Goal: Task Accomplishment & Management: Manage account settings

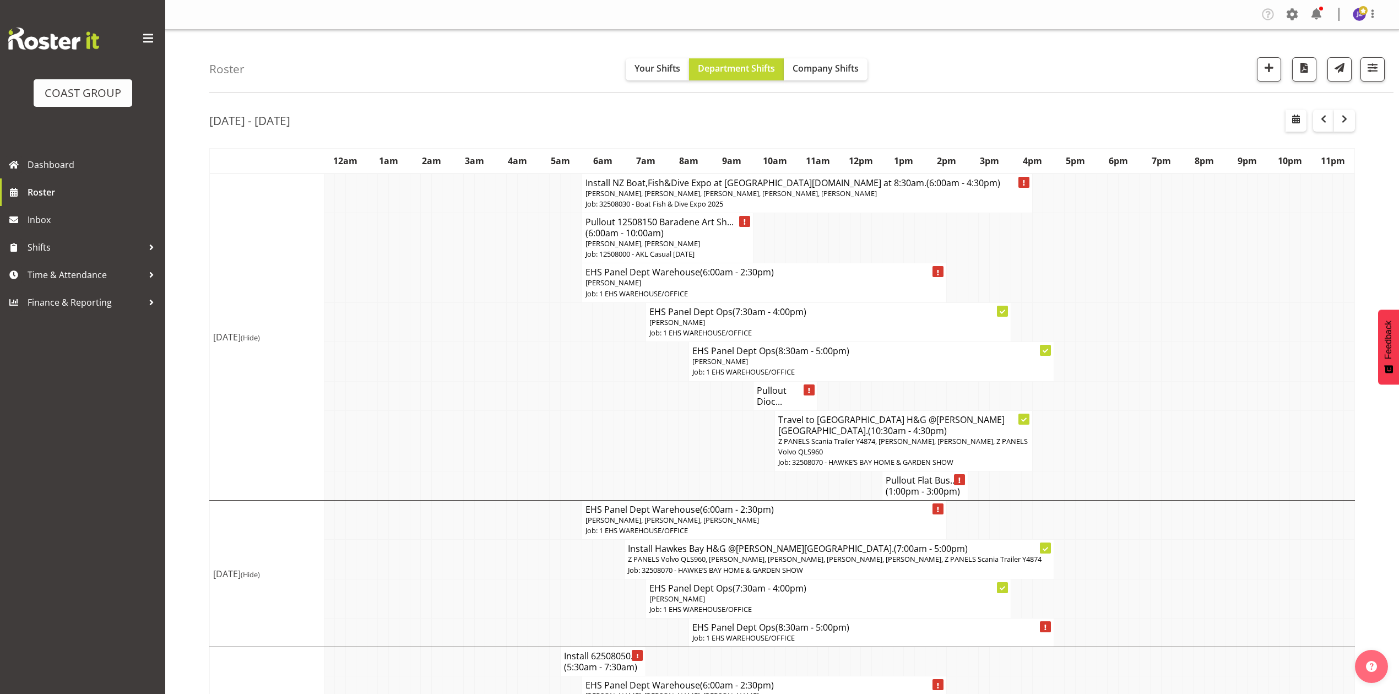
drag, startPoint x: 465, startPoint y: 371, endPoint x: 519, endPoint y: 102, distance: 274.2
click at [482, 353] on tr "EHS Panel Dept Ops (8:30am - 5:00pm) Abe Denton Job: 1 EHS WAREHOUSE/OFFICE" at bounding box center [782, 361] width 1145 height 39
click at [1047, 490] on td at bounding box center [1048, 486] width 10 height 29
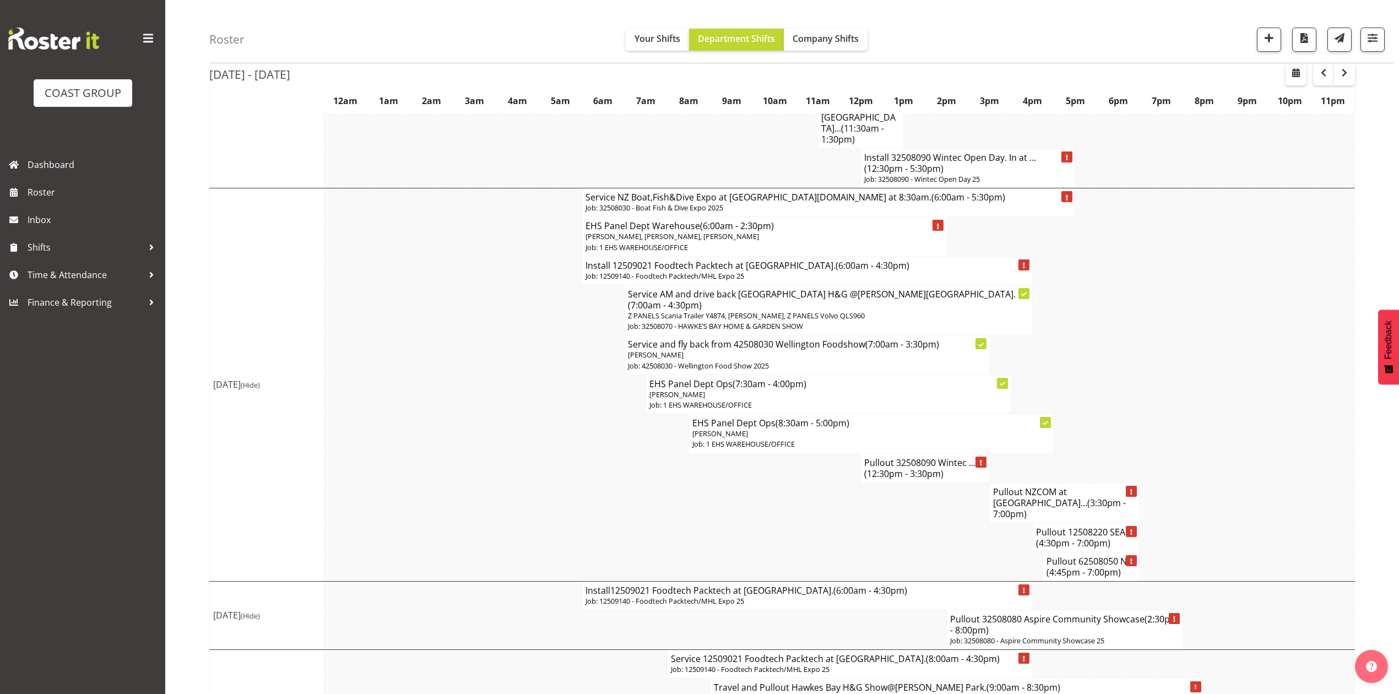
scroll to position [1223, 0]
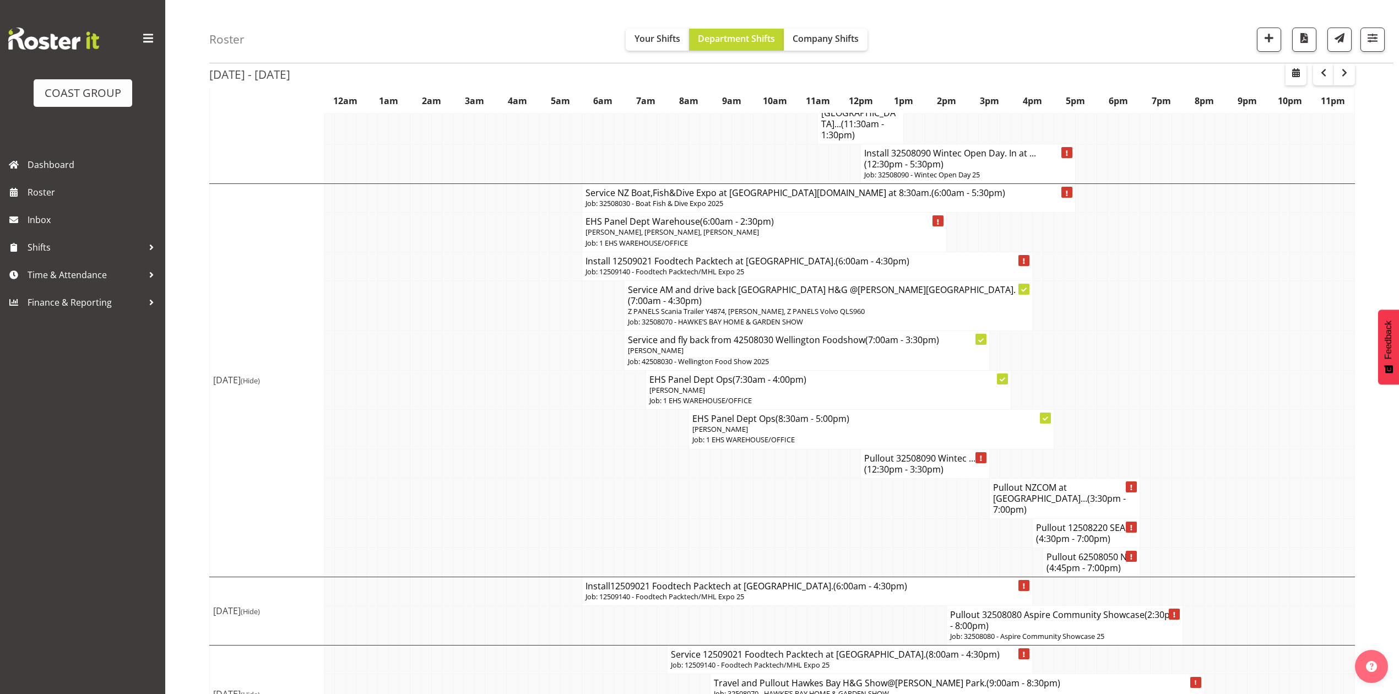
click at [1248, 370] on td at bounding box center [1252, 389] width 10 height 39
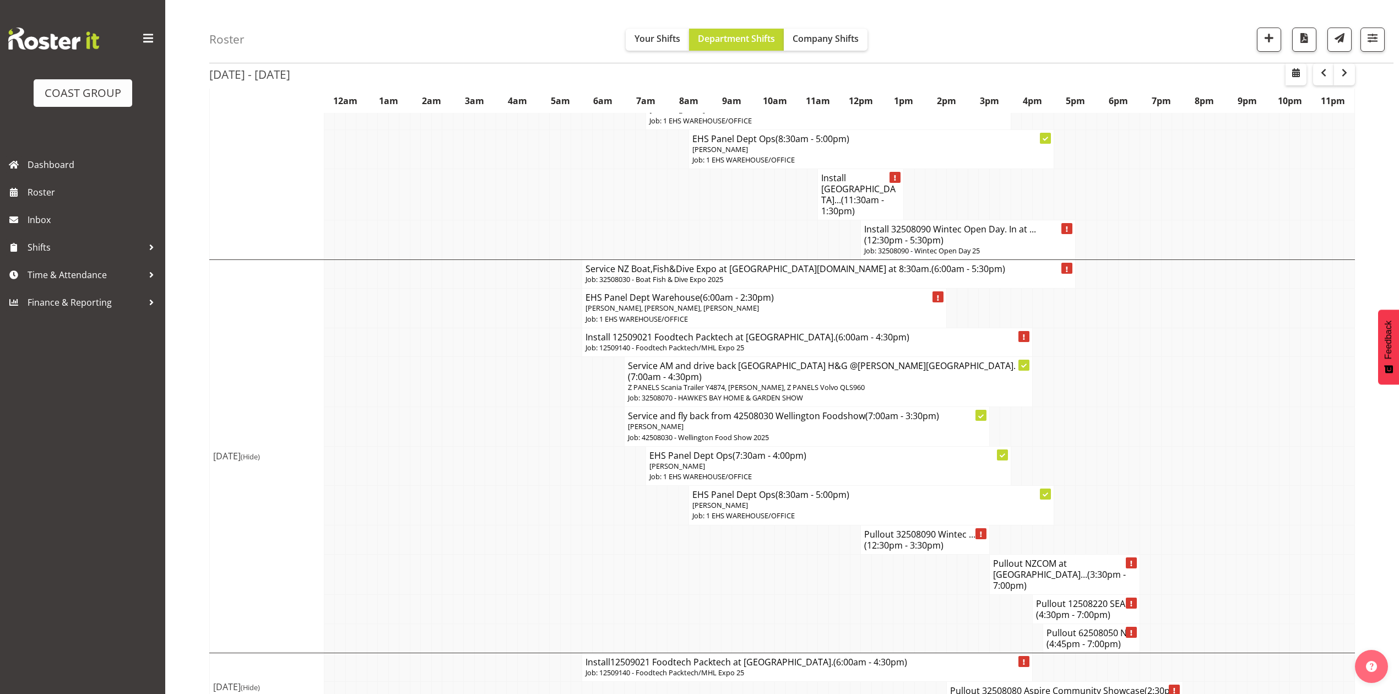
scroll to position [1076, 0]
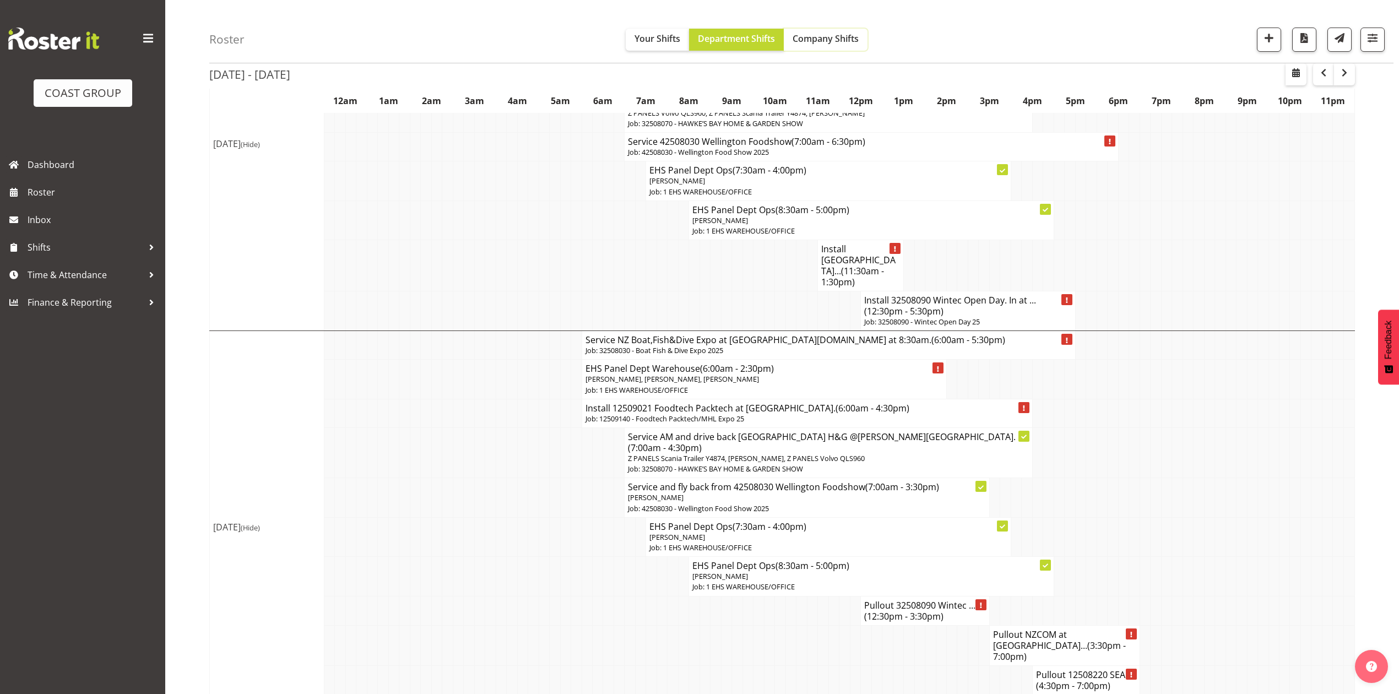
click at [834, 34] on span "Company Shifts" at bounding box center [826, 39] width 66 height 12
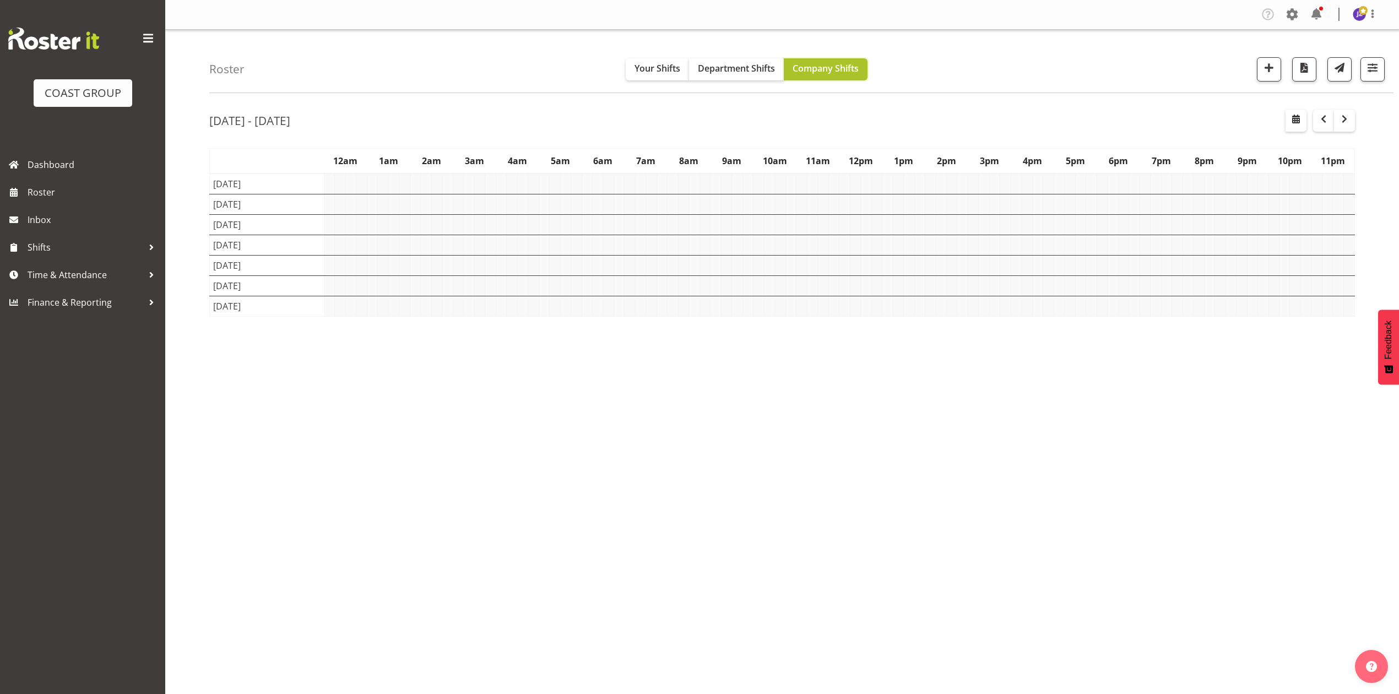
scroll to position [0, 0]
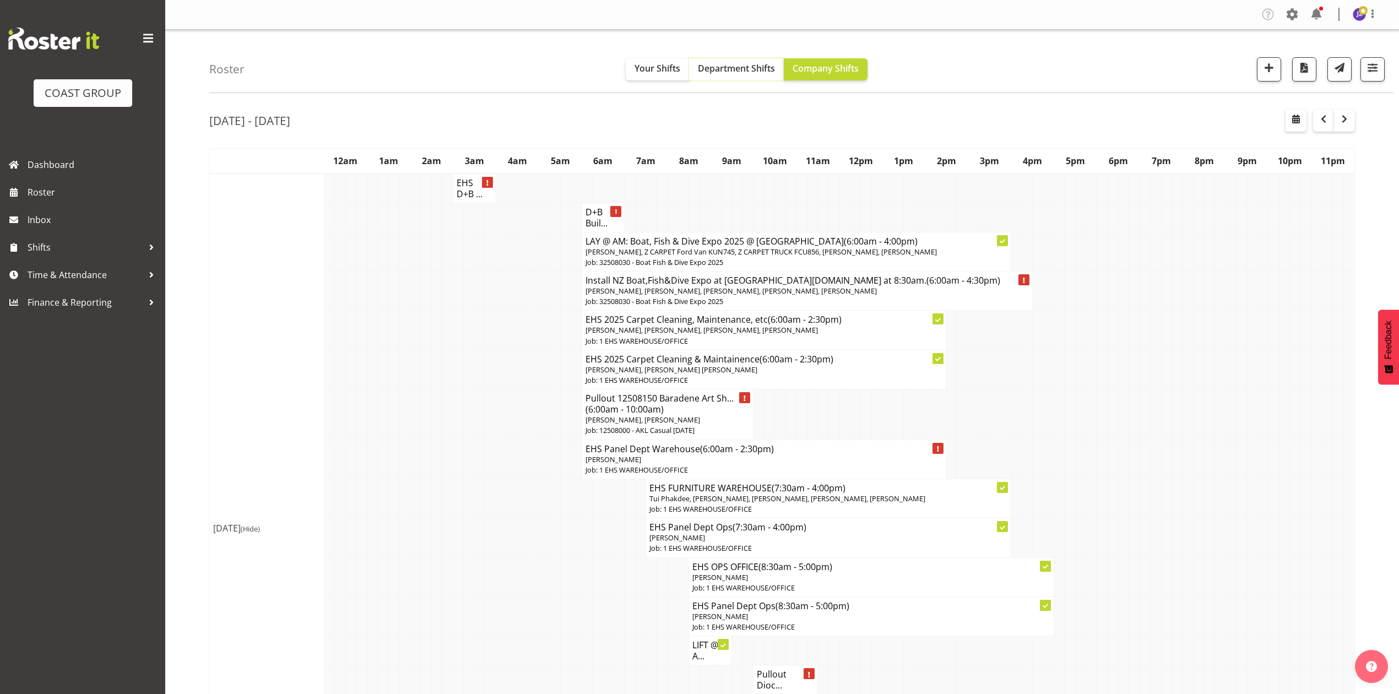
click at [737, 73] on span "Department Shifts" at bounding box center [736, 68] width 77 height 12
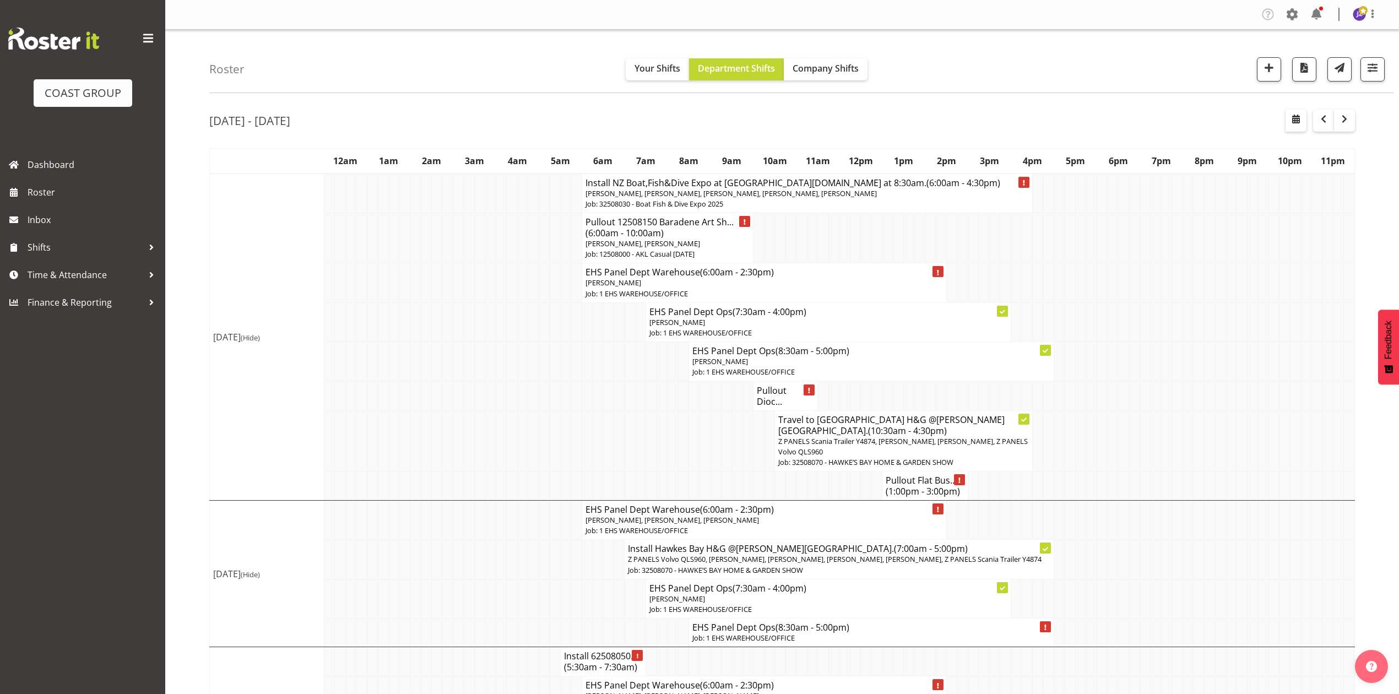
click at [1172, 387] on td at bounding box center [1177, 395] width 10 height 29
click at [1131, 414] on td at bounding box center [1134, 440] width 10 height 61
click at [1331, 128] on button "button" at bounding box center [1323, 121] width 21 height 22
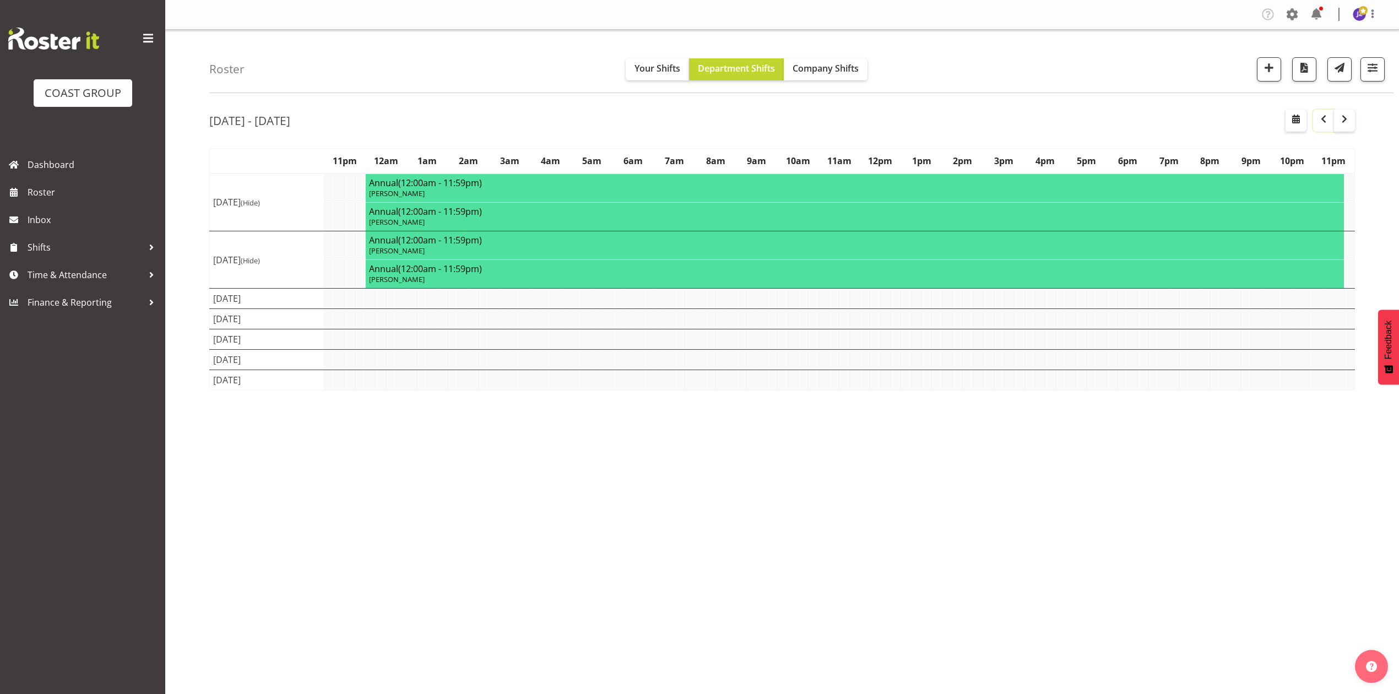
click at [1331, 128] on button "button" at bounding box center [1323, 121] width 21 height 22
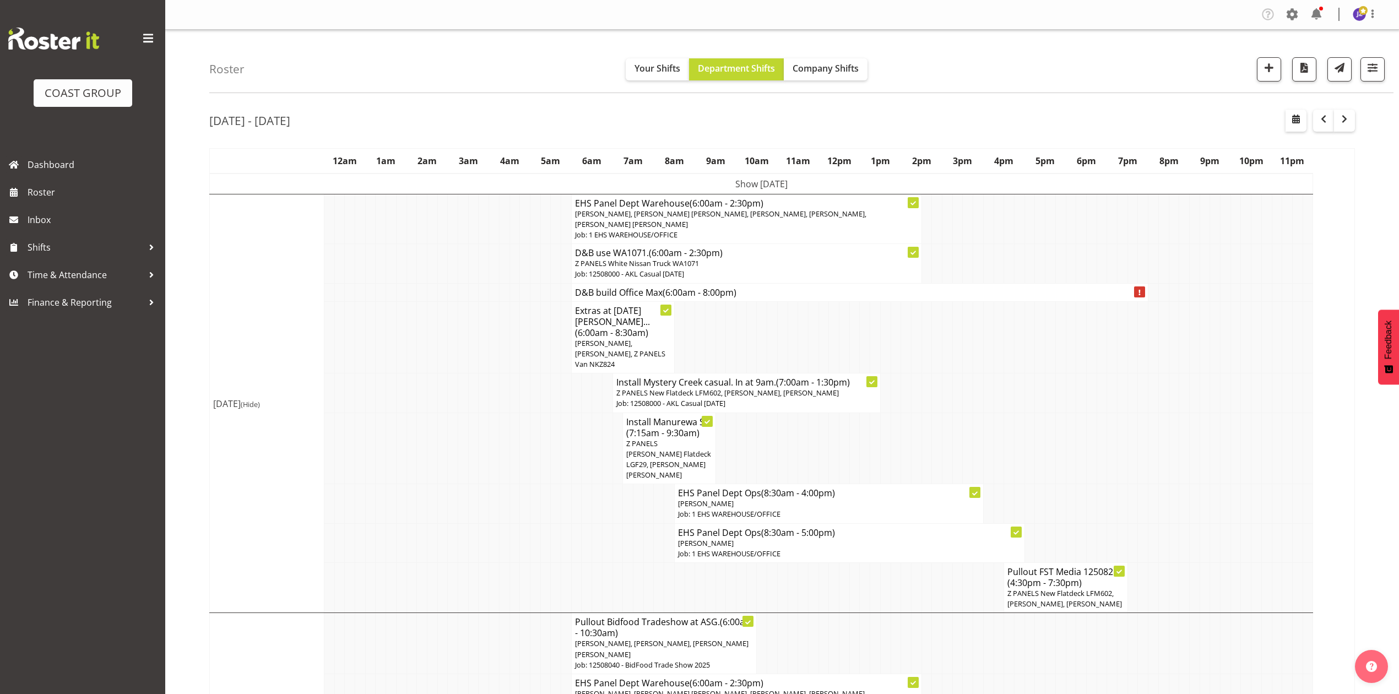
click at [1082, 374] on td at bounding box center [1081, 393] width 10 height 39
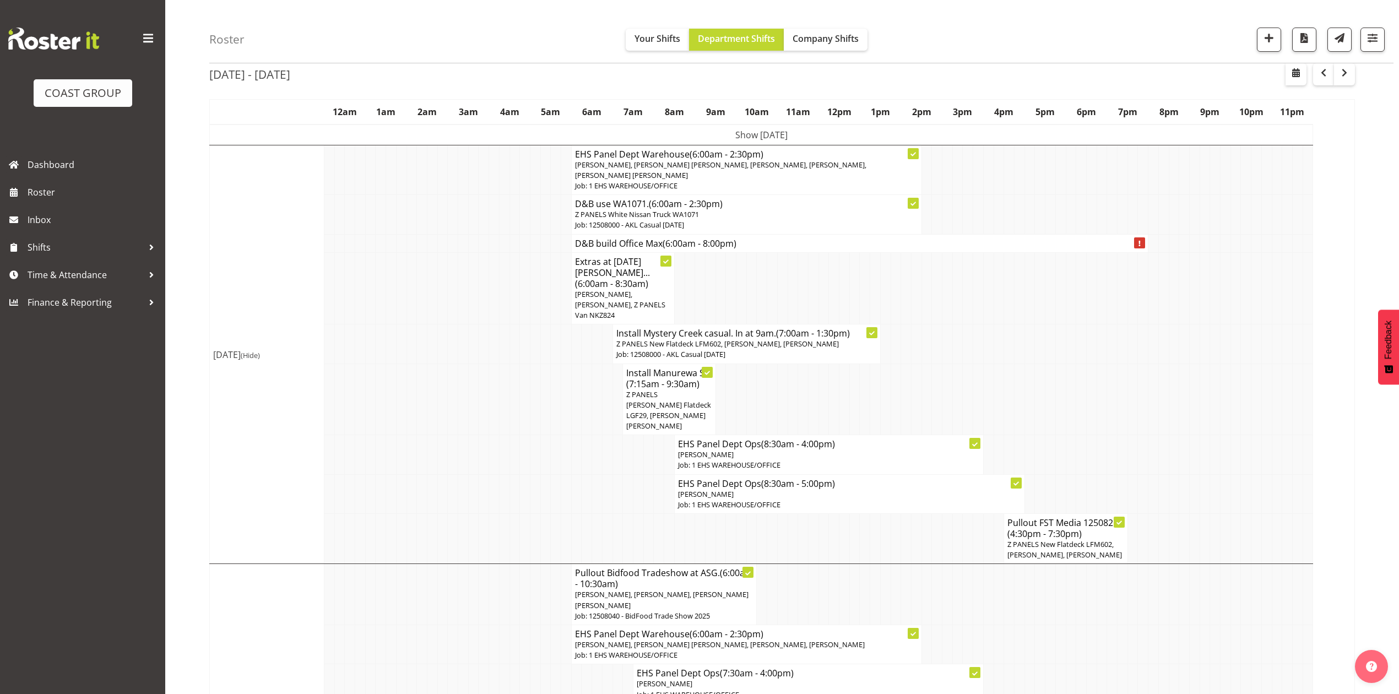
scroll to position [73, 0]
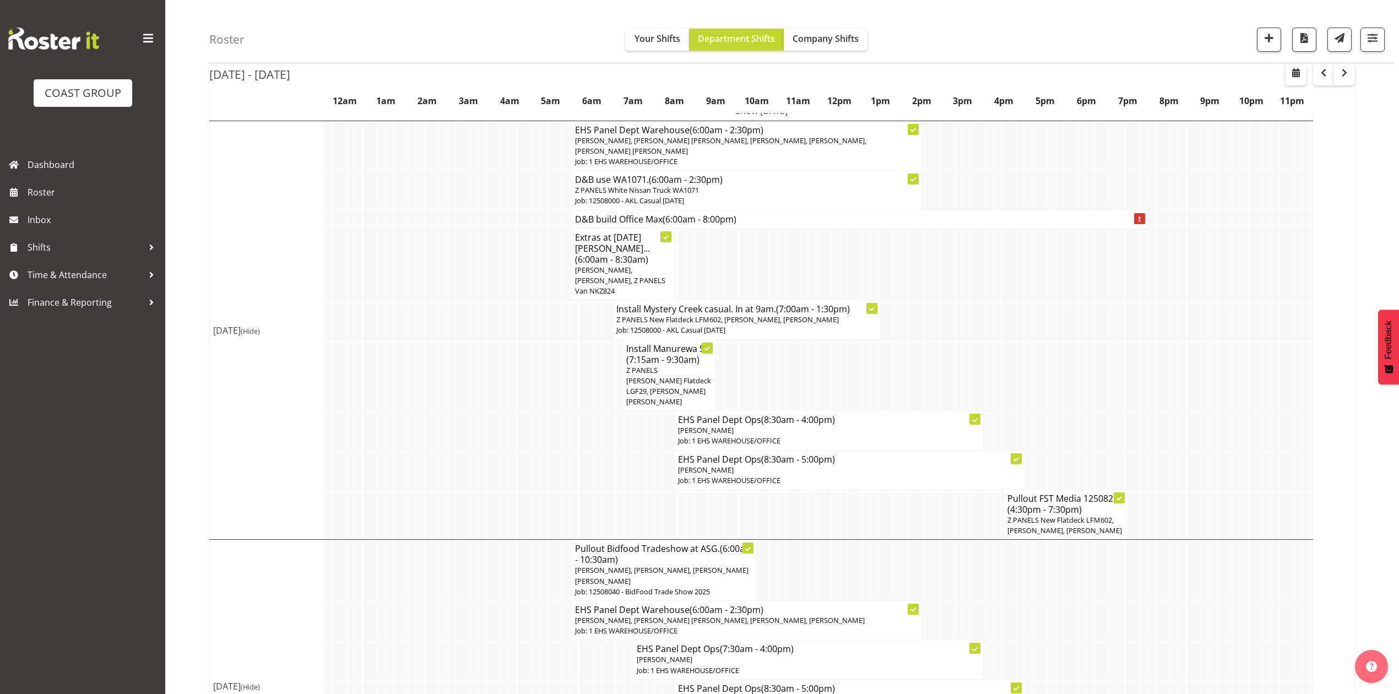
click at [1221, 339] on td at bounding box center [1226, 375] width 10 height 72
click at [1219, 339] on td at bounding box center [1215, 375] width 10 height 72
click at [841, 339] on td at bounding box center [845, 375] width 10 height 72
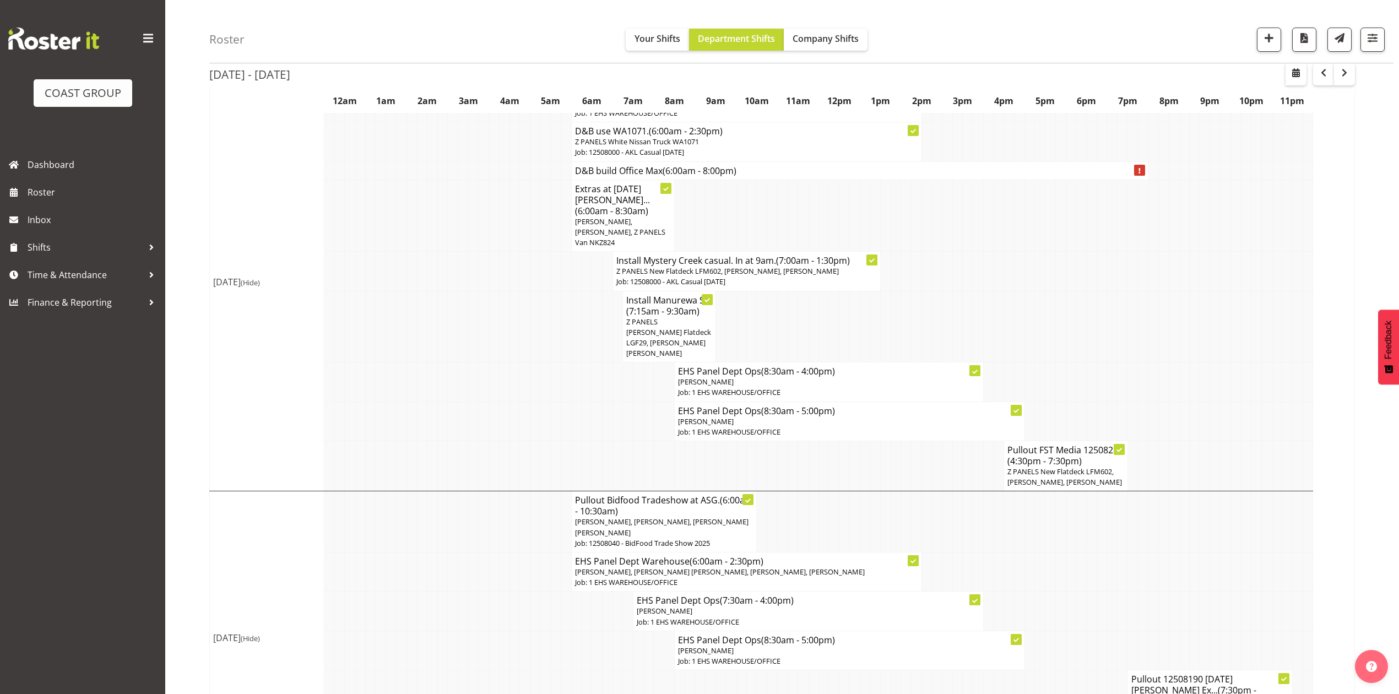
scroll to position [147, 0]
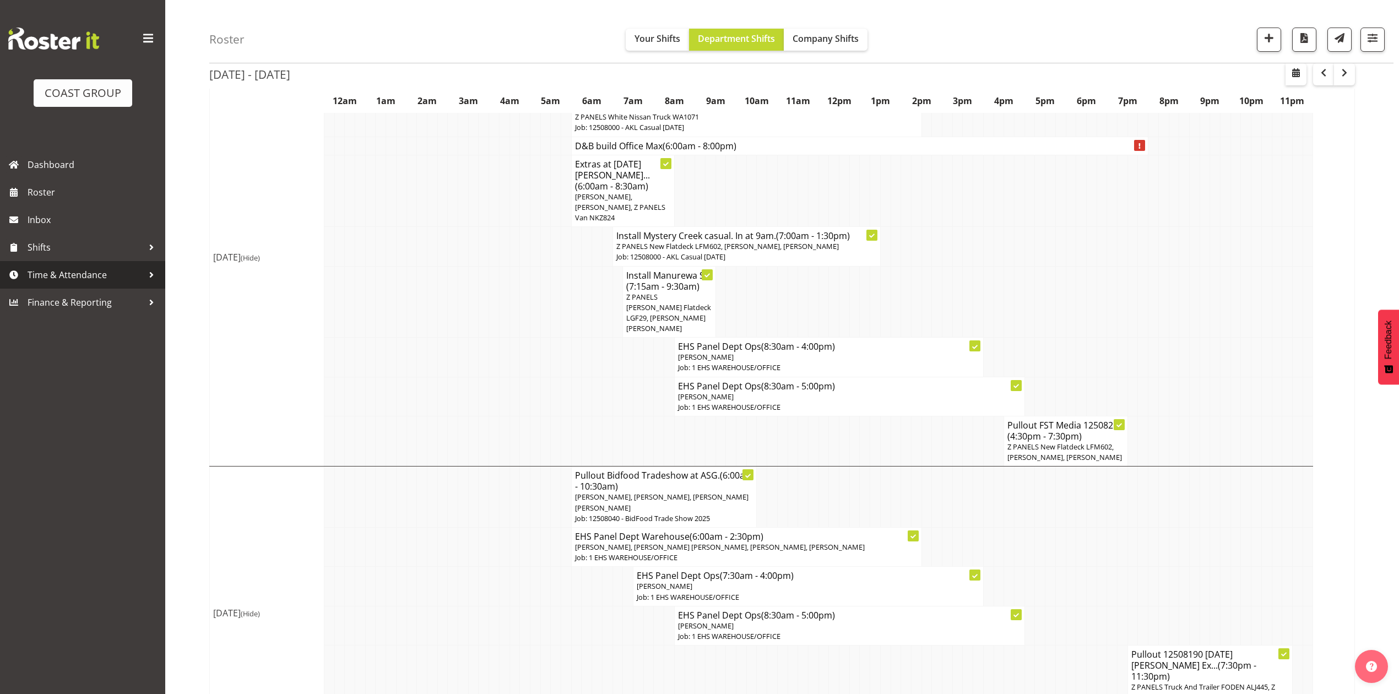
click at [63, 274] on span "Time & Attendance" at bounding box center [86, 275] width 116 height 17
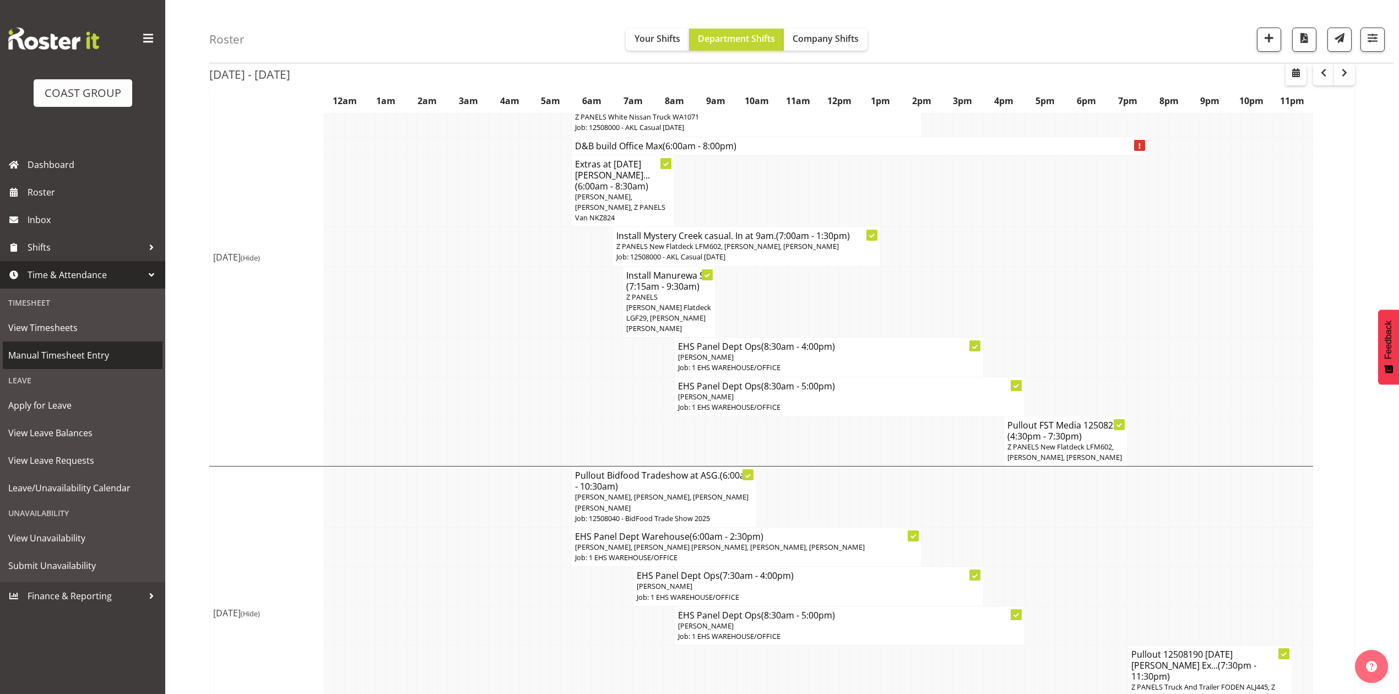
click at [72, 347] on span "Manual Timesheet Entry" at bounding box center [82, 355] width 149 height 17
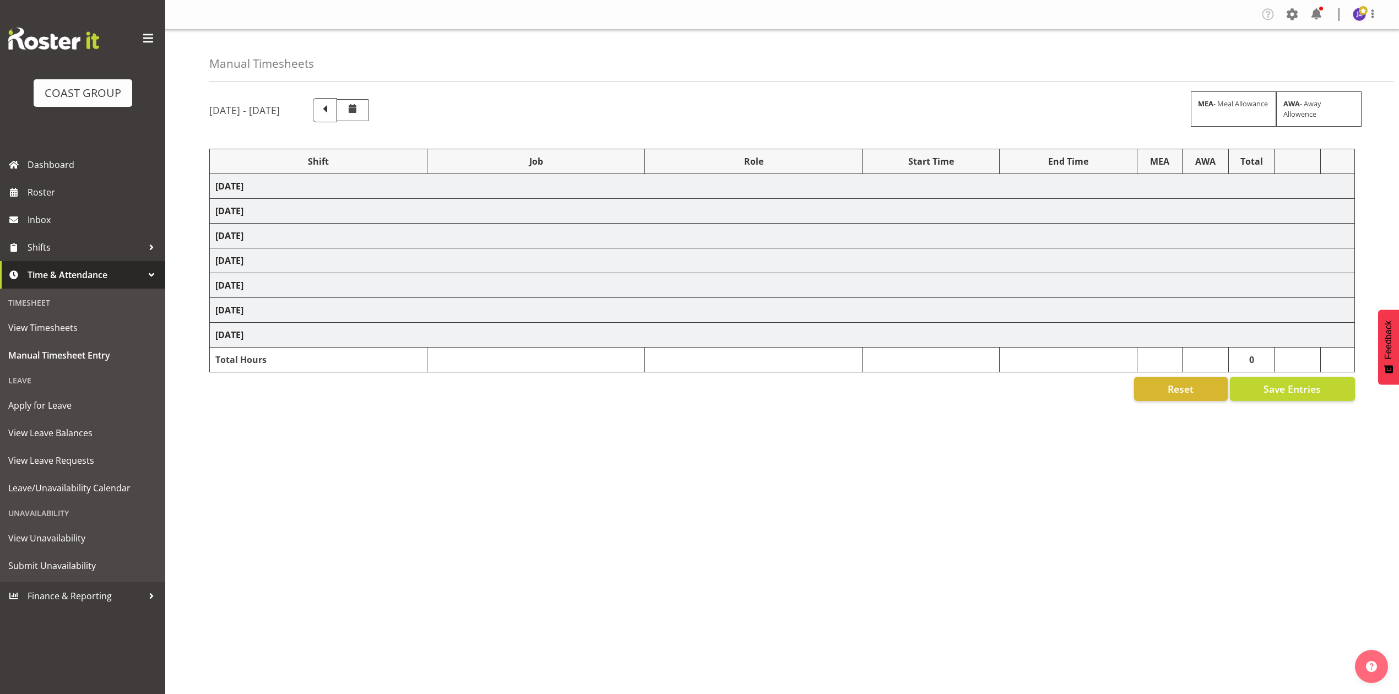
select select "68034"
select select "69"
select select "198"
select select "79172"
select select "10375"
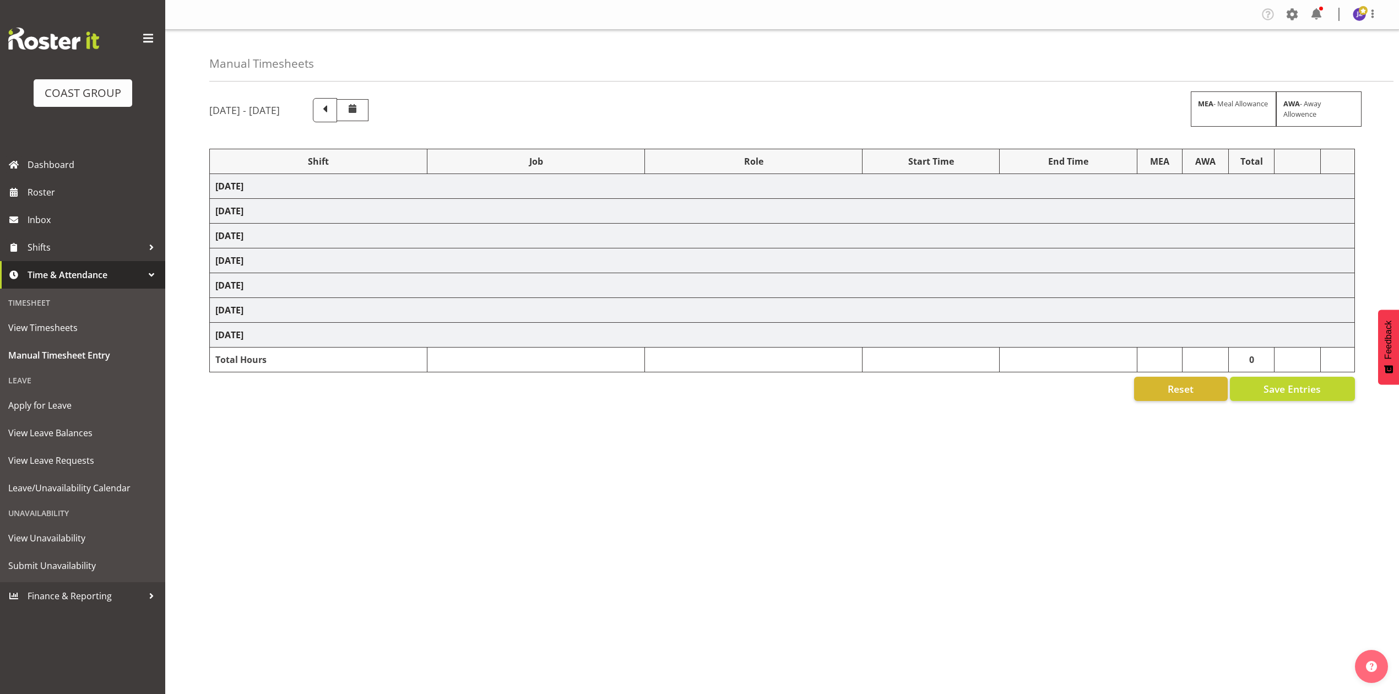
select select "68034"
select select "69"
select select "198"
select select "72416"
select select "9752"
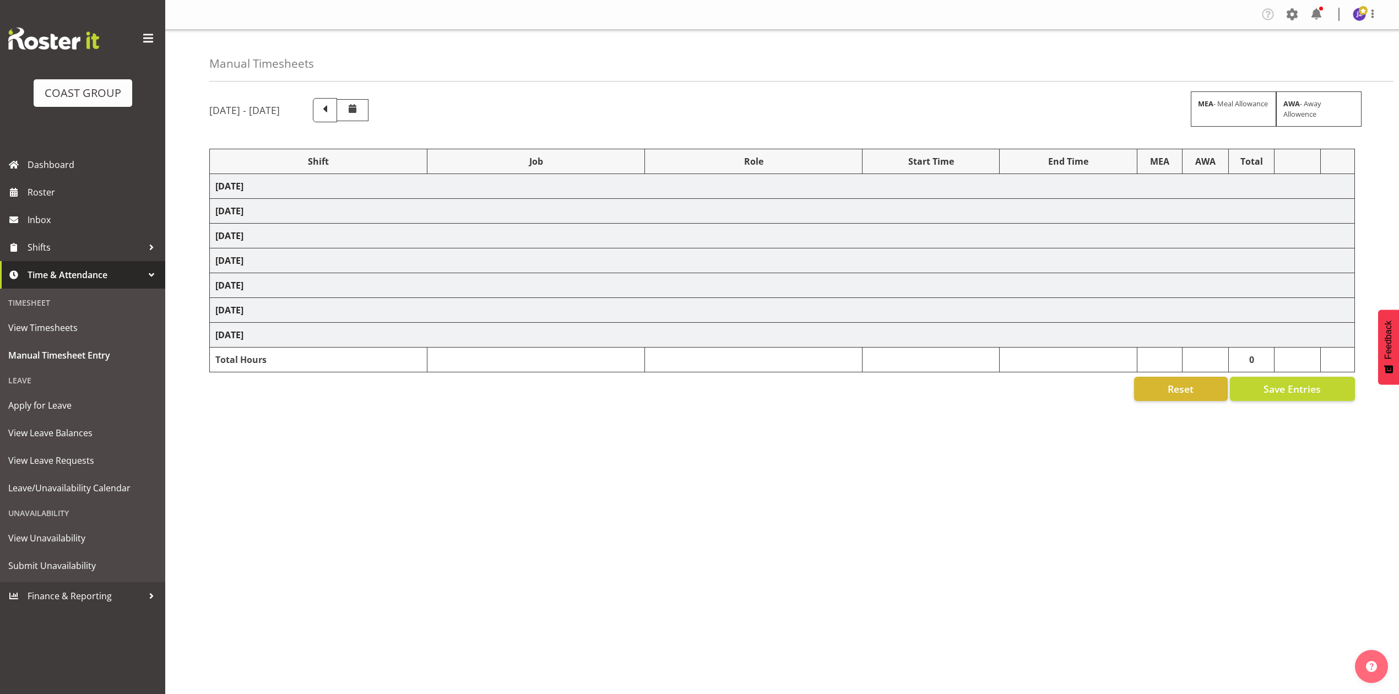
select select "68034"
select select "69"
select select "198"
select select "79244"
select select "8652"
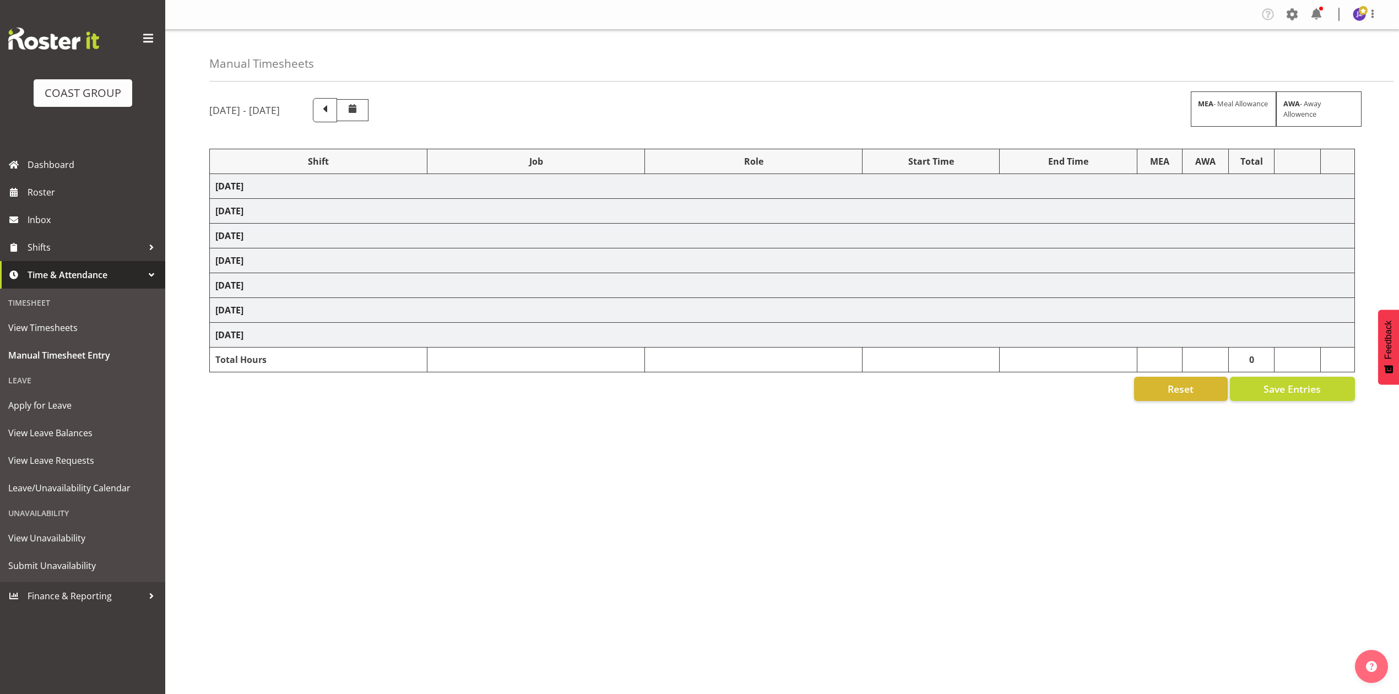
select select "79237"
select select "8652"
select select "79172"
select select "10375"
select select "68034"
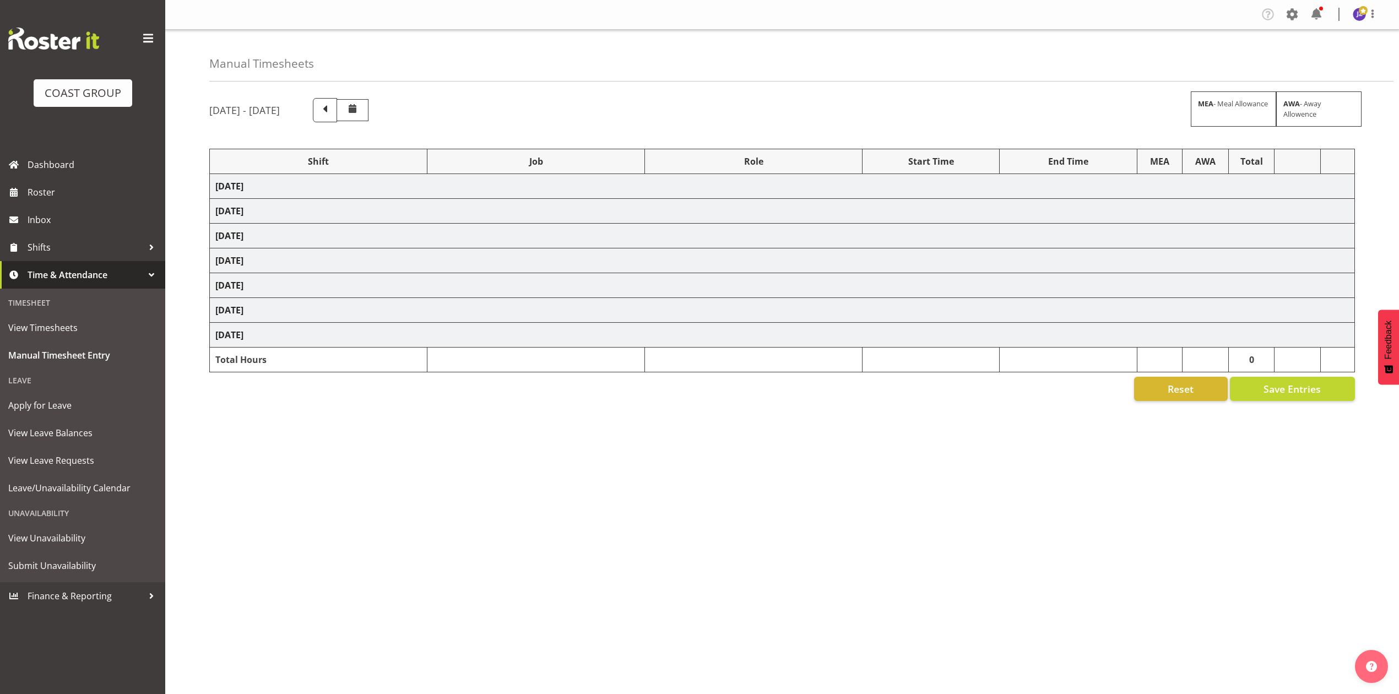
select select "69"
select select "198"
select select "68677"
select select "9033"
select select "80359"
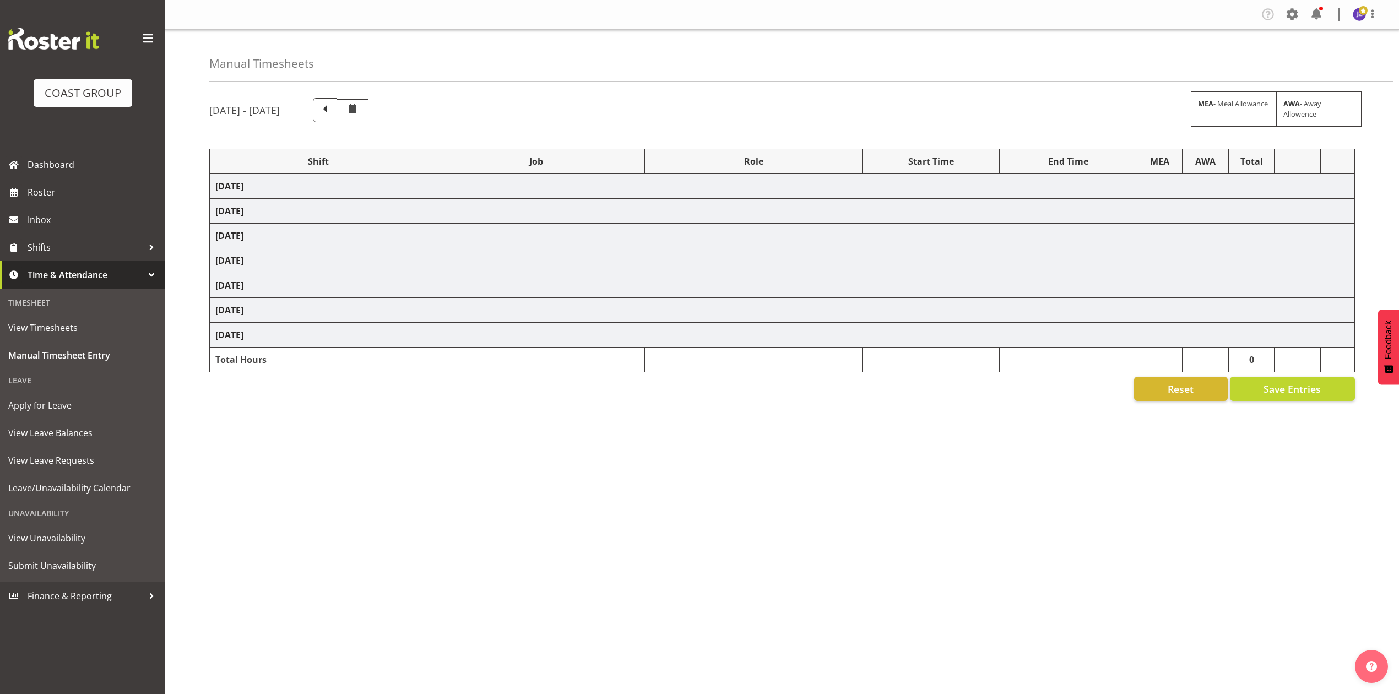
select select "10145"
select select "68034"
select select "69"
select select "198"
select select "16"
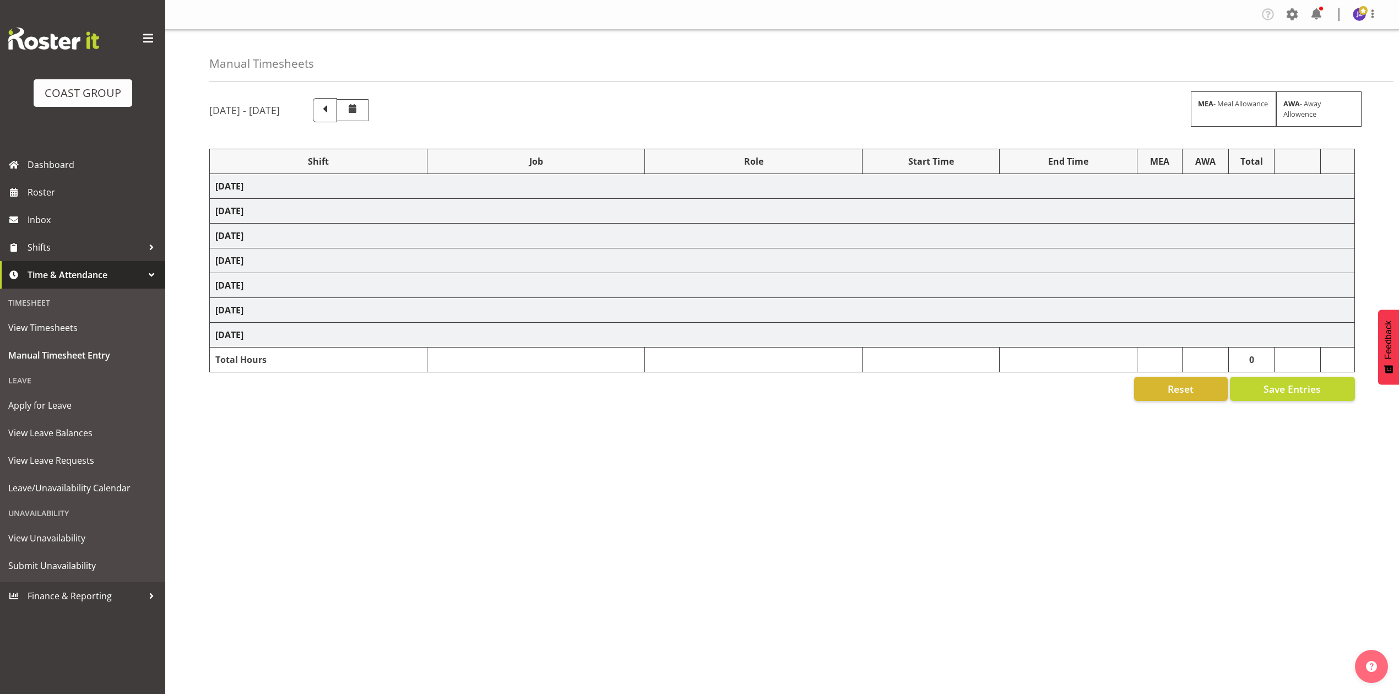
select select "77837"
select select "10200"
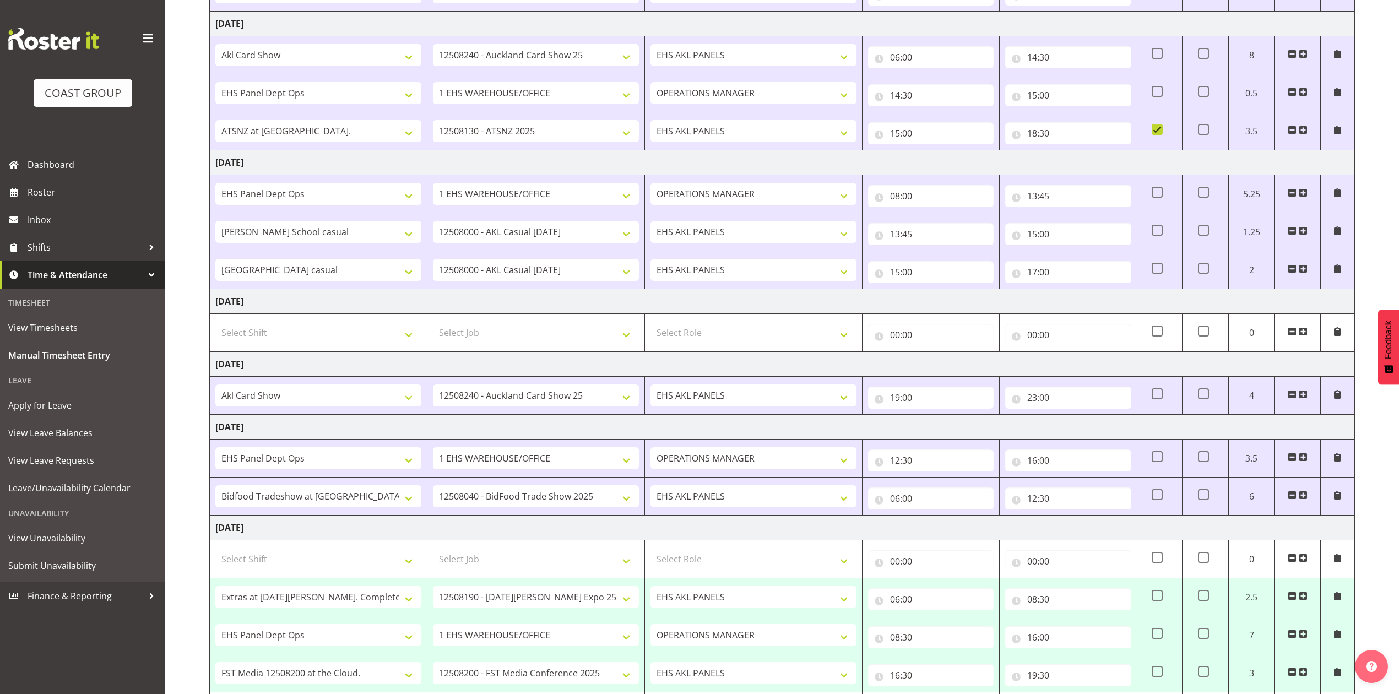
scroll to position [302, 0]
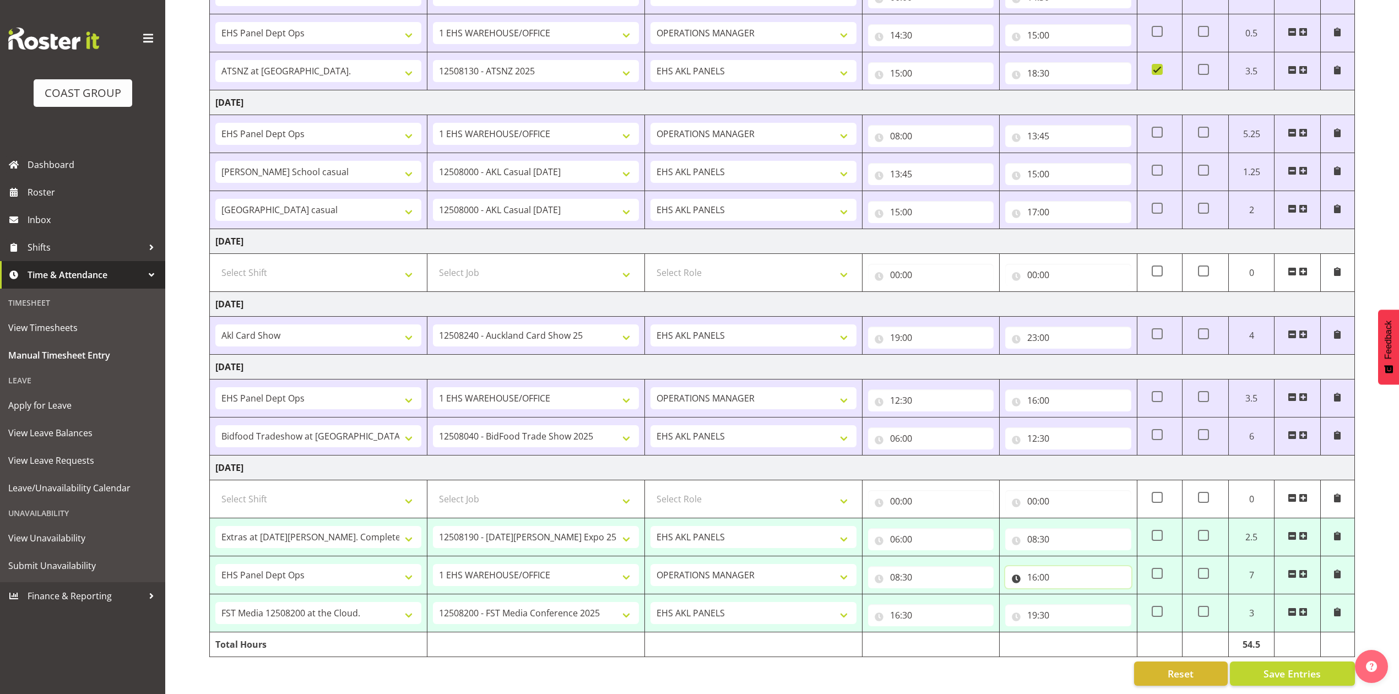
click at [1050, 567] on input "16:00" at bounding box center [1068, 577] width 126 height 22
click at [1108, 595] on select "00 01 02 03 04 05 06 07 08 09 10 11 12 13 14 15 16 17 18 19 20 21 22 23 24 25 2…" at bounding box center [1109, 606] width 25 height 22
select select "30"
click at [1097, 595] on select "00 01 02 03 04 05 06 07 08 09 10 11 12 13 14 15 16 17 18 19 20 21 22 23 24 25 2…" at bounding box center [1109, 606] width 25 height 22
type input "16:30"
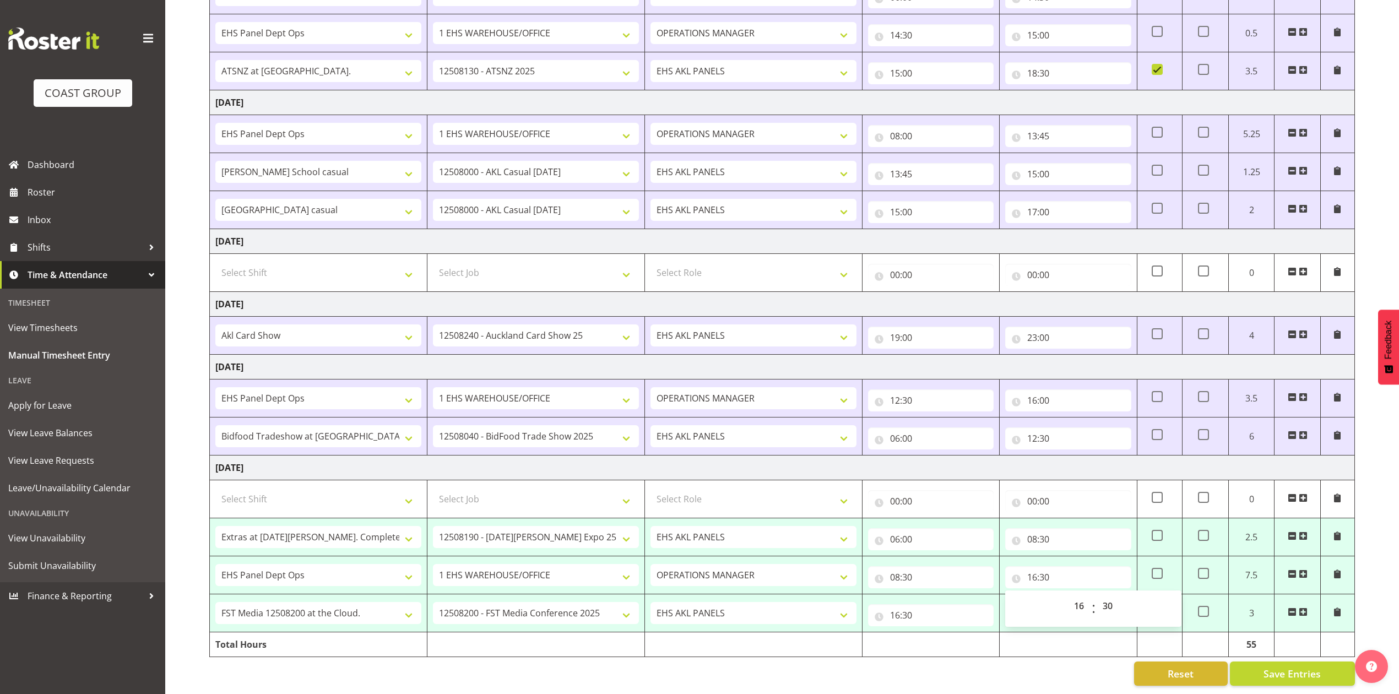
click at [1025, 662] on div "Reset Save Entries" at bounding box center [782, 674] width 1146 height 24
click at [1263, 662] on button "Save Entries" at bounding box center [1292, 674] width 125 height 24
select select "80359"
select select "10145"
type input "06:00"
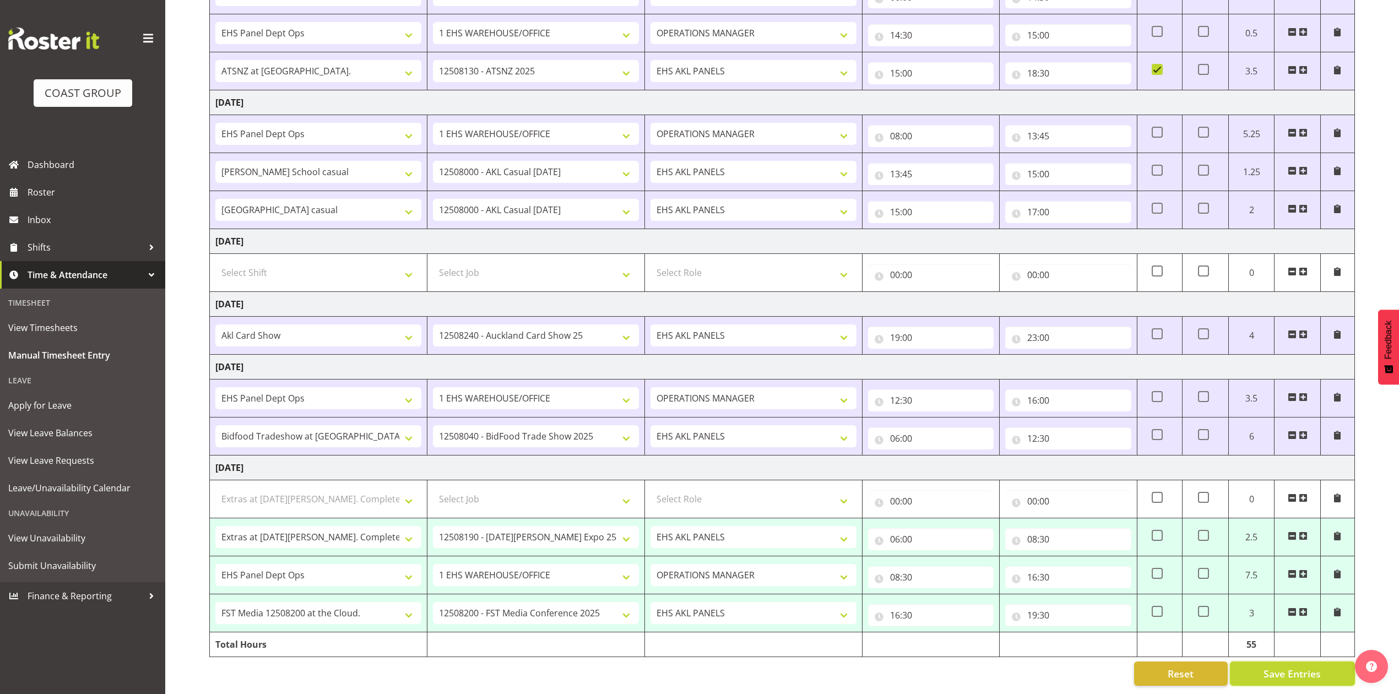
type input "08:30"
select select "68034"
select select "69"
select select "198"
type input "08:30"
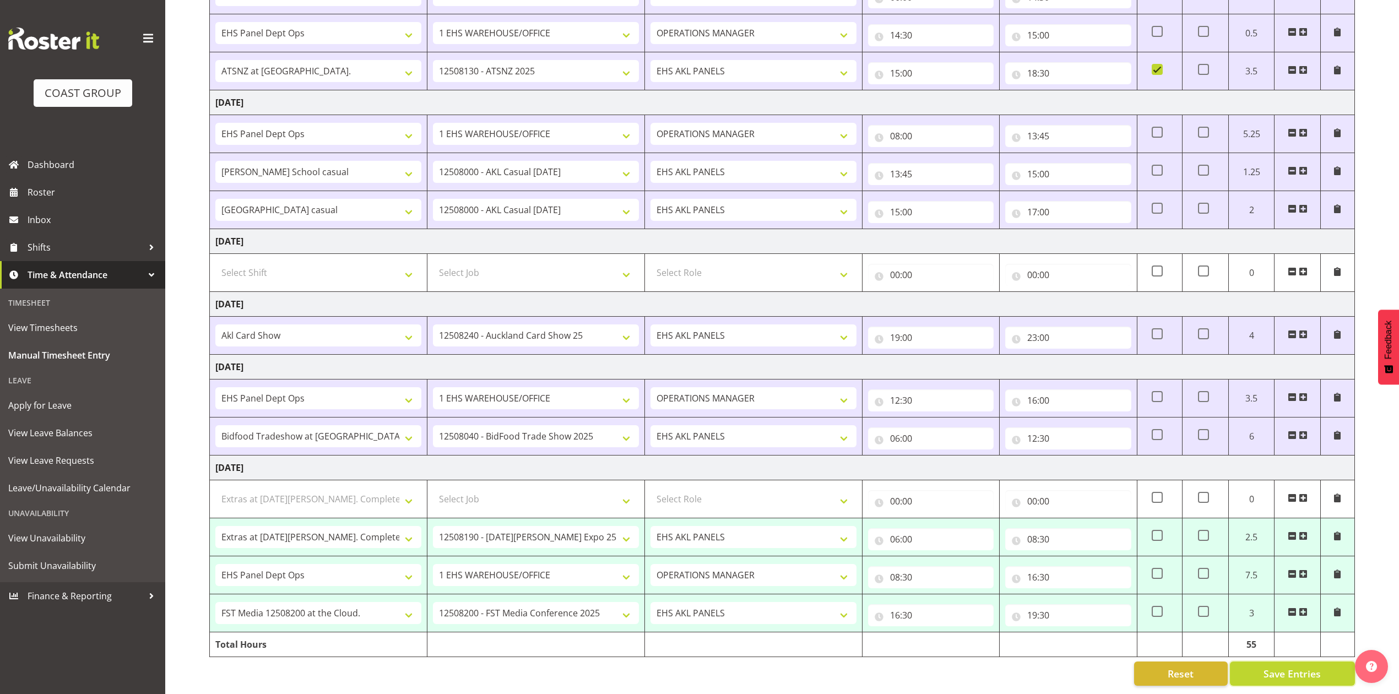
type input "16:30"
select select "77837"
select select "10200"
select select "188"
type input "16:30"
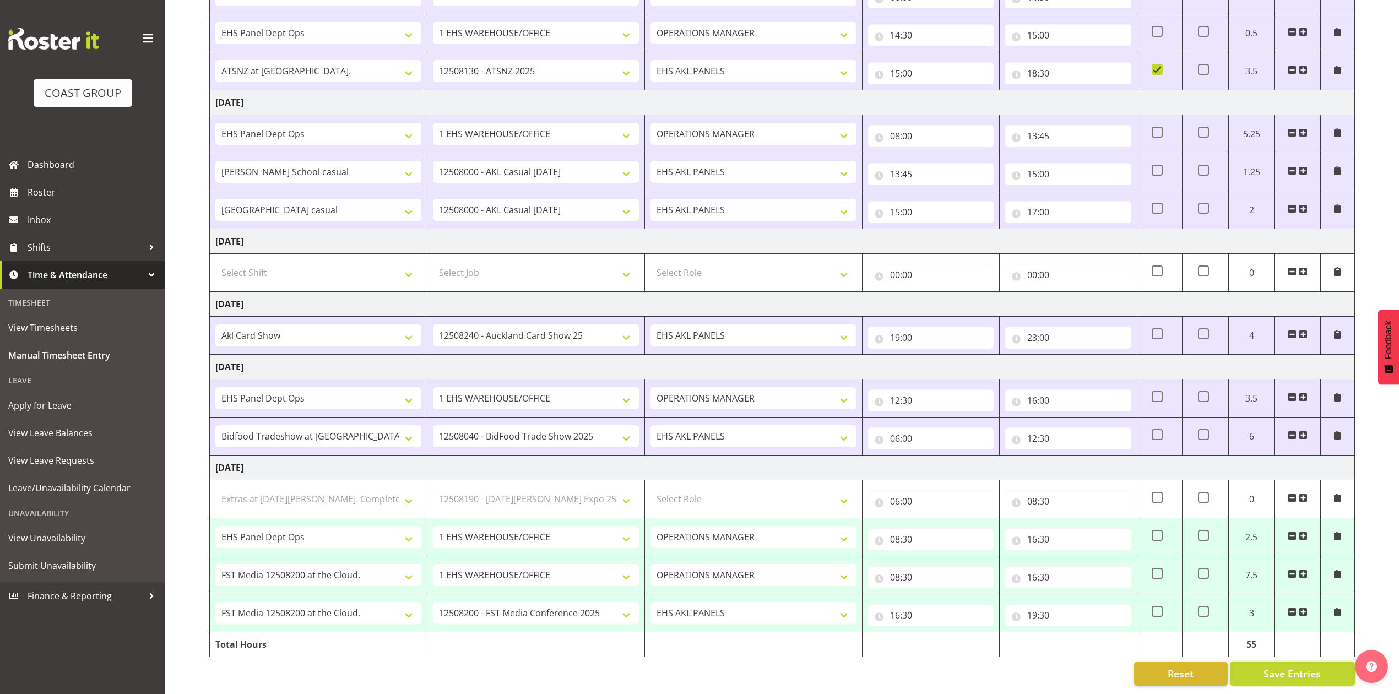
type input "19:30"
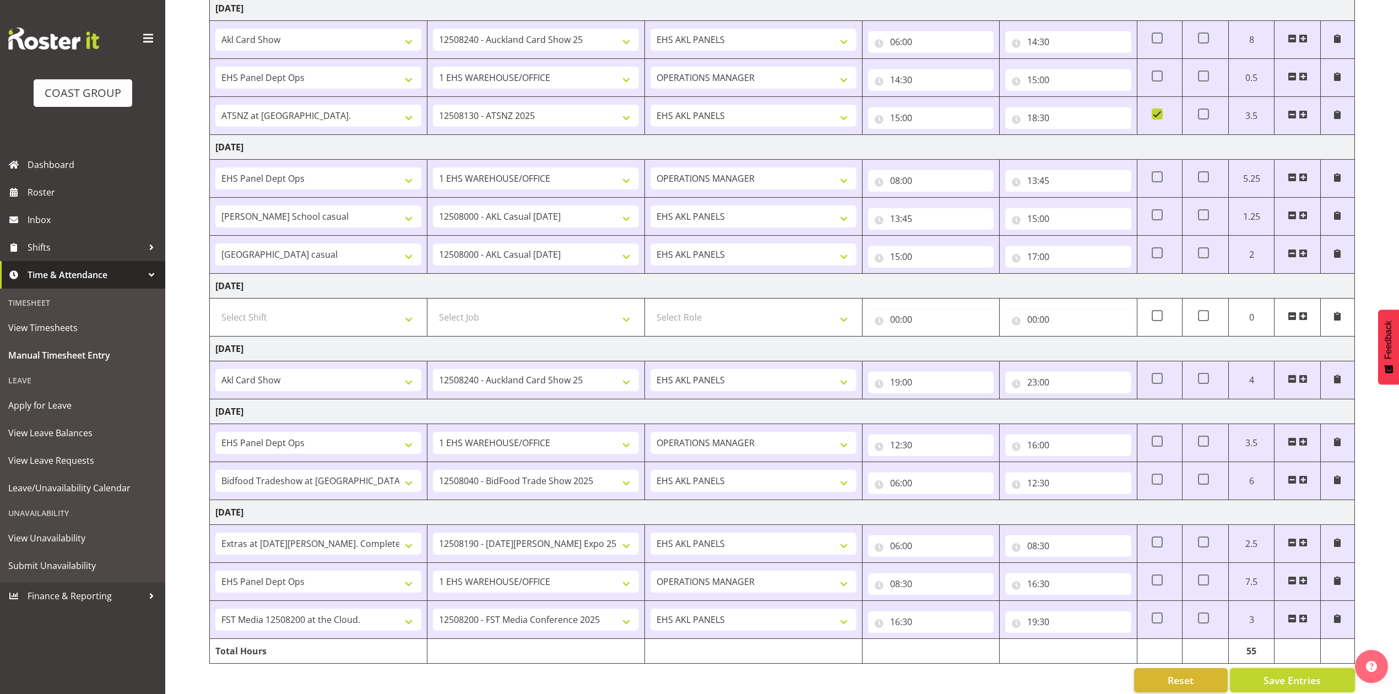
scroll to position [263, 0]
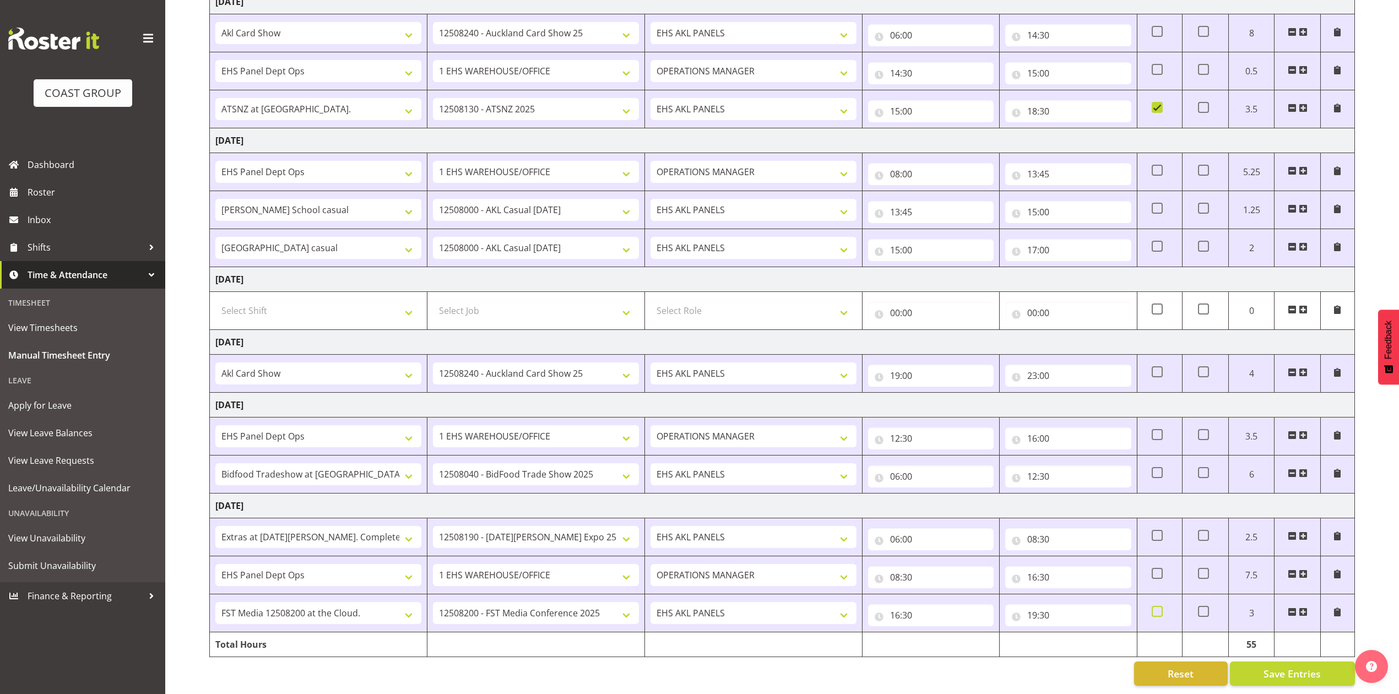
click at [1161, 606] on span at bounding box center [1157, 611] width 11 height 11
click at [1159, 608] on input "checkbox" at bounding box center [1155, 611] width 7 height 7
checkbox input "true"
click at [1249, 662] on button "Save Entries" at bounding box center [1292, 674] width 125 height 24
click at [67, 191] on span "Roster" at bounding box center [94, 192] width 132 height 17
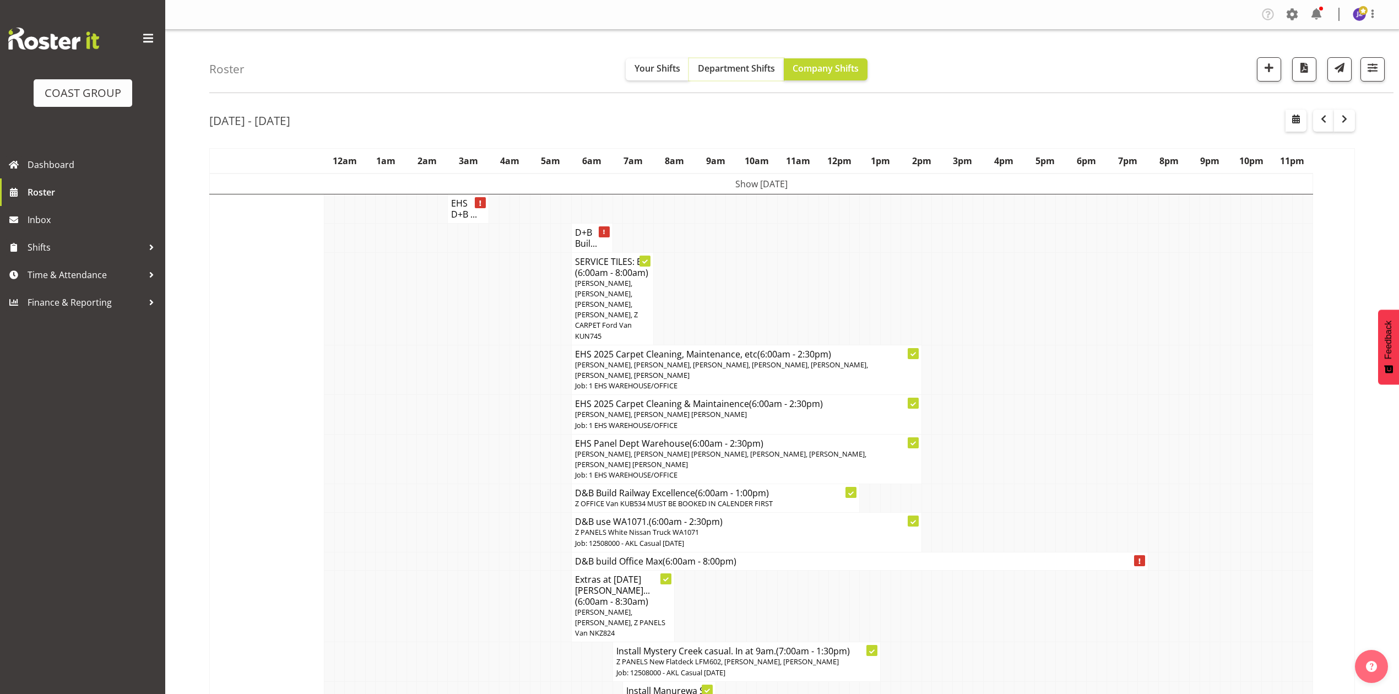
click at [739, 72] on span "Department Shifts" at bounding box center [736, 68] width 77 height 12
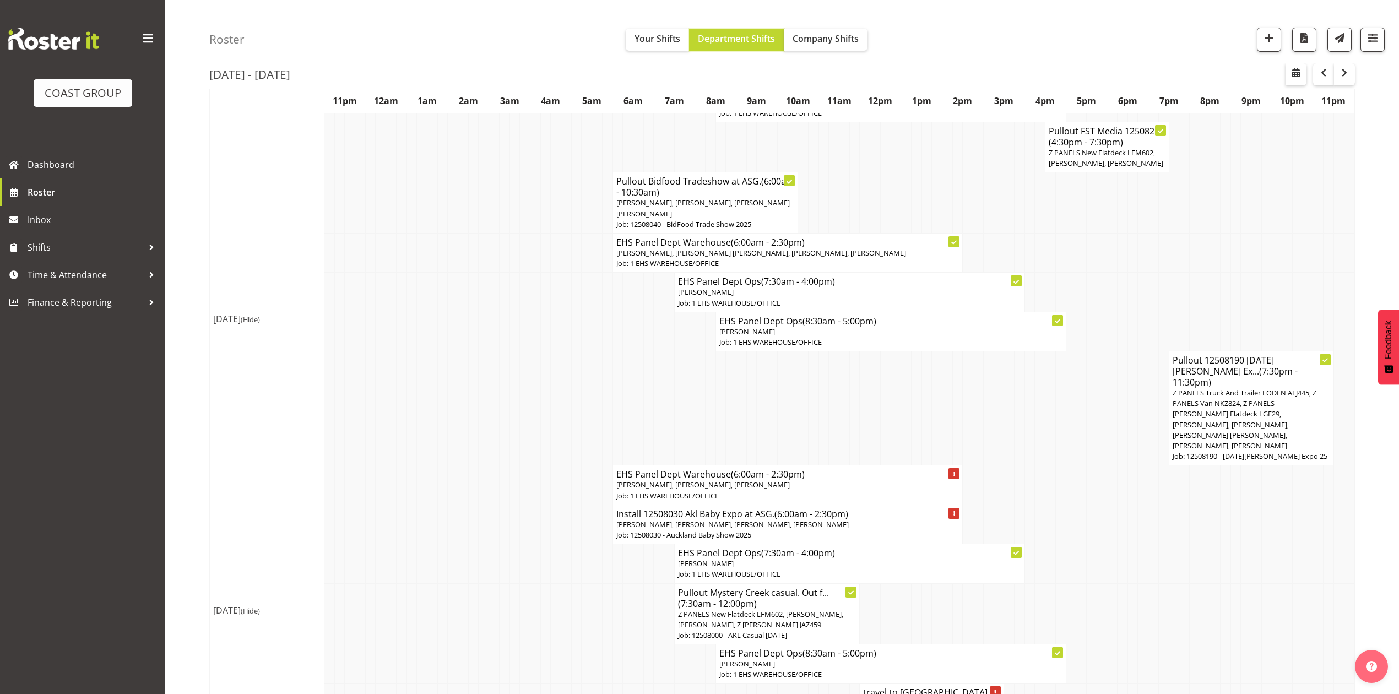
scroll to position [514, 0]
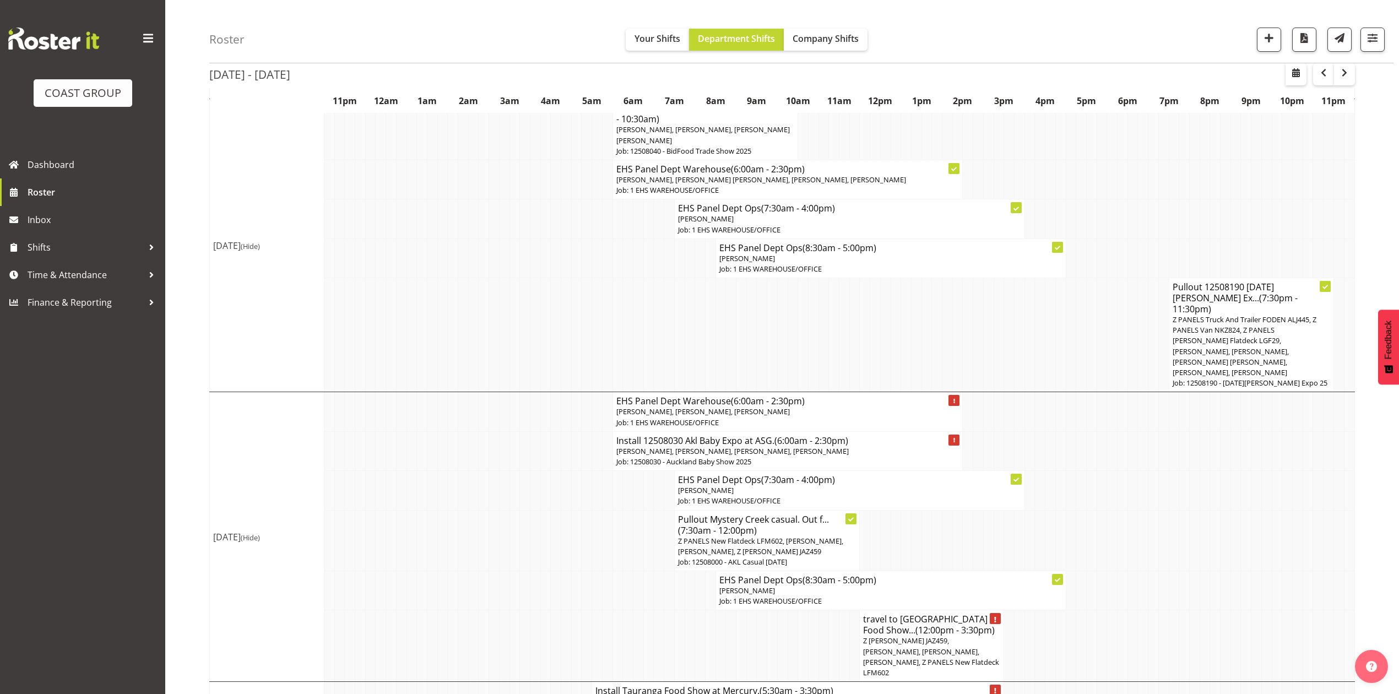
drag, startPoint x: 761, startPoint y: 603, endPoint x: 773, endPoint y: 607, distance: 12.7
click at [762, 610] on td at bounding box center [762, 646] width 10 height 72
click at [671, 610] on td at bounding box center [669, 646] width 10 height 72
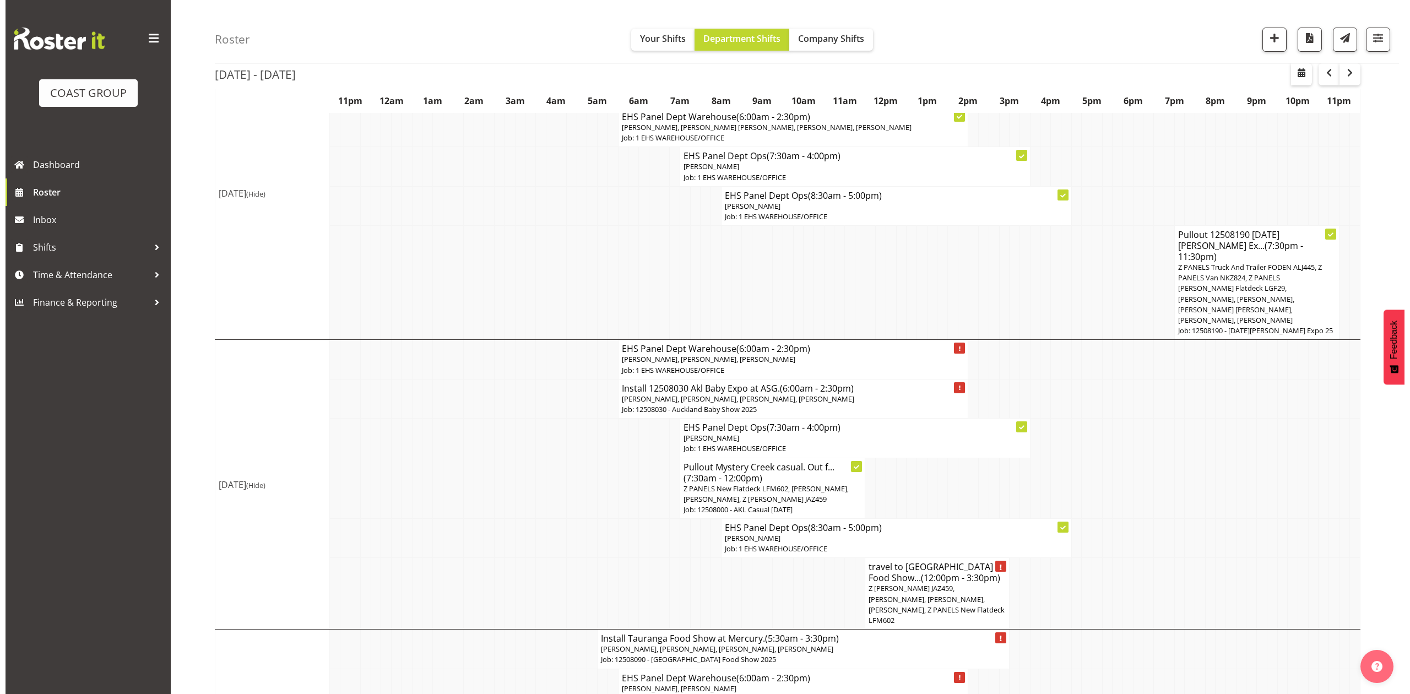
scroll to position [587, 0]
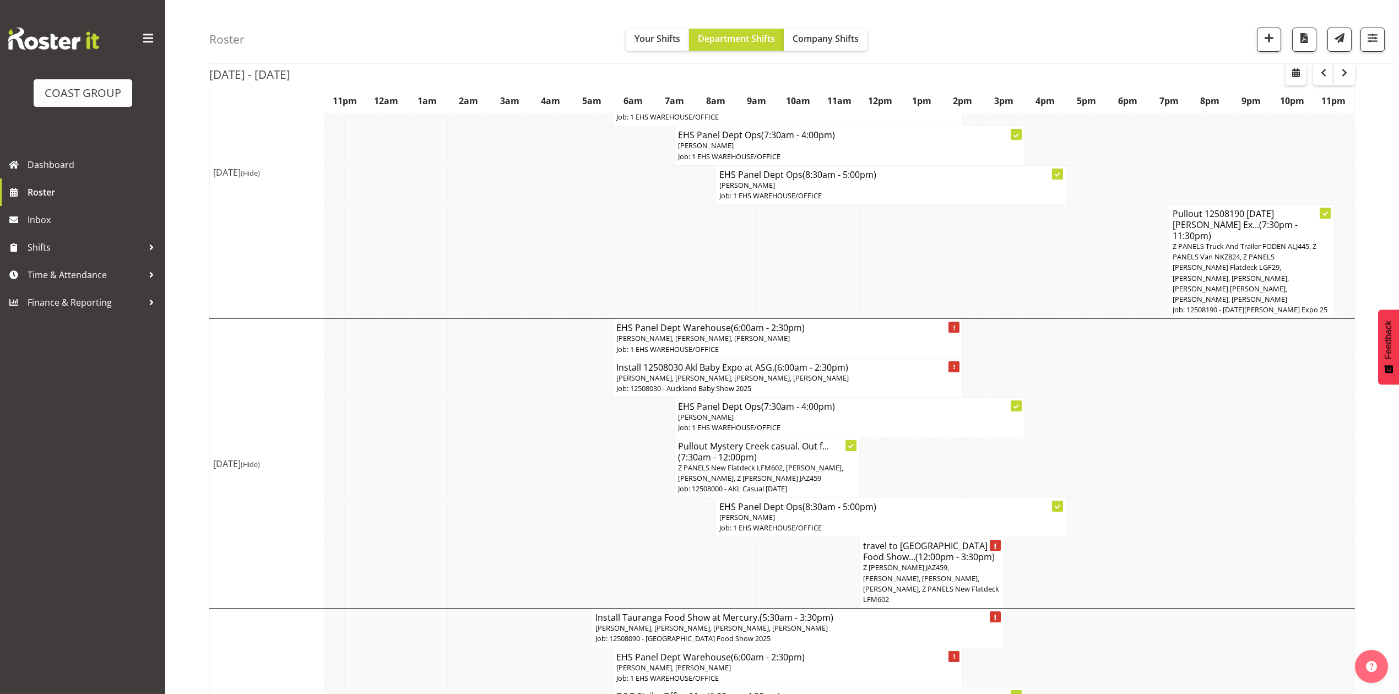
click at [823, 373] on span "Jonathan Elder, Shaun Keutenius, Hemi Tomlinson, Takaria Leleimua-Kamira, Camer…" at bounding box center [732, 378] width 232 height 10
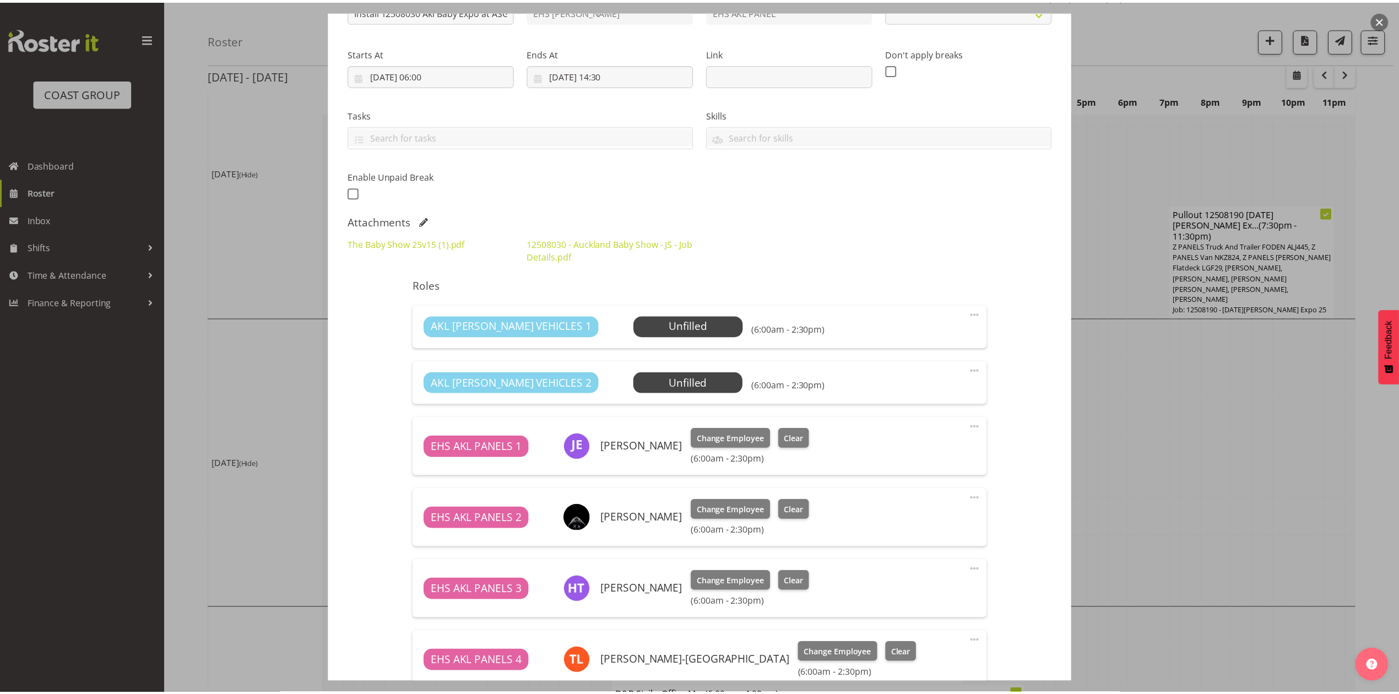
scroll to position [367, 0]
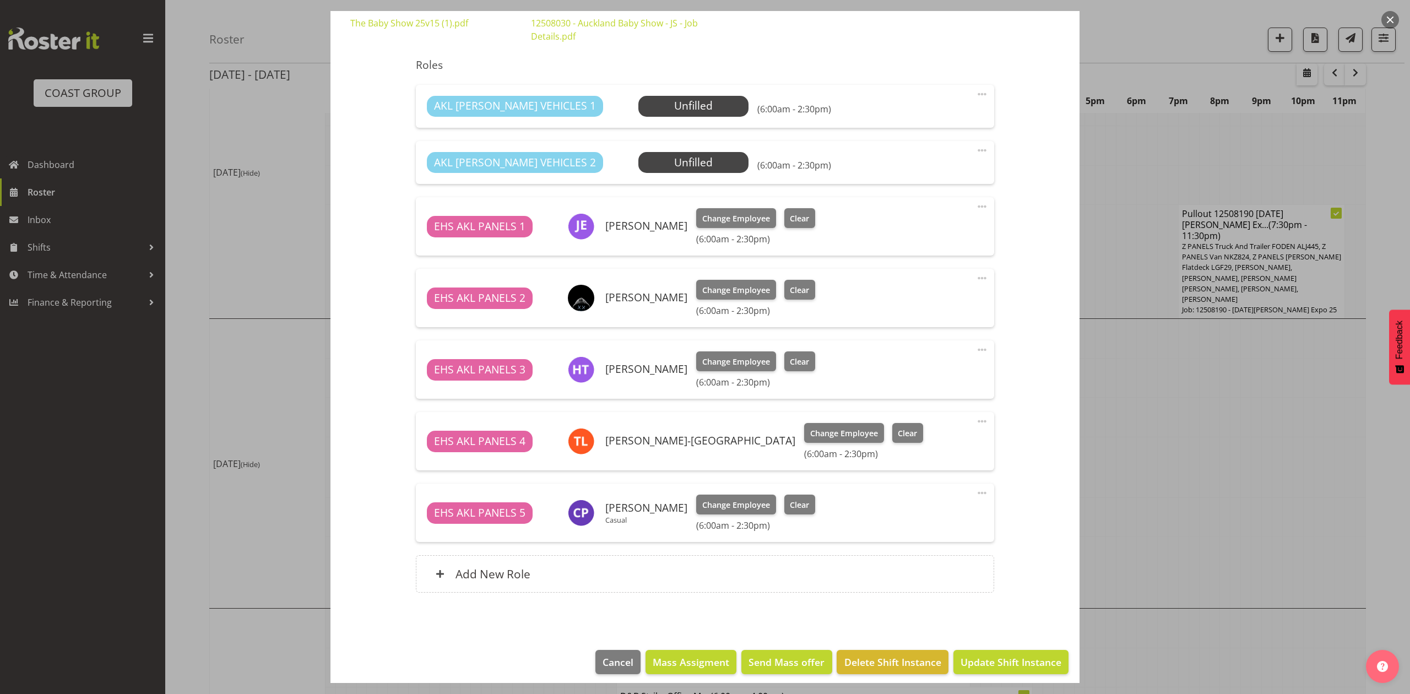
select select "9032"
click at [1384, 18] on button "button" at bounding box center [1391, 20] width 18 height 18
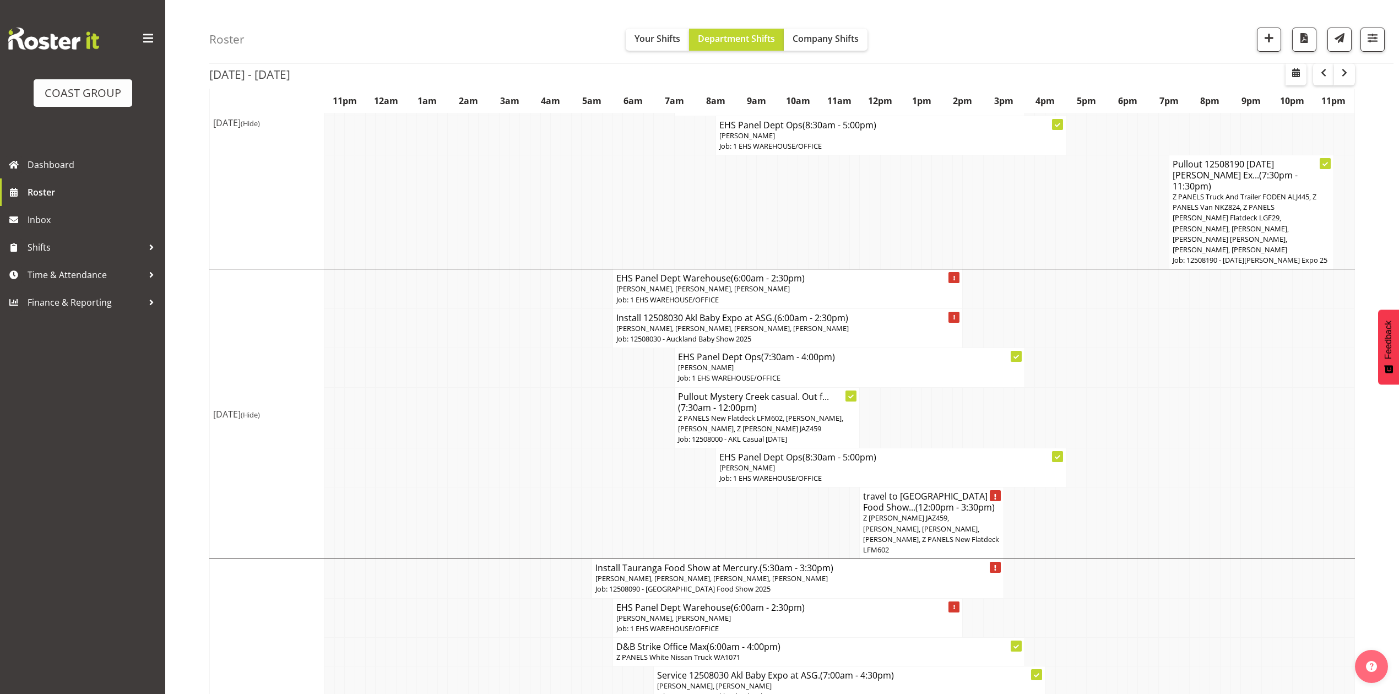
scroll to position [661, 0]
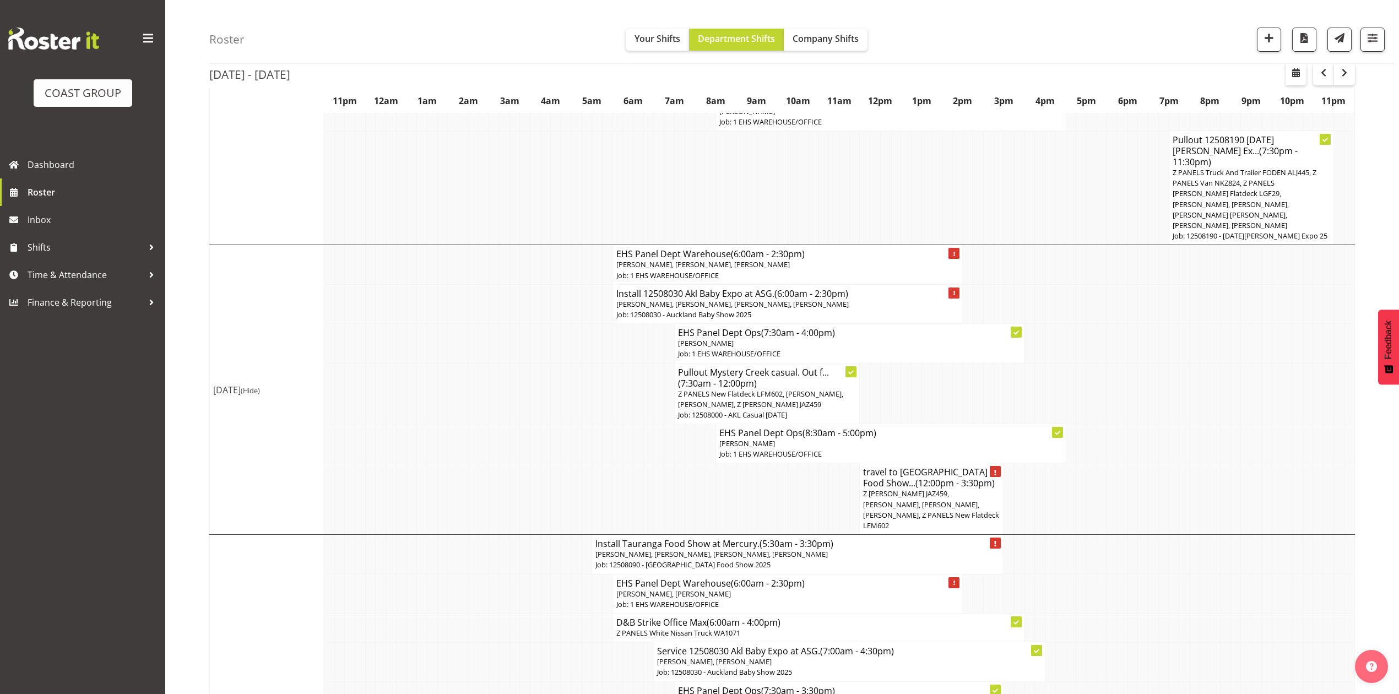
click at [769, 468] on td at bounding box center [772, 499] width 10 height 72
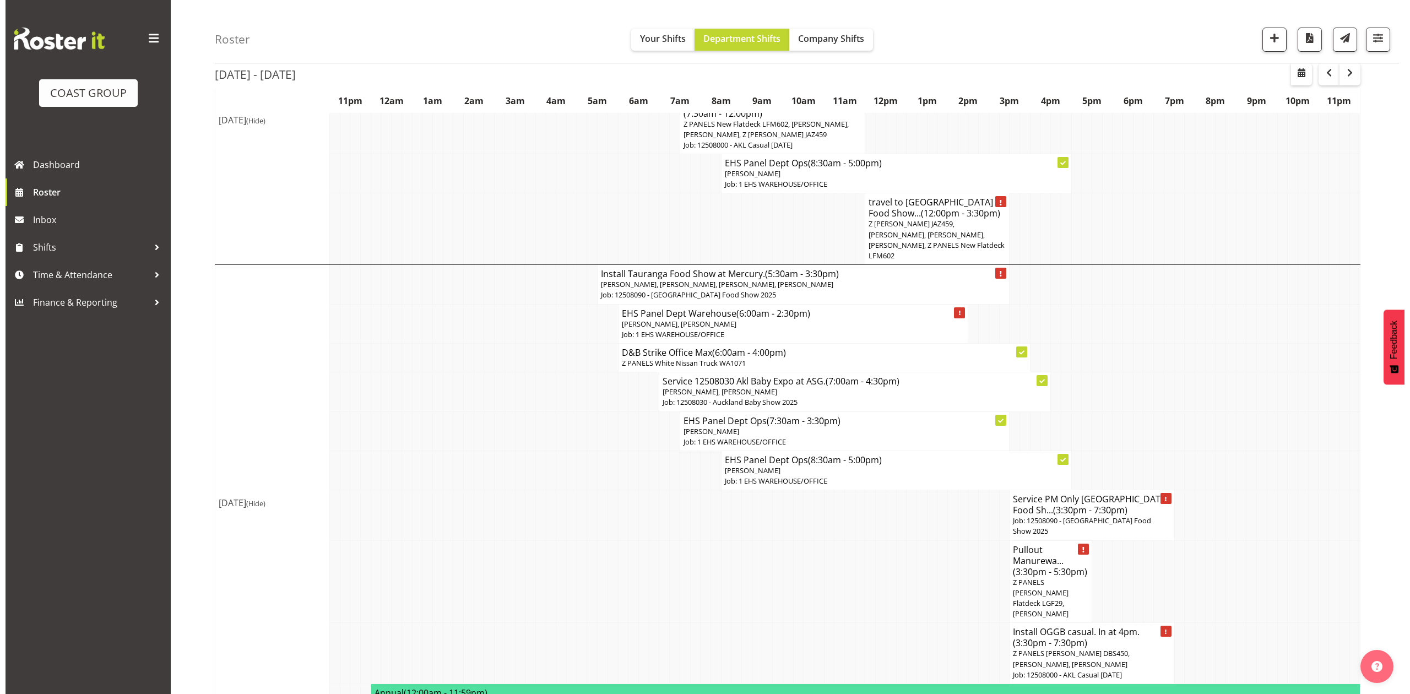
scroll to position [955, 0]
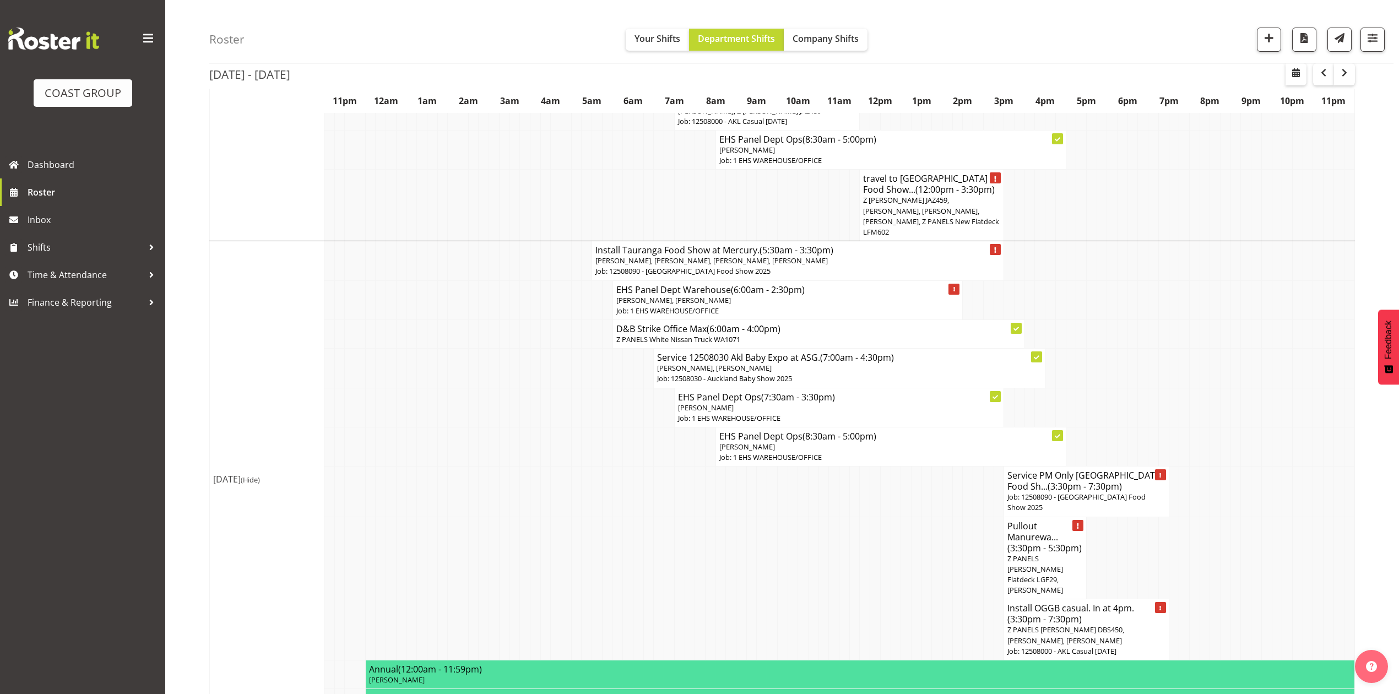
click at [1081, 625] on span "Z PANELS Mitsi Fuso DBS450, Jeremy Zhu, Cameron Phillips" at bounding box center [1066, 635] width 117 height 20
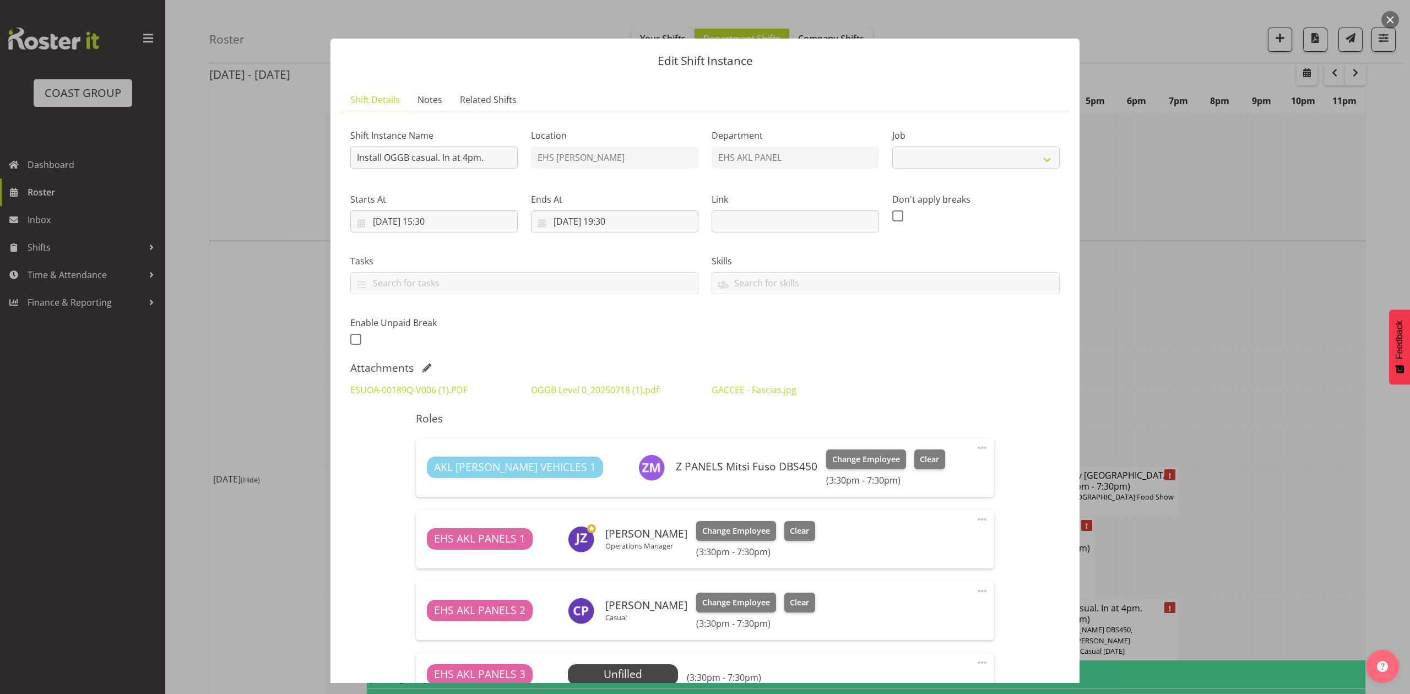
select select "8652"
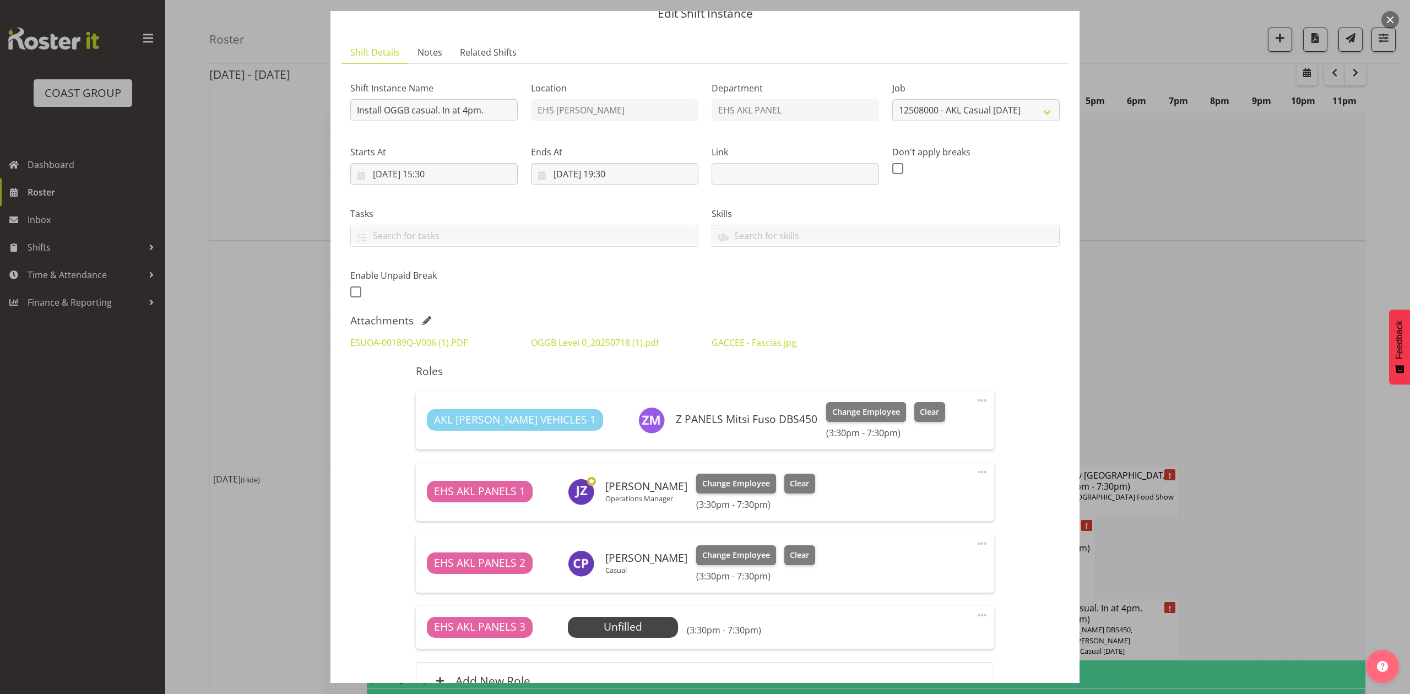
scroll to position [73, 0]
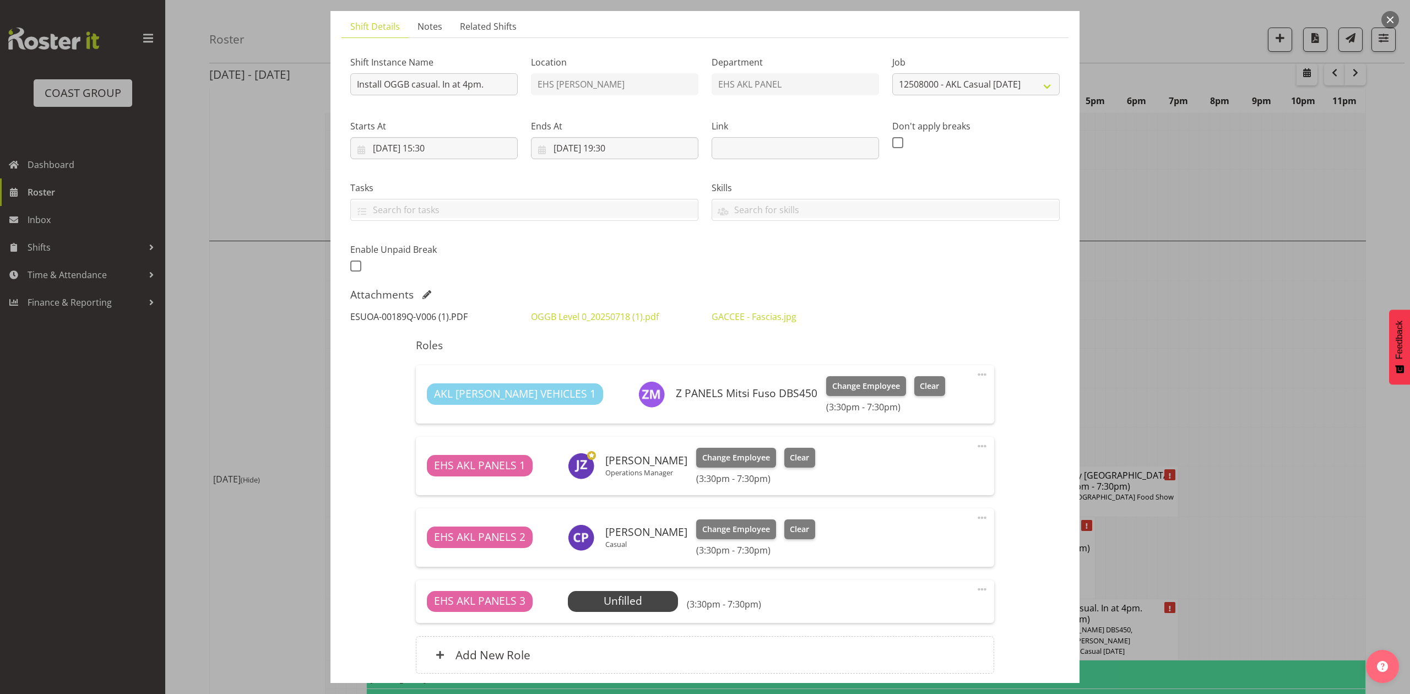
click at [441, 315] on link "ESUOA-00189Q-V006 (1).PDF" at bounding box center [408, 317] width 117 height 12
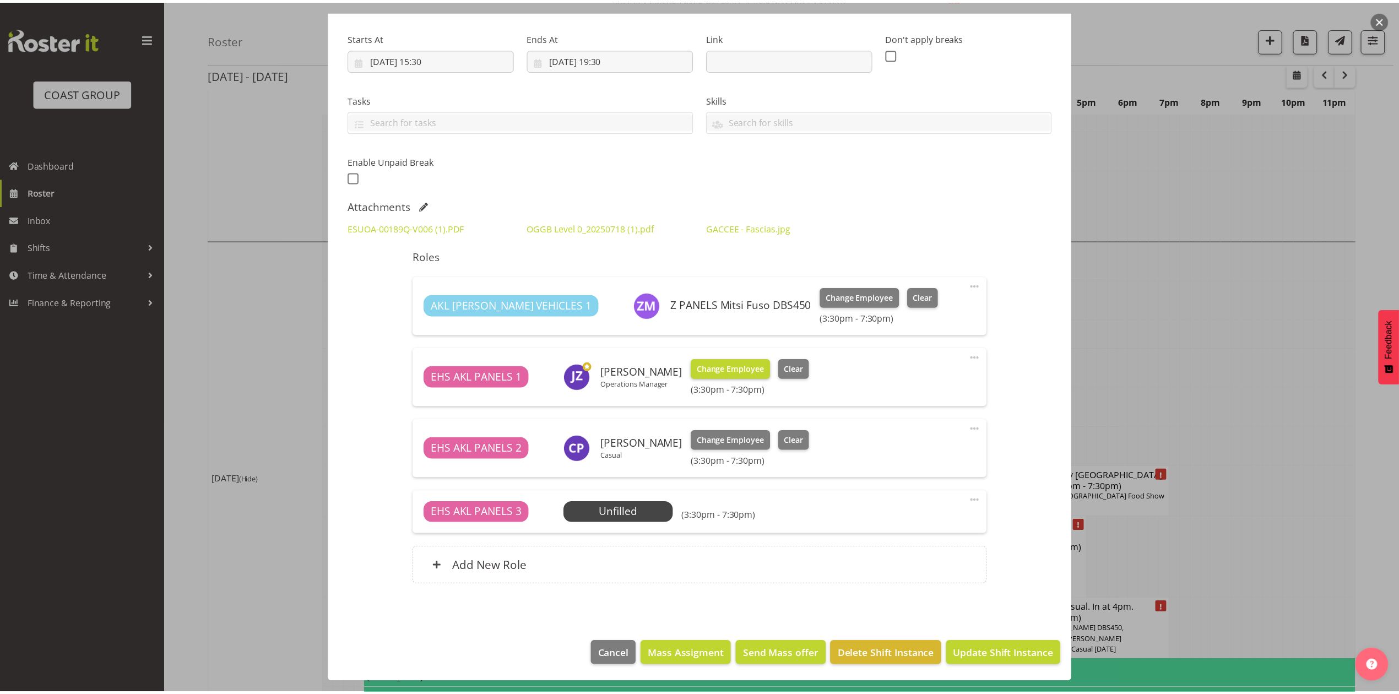
scroll to position [163, 0]
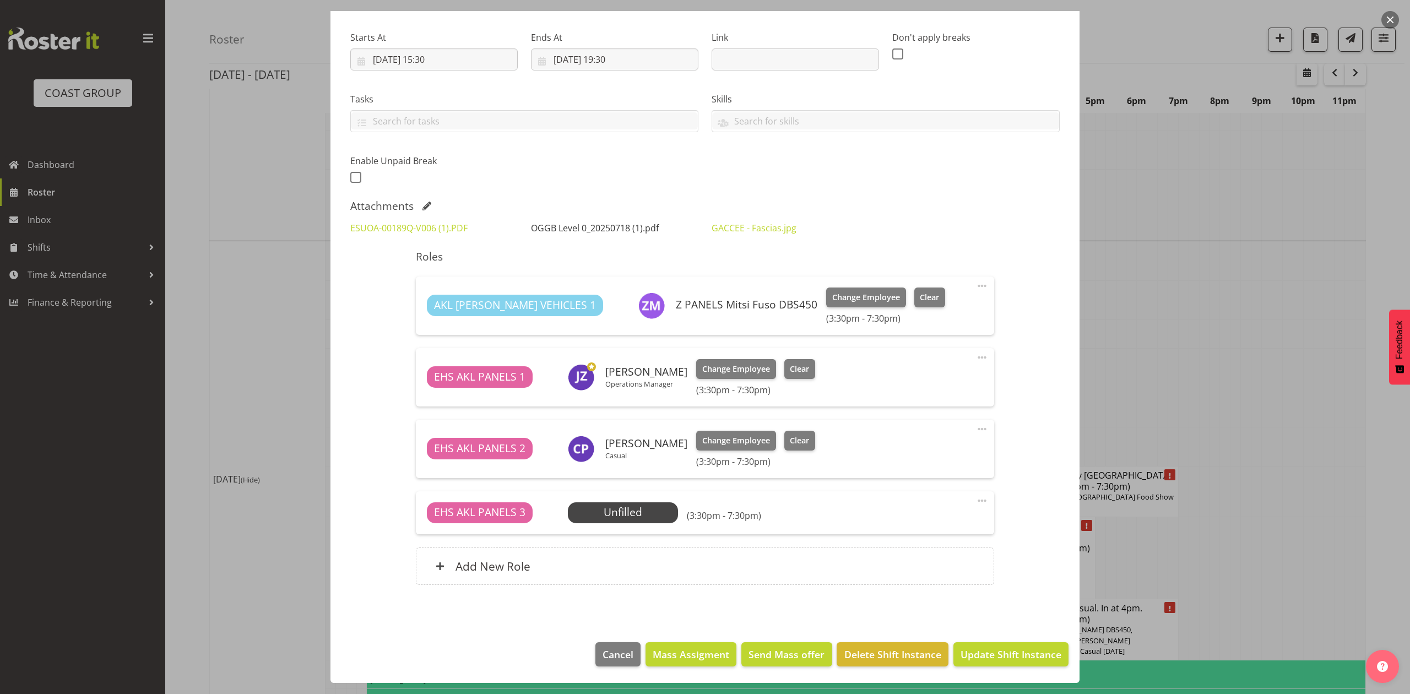
click at [580, 230] on link "OGGB Level 0_20250718 (1).pdf" at bounding box center [595, 228] width 128 height 12
click at [771, 229] on link "GACCEE - Fascias.jpg" at bounding box center [754, 228] width 85 height 12
drag, startPoint x: 1278, startPoint y: 262, endPoint x: 1226, endPoint y: 286, distance: 57.2
click at [1277, 266] on div at bounding box center [705, 347] width 1410 height 694
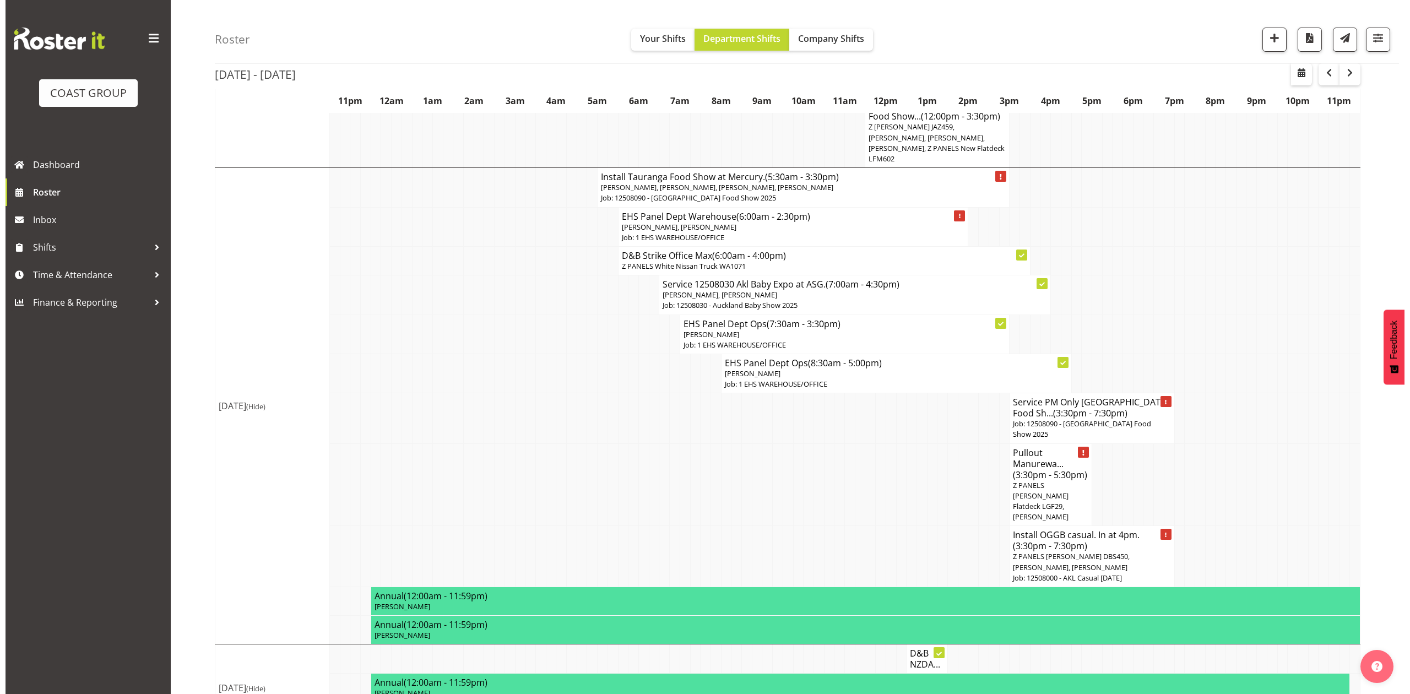
scroll to position [1102, 0]
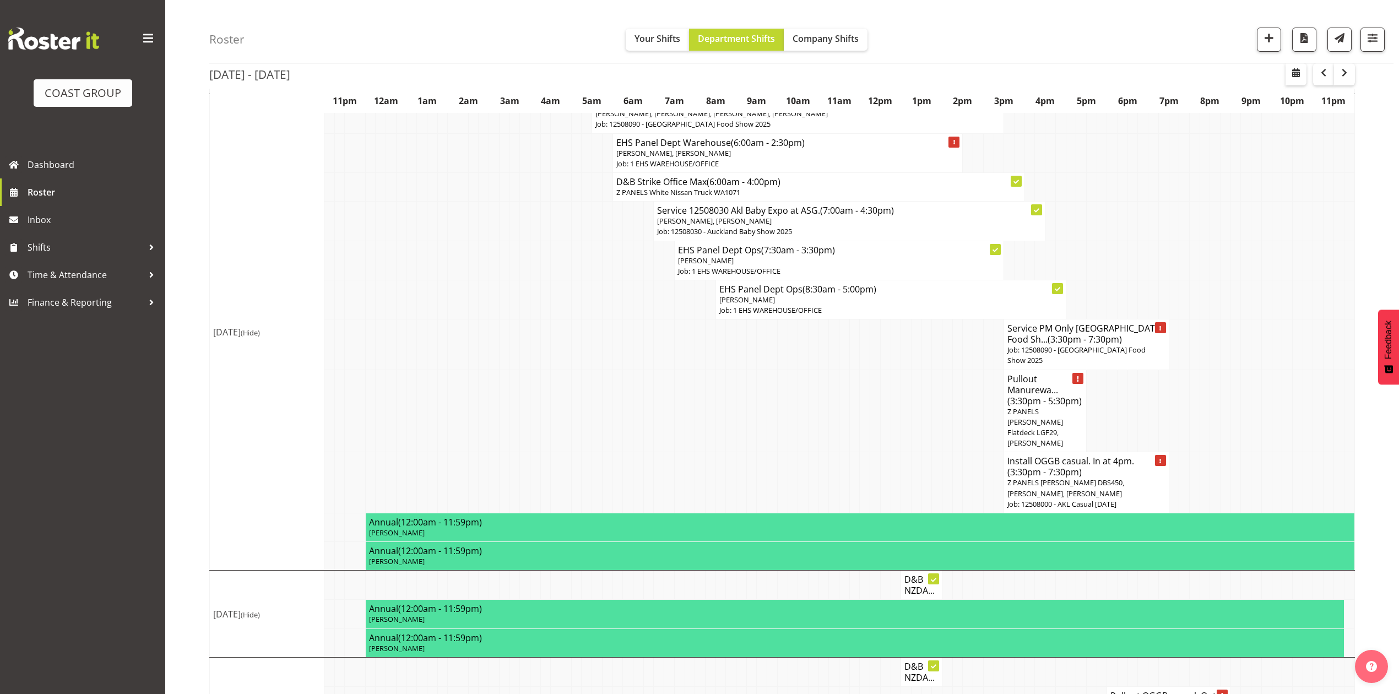
click at [1082, 456] on h4 "Install OGGB casual. In at 4pm. (3:30pm - 7:30pm)" at bounding box center [1087, 467] width 158 height 22
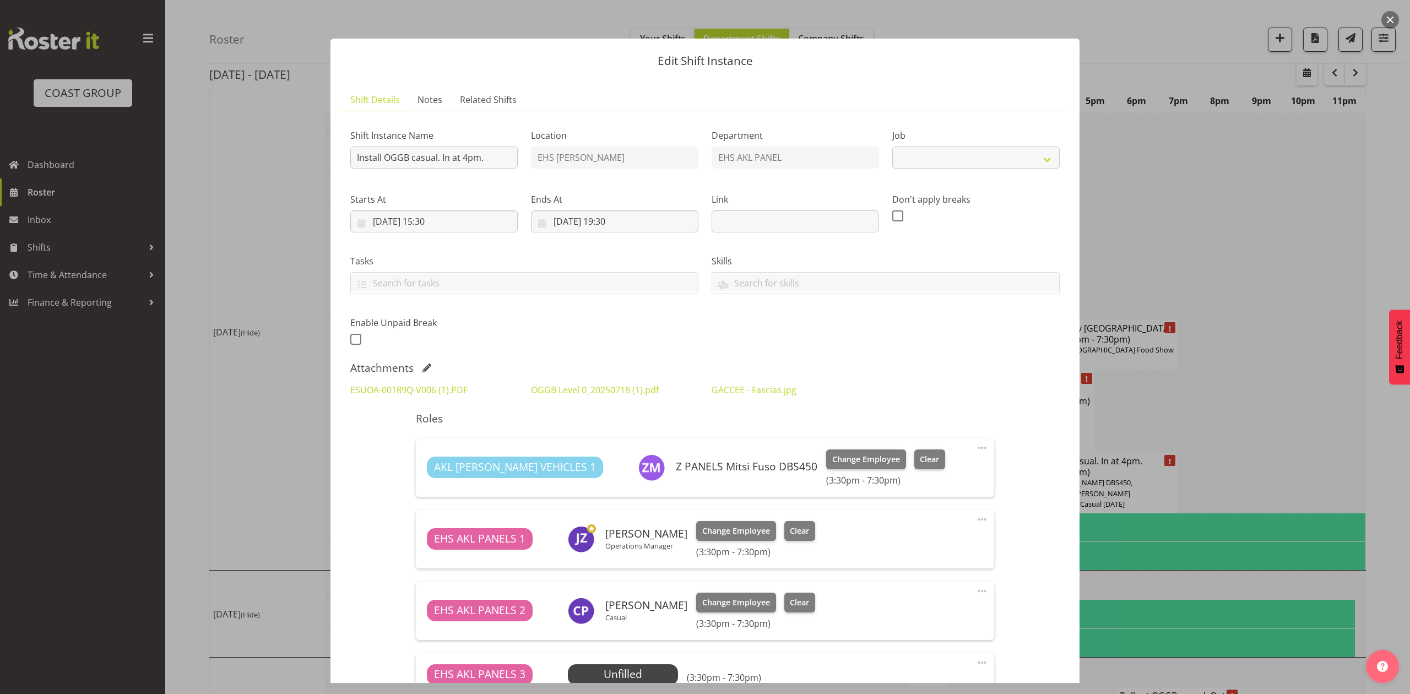
select select "8652"
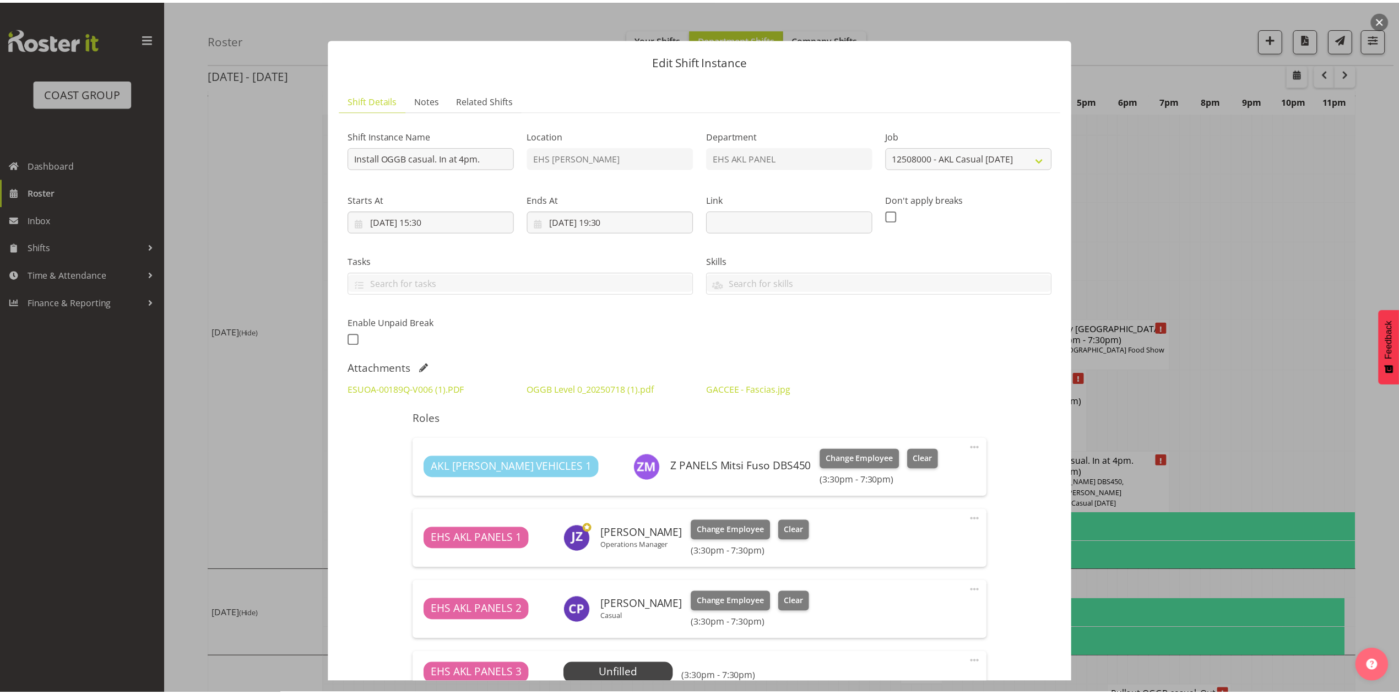
scroll to position [147, 0]
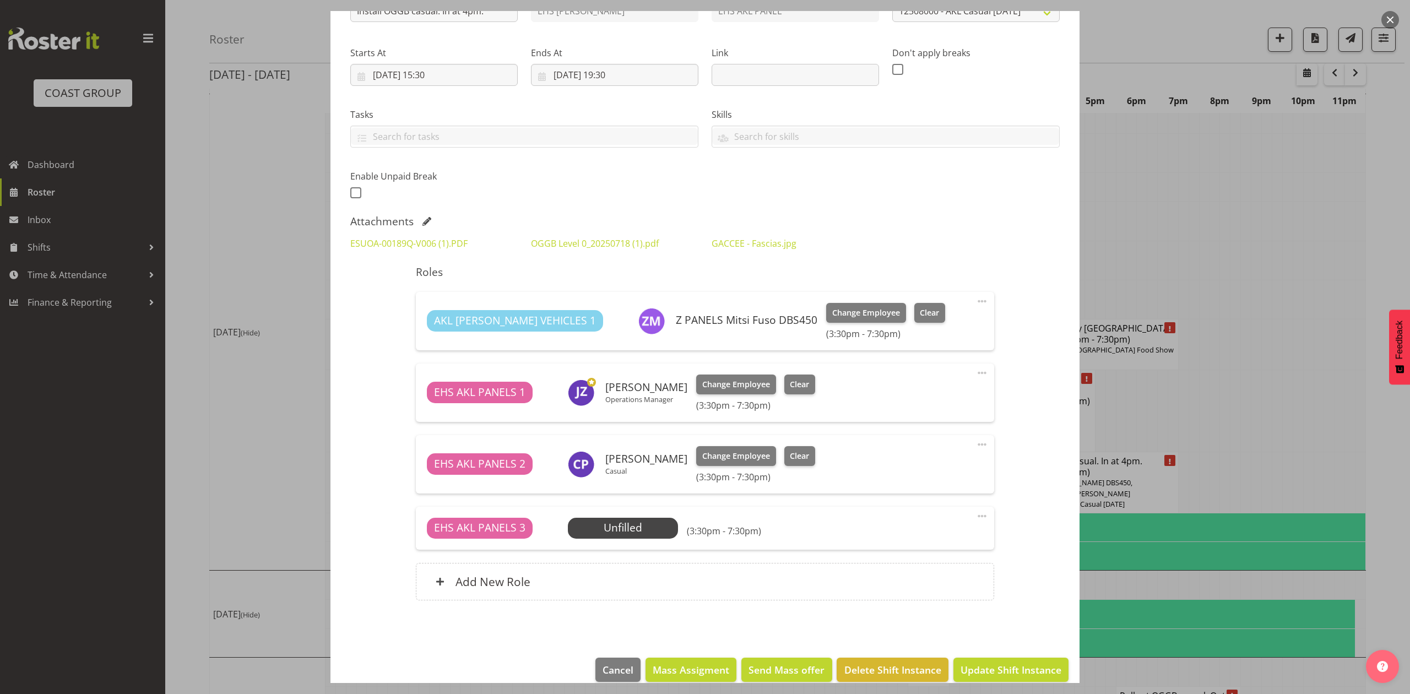
click at [1357, 263] on div at bounding box center [705, 347] width 1410 height 694
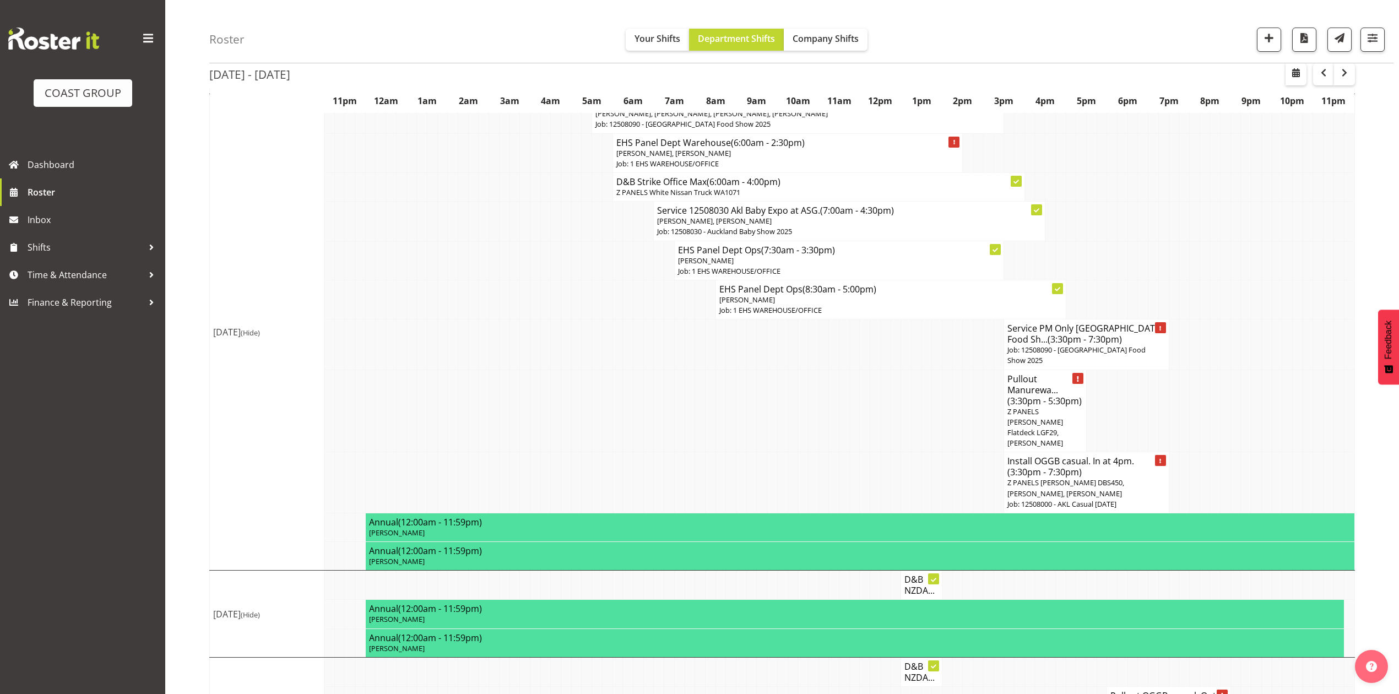
click at [1238, 452] on td at bounding box center [1236, 482] width 10 height 61
click at [567, 320] on td at bounding box center [566, 345] width 10 height 50
click at [1319, 370] on td at bounding box center [1318, 411] width 10 height 83
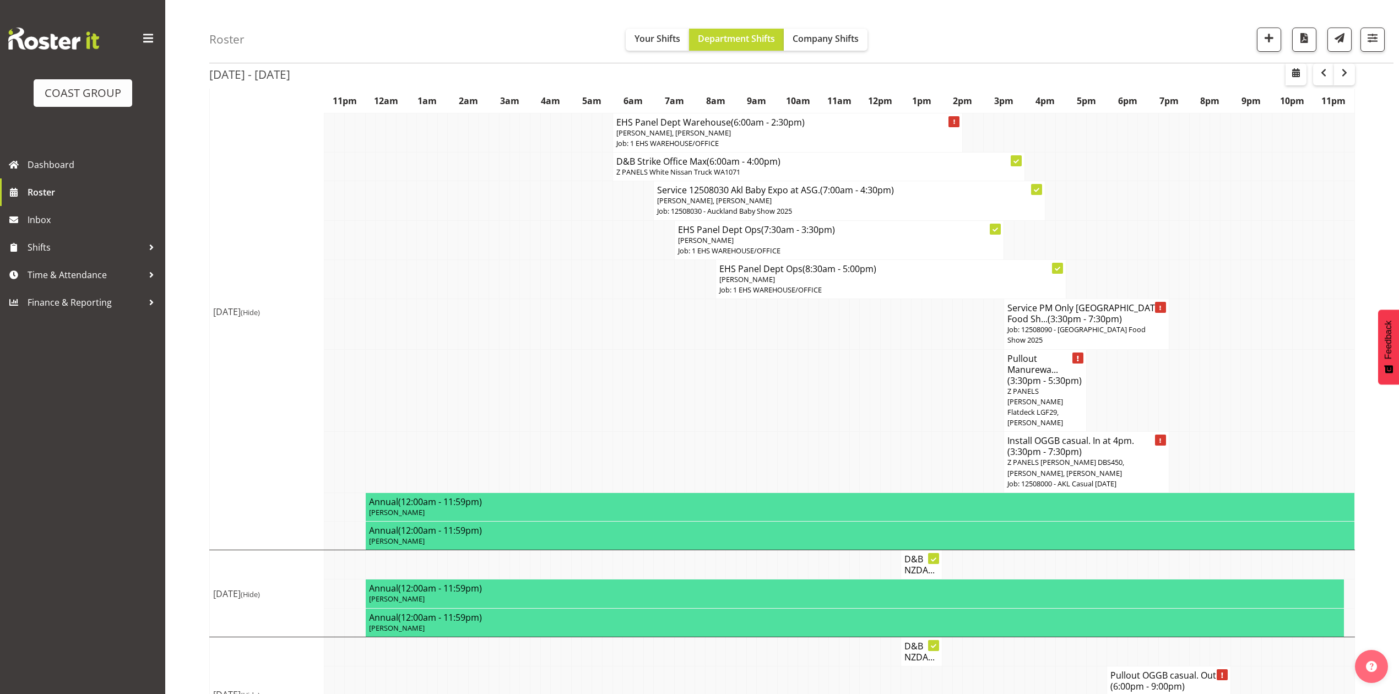
click at [918, 432] on td at bounding box center [916, 462] width 10 height 61
drag, startPoint x: 1281, startPoint y: 310, endPoint x: 1204, endPoint y: 262, distance: 90.5
click at [1283, 349] on td at bounding box center [1288, 390] width 10 height 83
click at [768, 432] on tr "Install OGGB casual. In at 4pm. (3:30pm - 7:30pm) Z PANELS Mitsi Fuso DBS450, J…" at bounding box center [782, 462] width 1145 height 61
drag, startPoint x: 463, startPoint y: 300, endPoint x: 466, endPoint y: 305, distance: 5.7
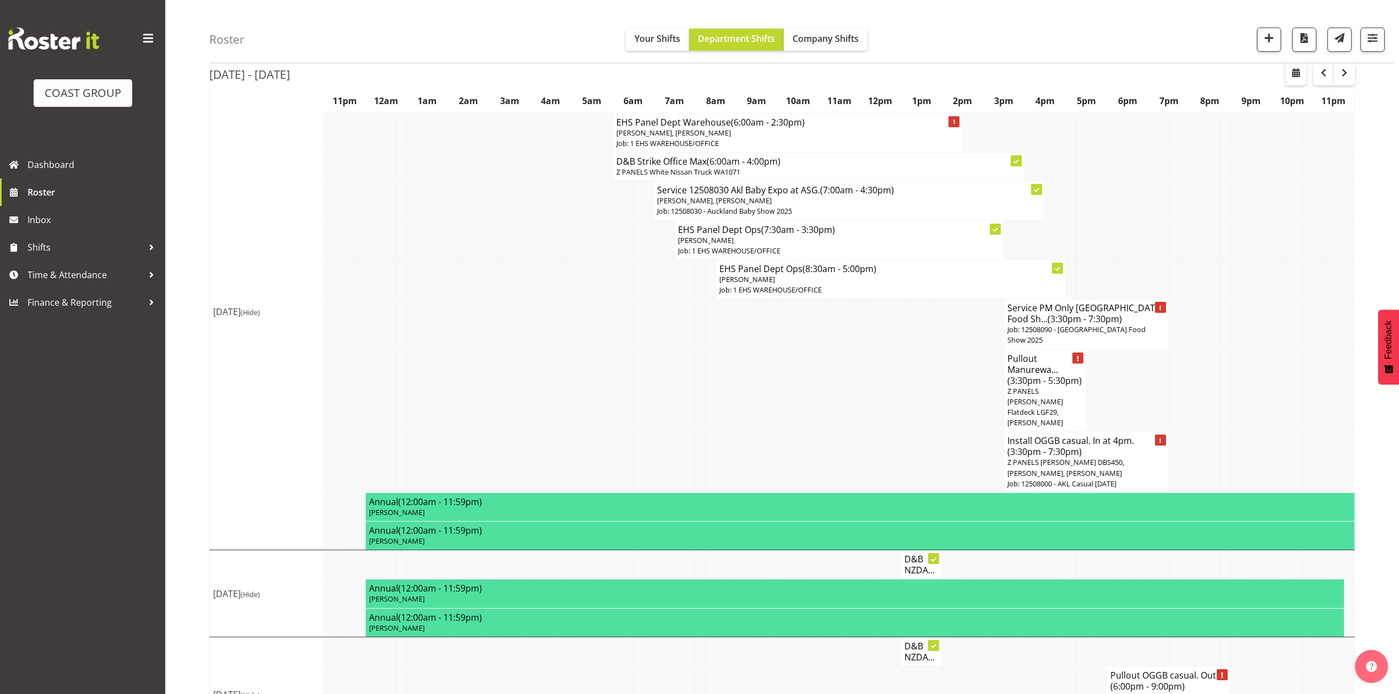
click at [464, 349] on td at bounding box center [463, 390] width 10 height 83
click at [1243, 349] on td at bounding box center [1246, 390] width 10 height 83
drag, startPoint x: 1347, startPoint y: 71, endPoint x: 1349, endPoint y: 77, distance: 6.3
click at [1349, 71] on span "button" at bounding box center [1344, 72] width 13 height 13
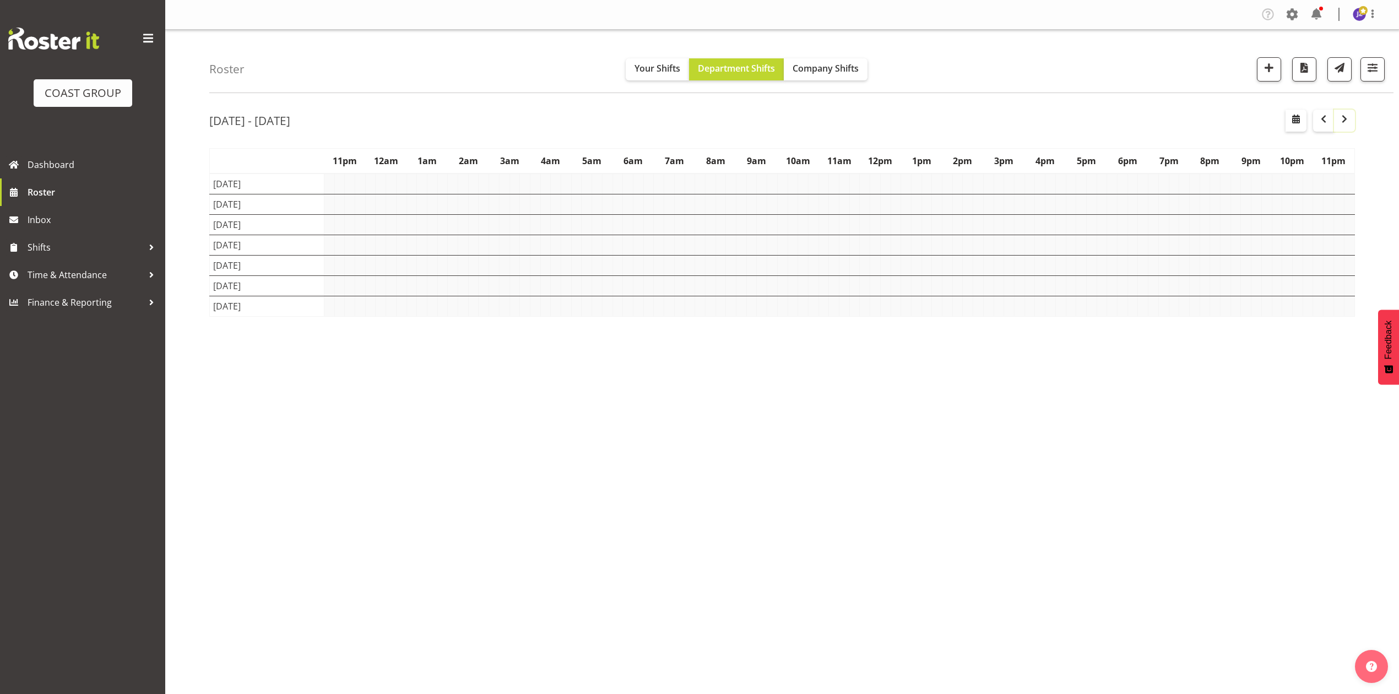
scroll to position [0, 0]
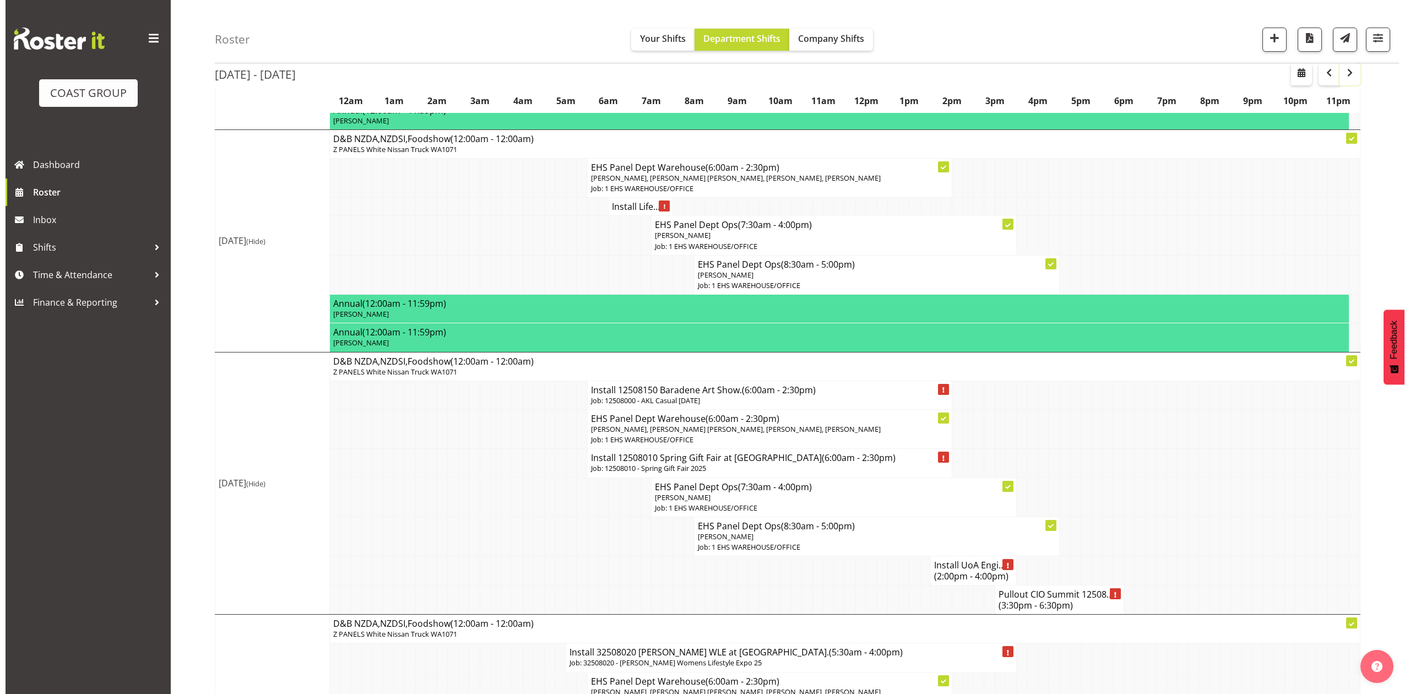
scroll to position [367, 0]
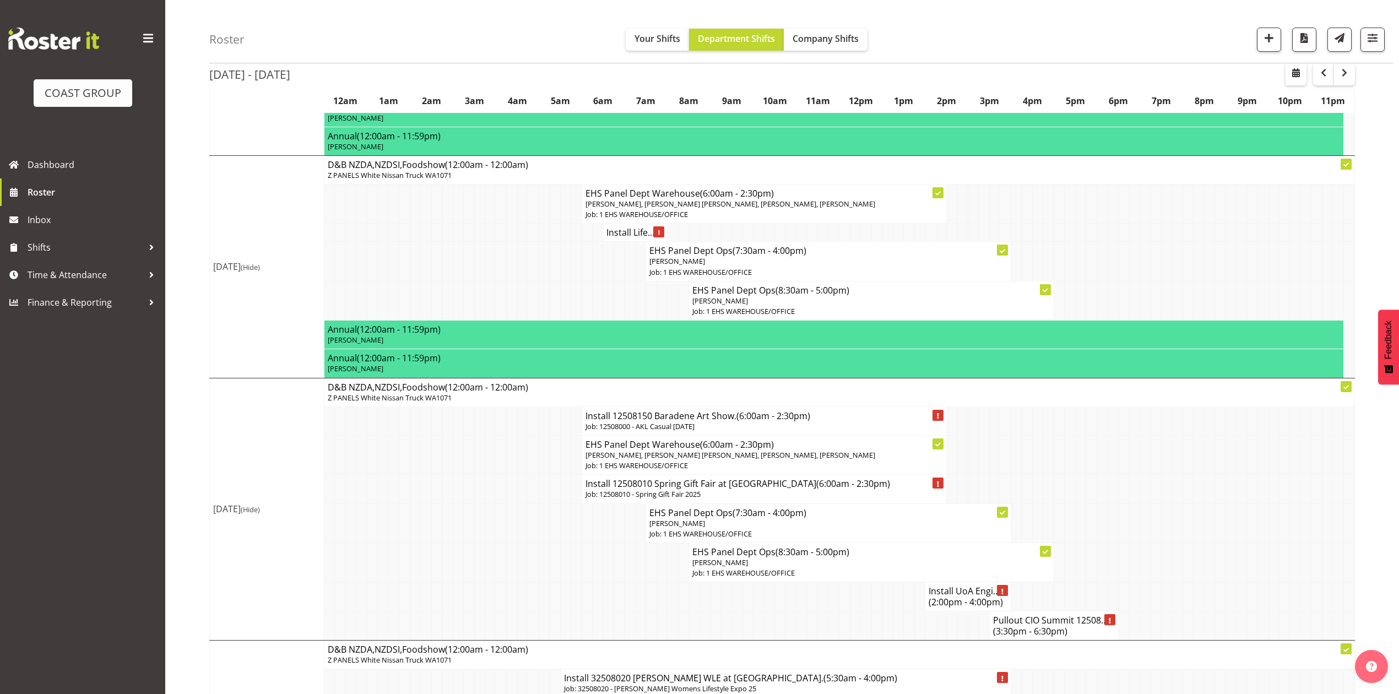
click at [626, 238] on h4 "Install Life..." at bounding box center [635, 232] width 57 height 11
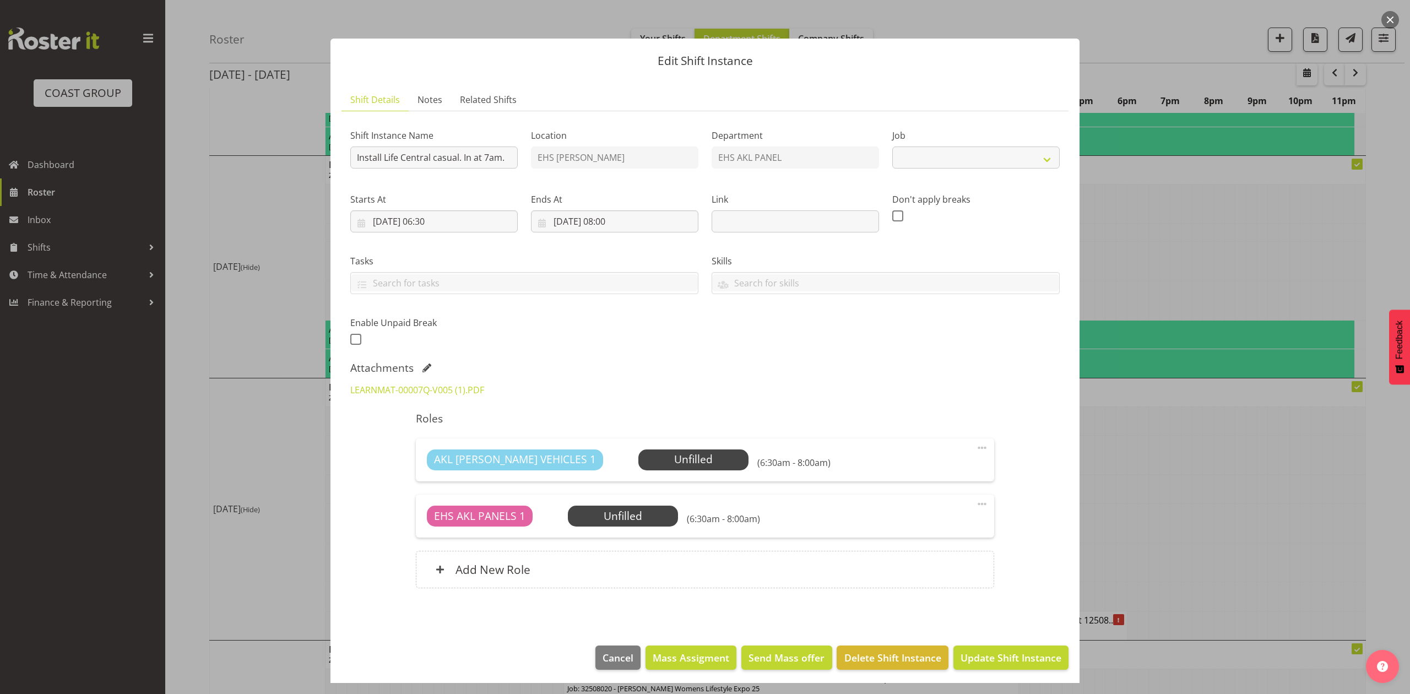
click at [428, 364] on div "Attachments" at bounding box center [705, 367] width 710 height 13
click at [428, 368] on span at bounding box center [427, 368] width 9 height 9
select select "8652"
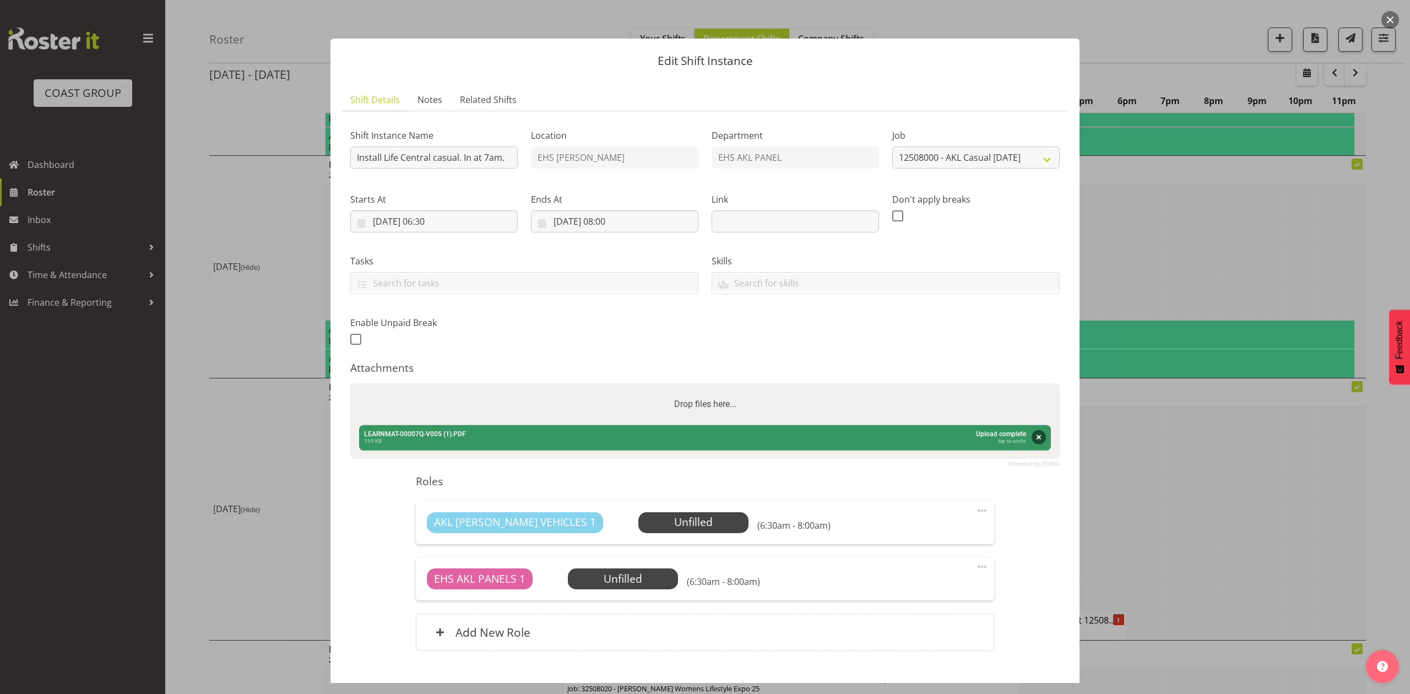
click at [461, 388] on div "Drop files here..." at bounding box center [705, 404] width 710 height 42
click at [350, 383] on input "Drop files here..." at bounding box center [705, 384] width 710 height 3
click at [659, 407] on div "Drop files here..." at bounding box center [705, 404] width 710 height 42
click at [350, 383] on input "Drop files here..." at bounding box center [705, 384] width 710 height 3
type input "C:\fakepath\LEARNMAT-00007Q-V006.PDF"
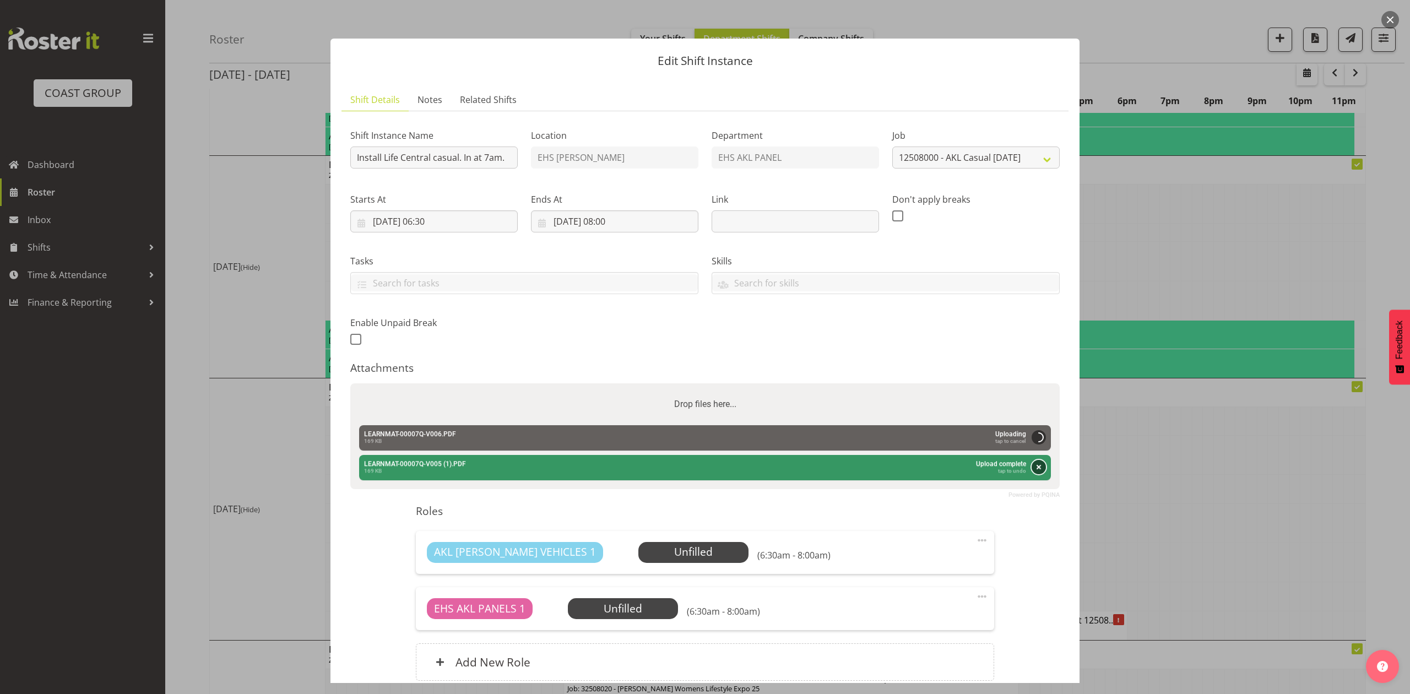
click at [1032, 462] on button "Remove" at bounding box center [1039, 467] width 14 height 14
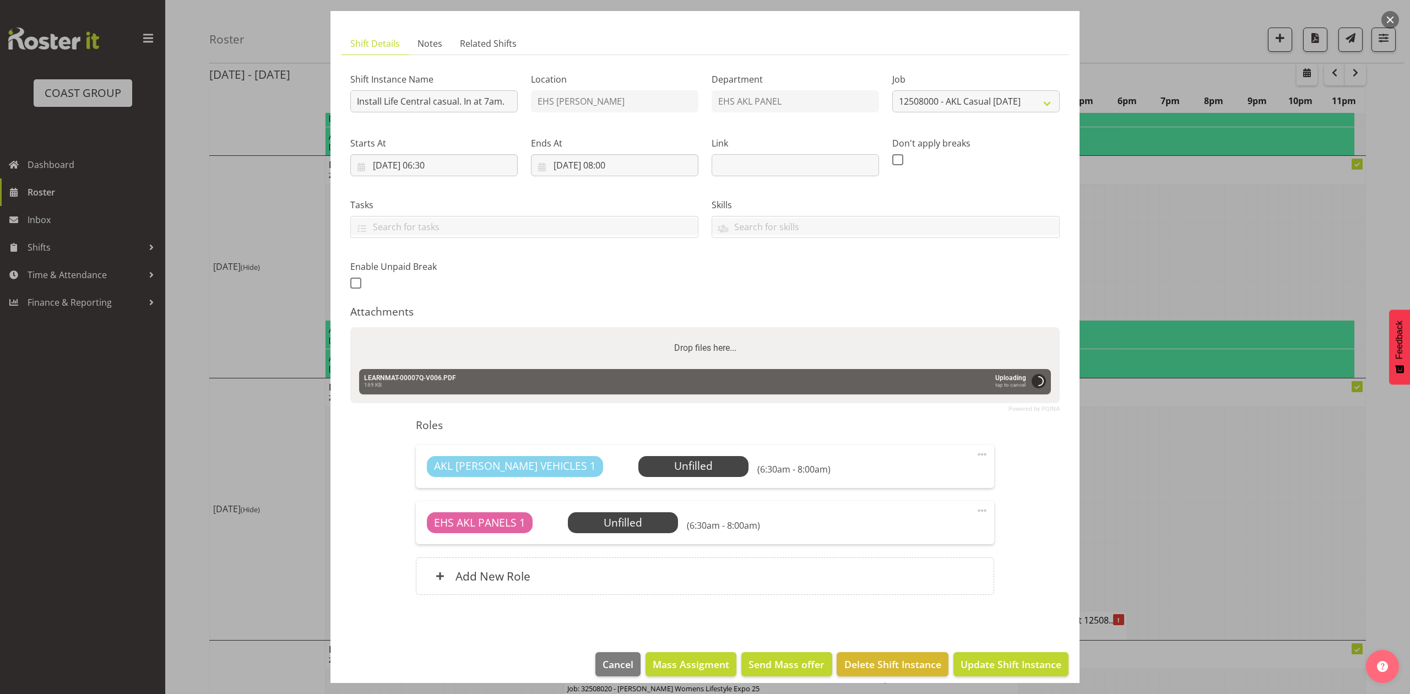
scroll to position [67, 0]
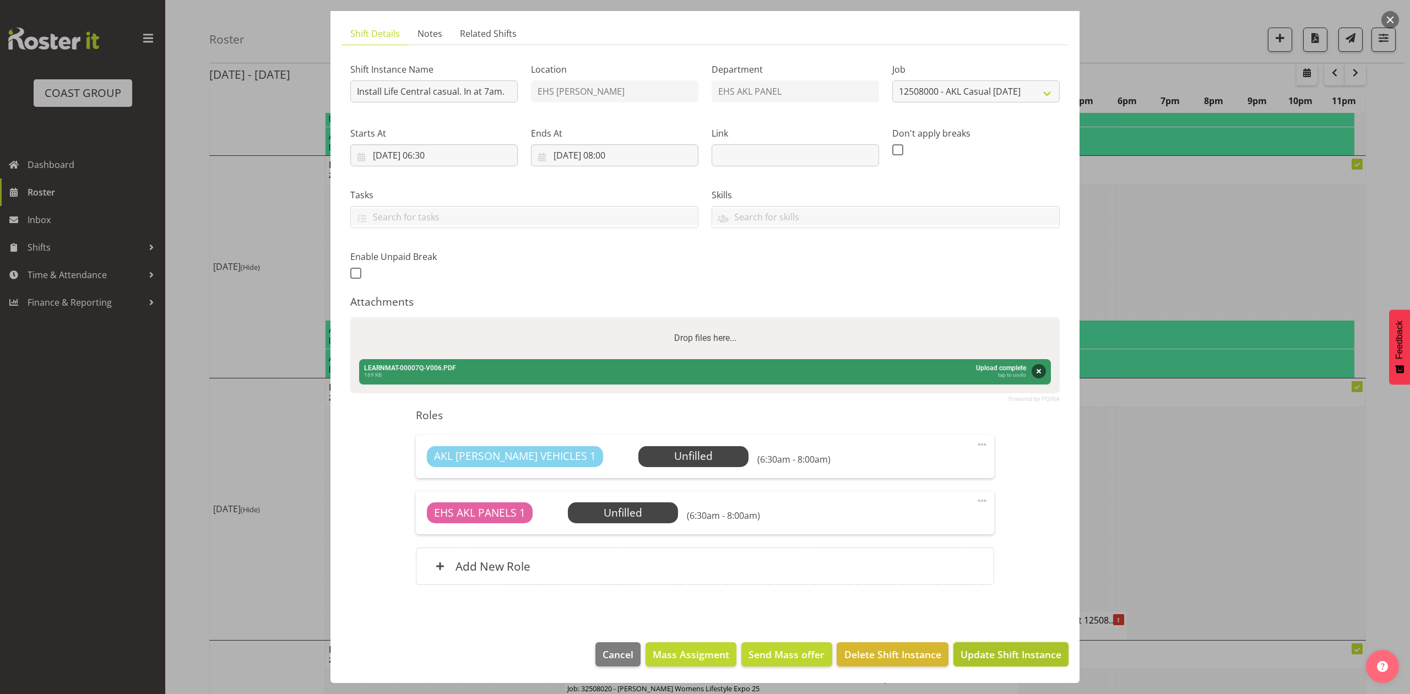
click at [994, 657] on span "Update Shift Instance" at bounding box center [1011, 654] width 101 height 14
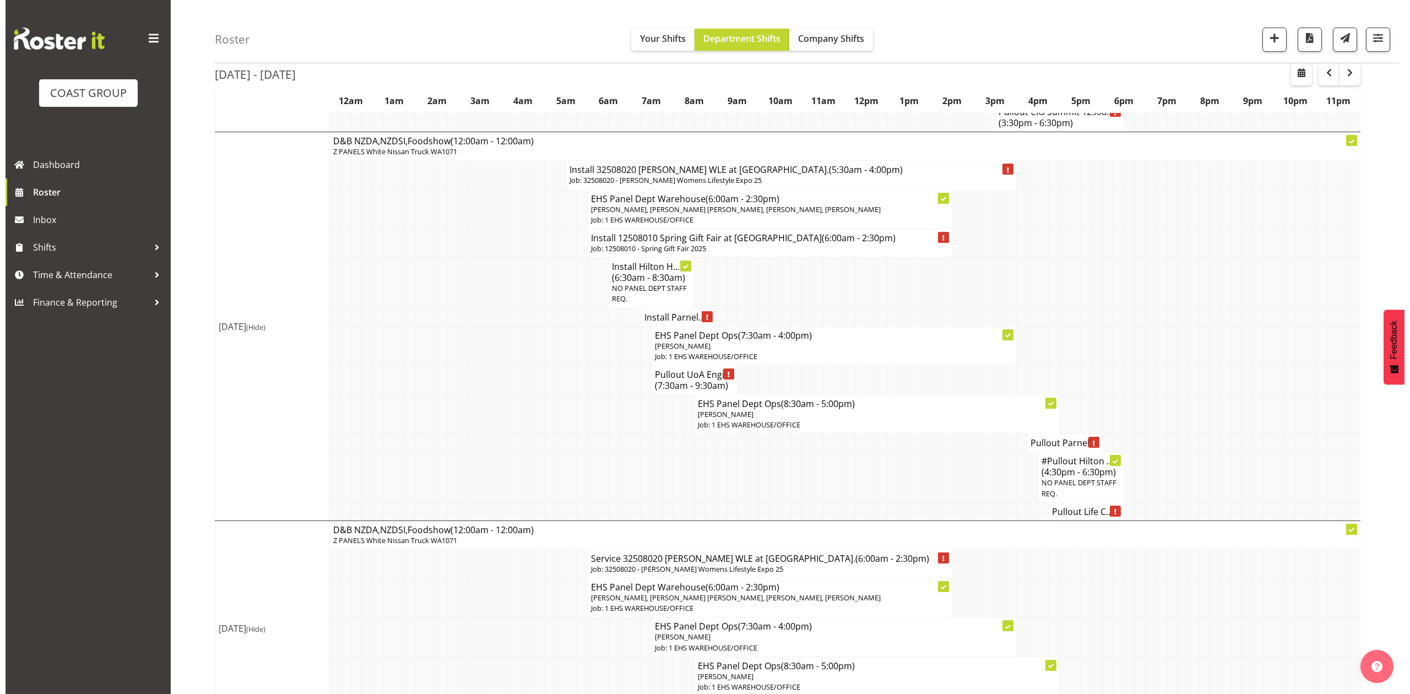
scroll to position [881, 0]
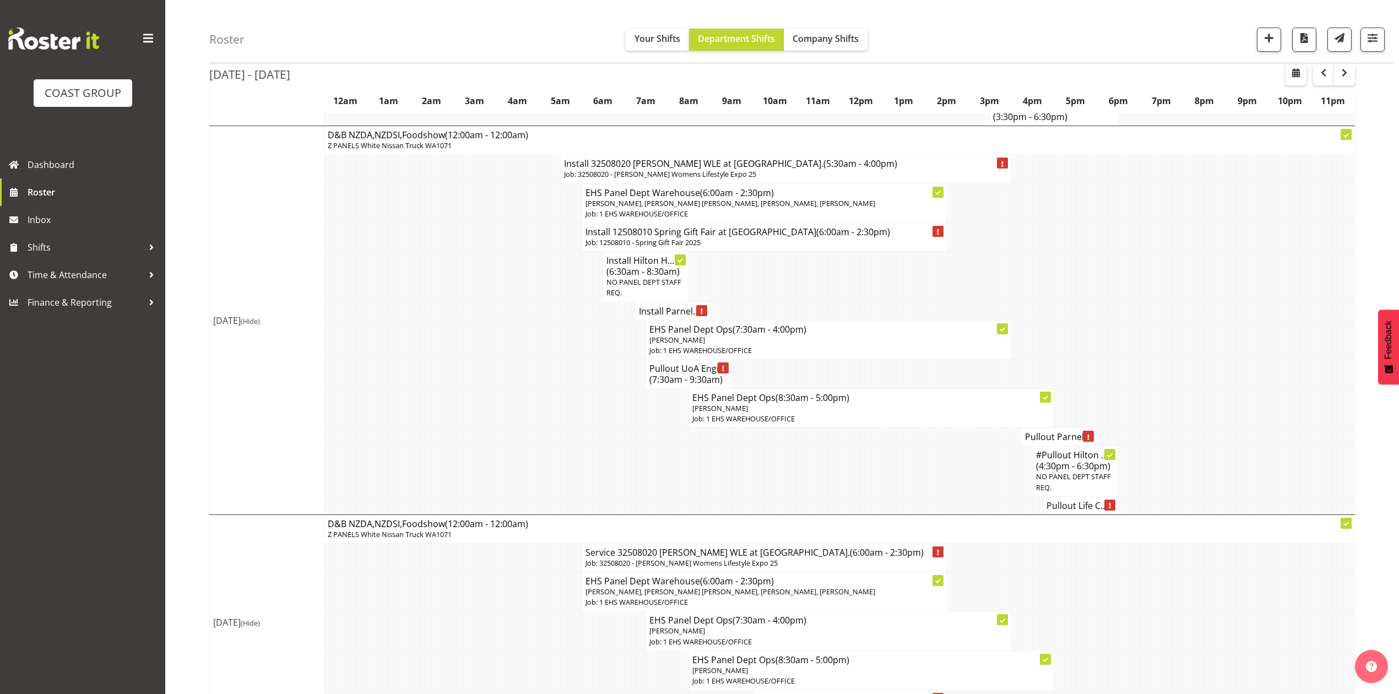
click at [1063, 511] on h4 "Pullout Life C..." at bounding box center [1081, 505] width 68 height 11
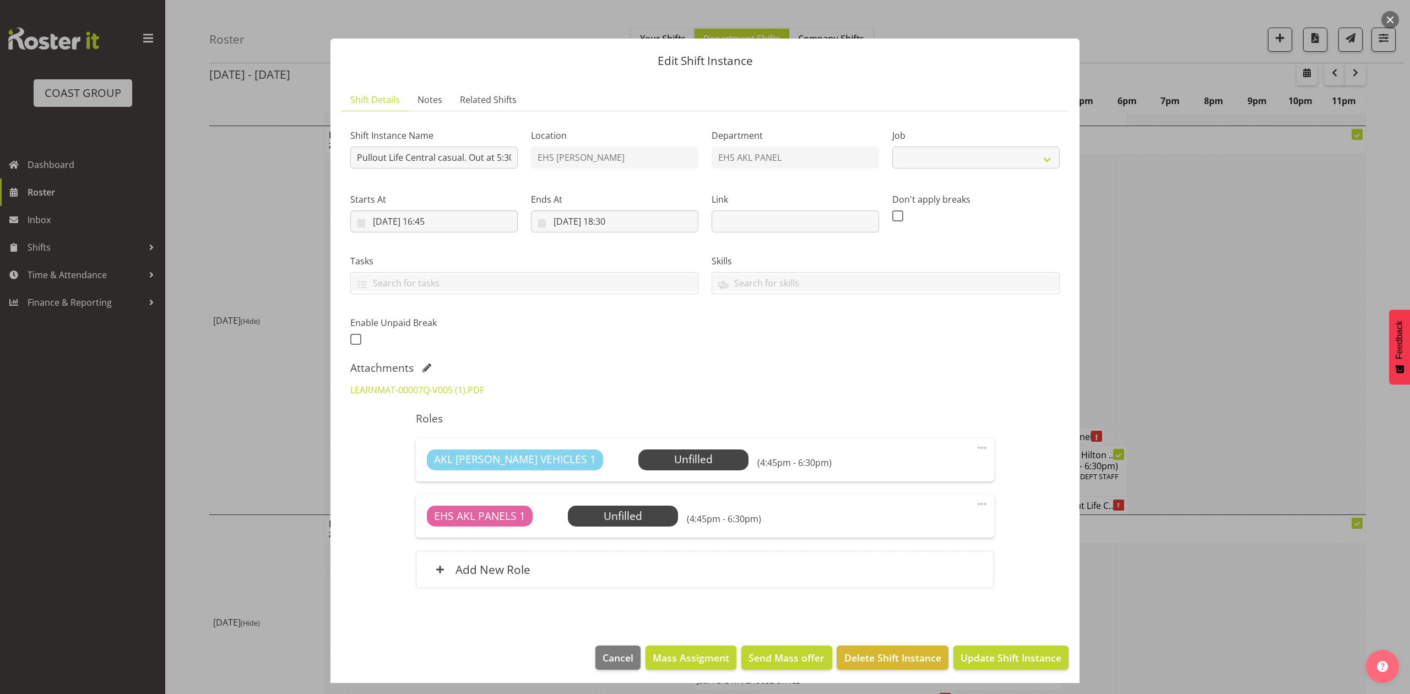
select select "8652"
click at [428, 366] on span at bounding box center [427, 368] width 9 height 9
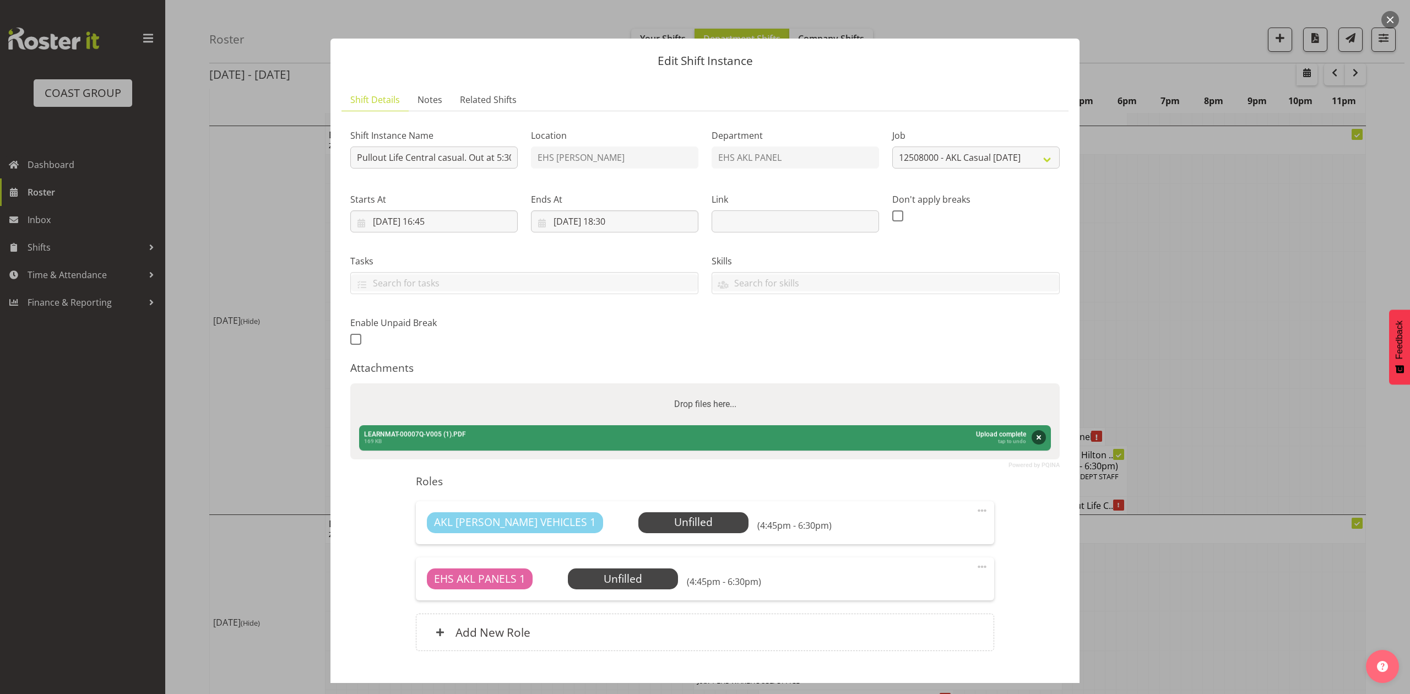
click at [450, 405] on div "Drop files here..." at bounding box center [705, 404] width 710 height 42
click at [350, 383] on input "Drop files here..." at bounding box center [705, 384] width 710 height 3
type input "C:\fakepath\LEARNMAT-00007Q-V006.PDF"
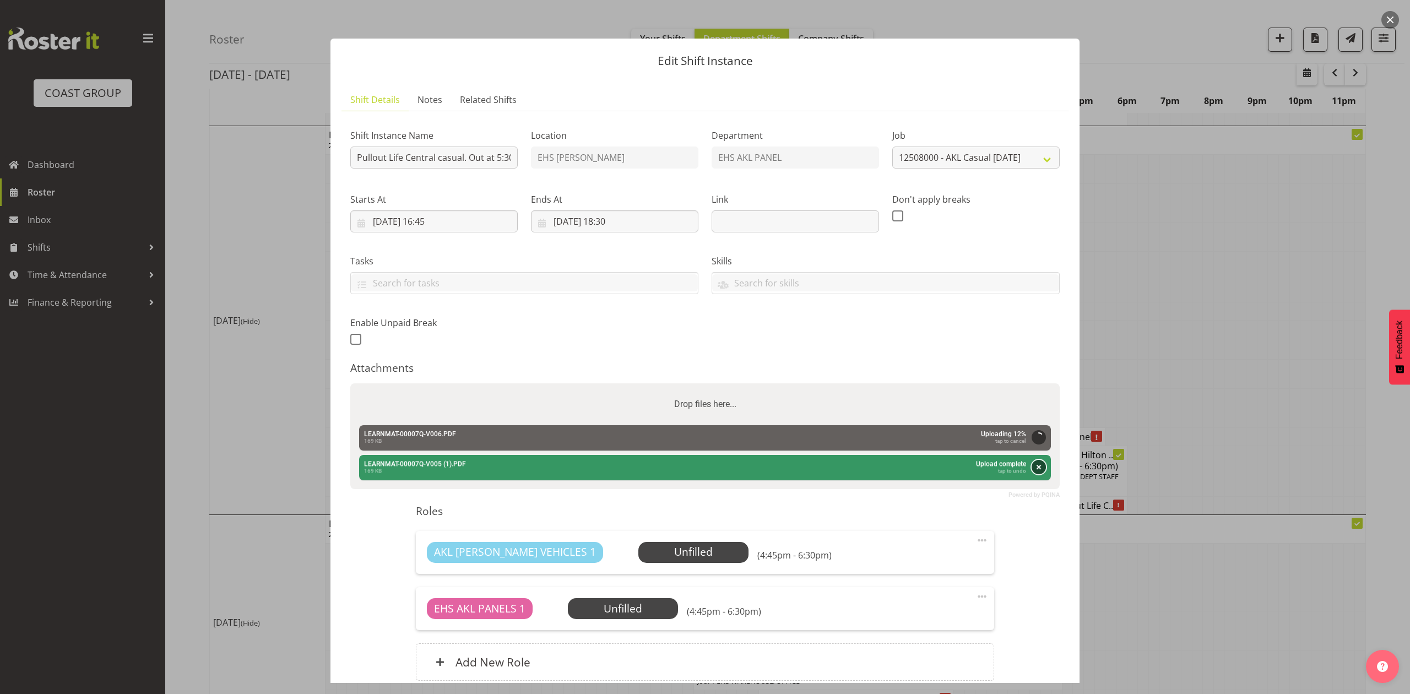
click at [1032, 468] on button "Remove" at bounding box center [1039, 467] width 14 height 14
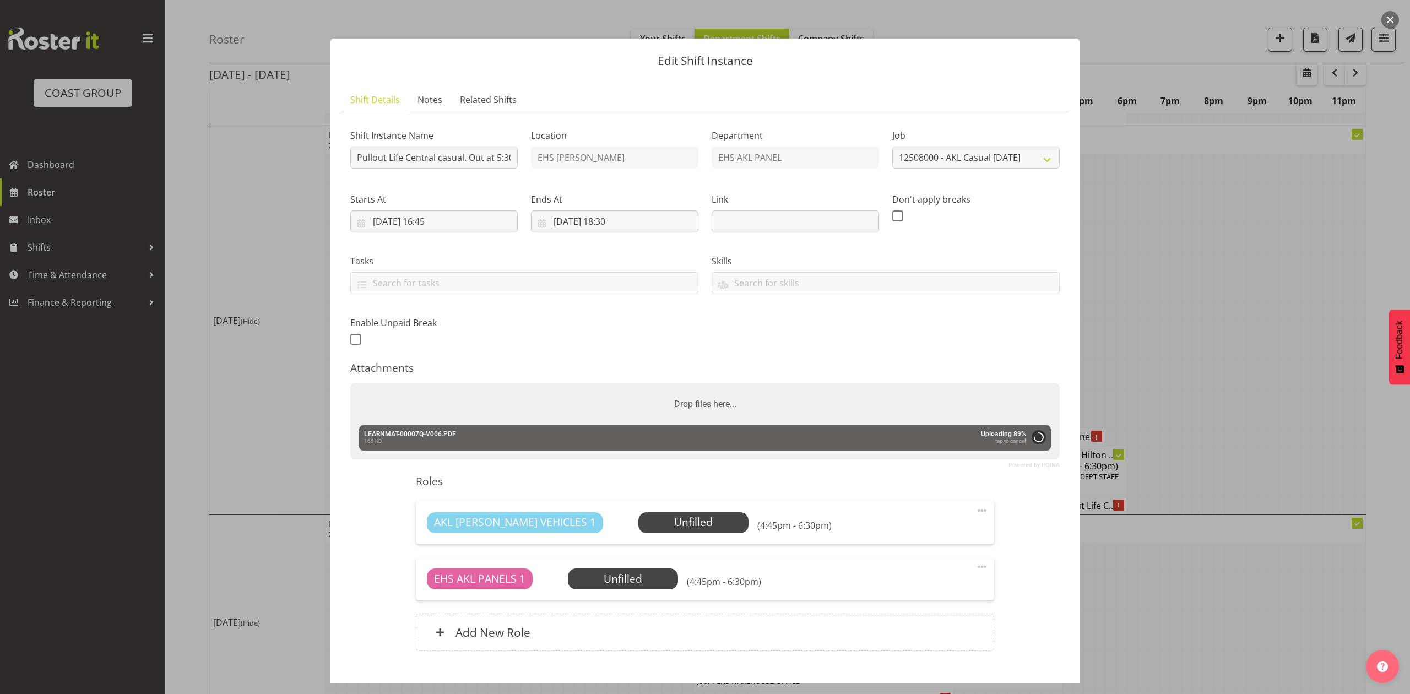
scroll to position [67, 0]
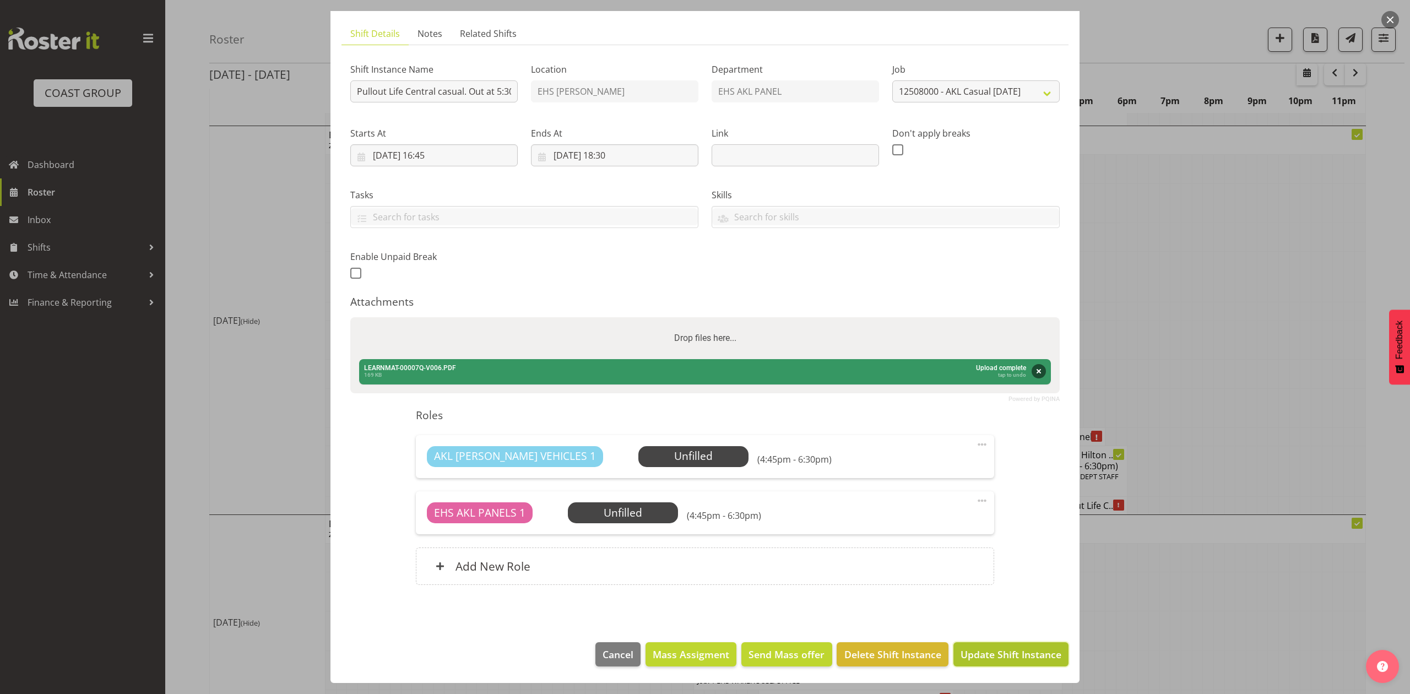
click at [1024, 659] on span "Update Shift Instance" at bounding box center [1011, 654] width 101 height 14
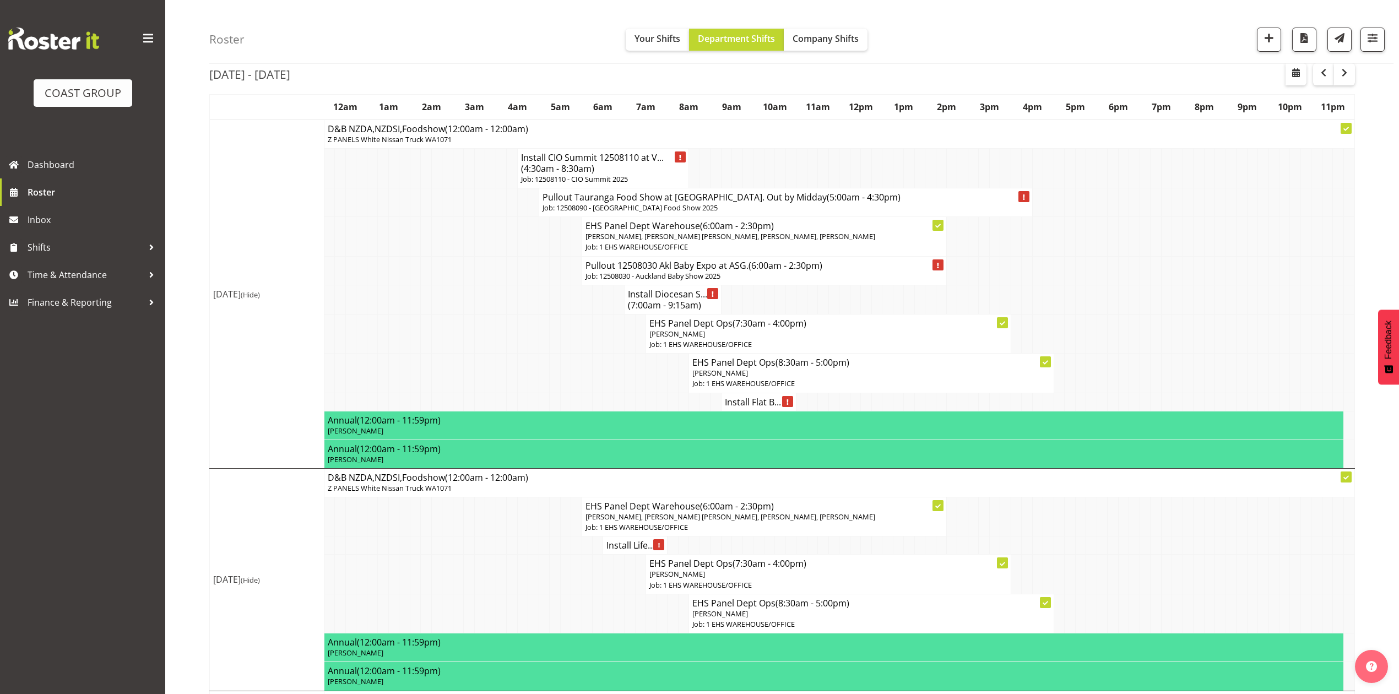
scroll to position [0, 0]
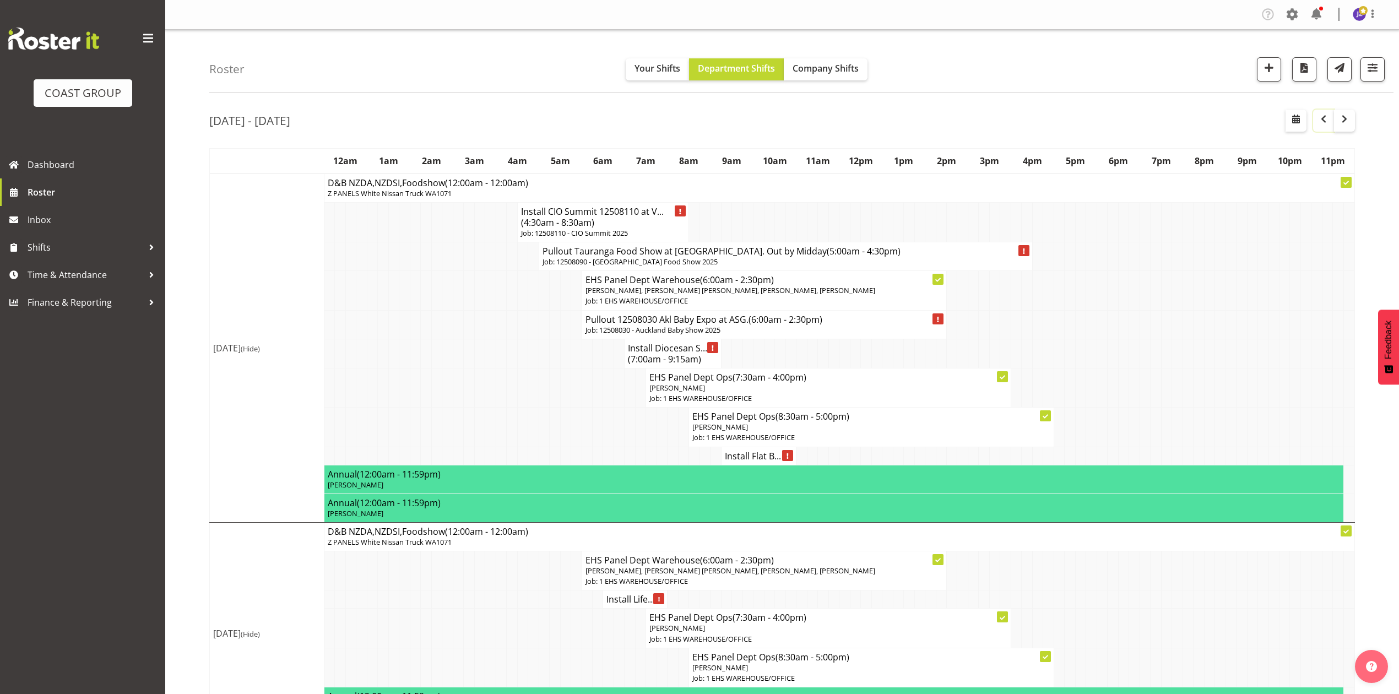
click at [1318, 120] on span "button" at bounding box center [1323, 118] width 13 height 13
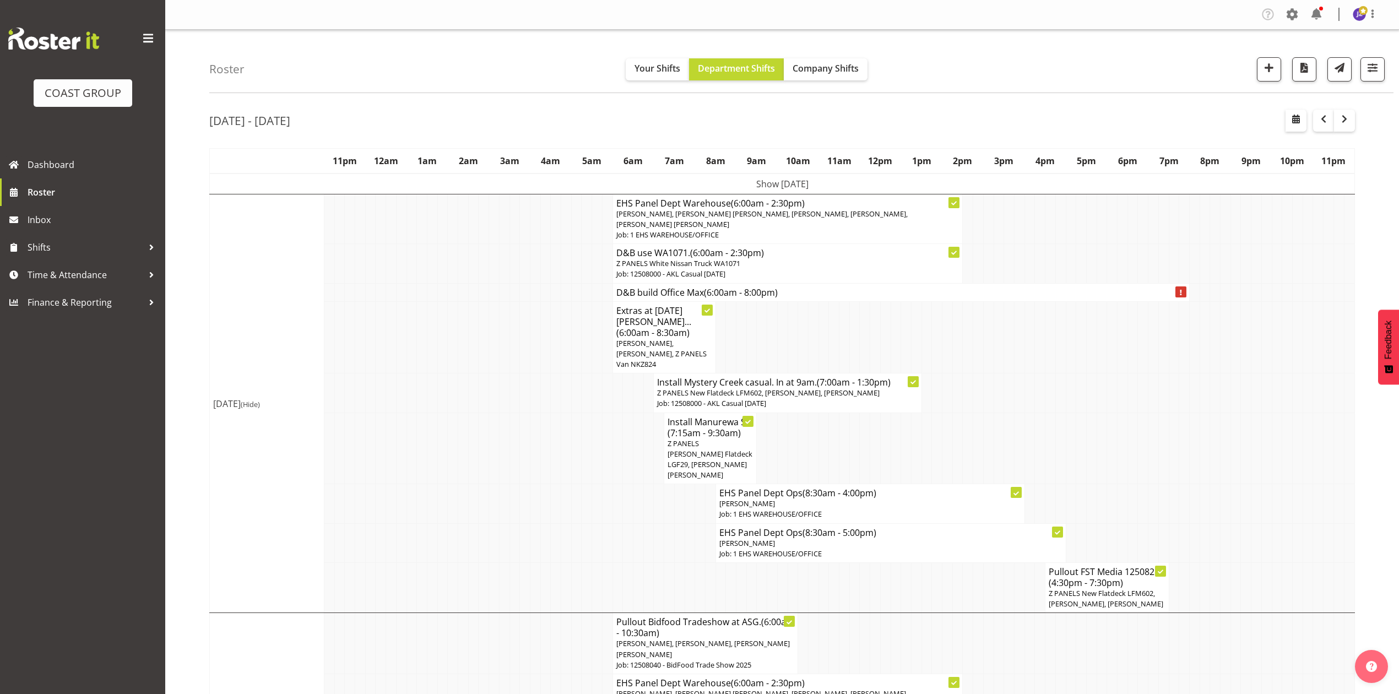
click at [1114, 374] on td at bounding box center [1112, 393] width 10 height 39
click at [974, 374] on td at bounding box center [978, 393] width 10 height 39
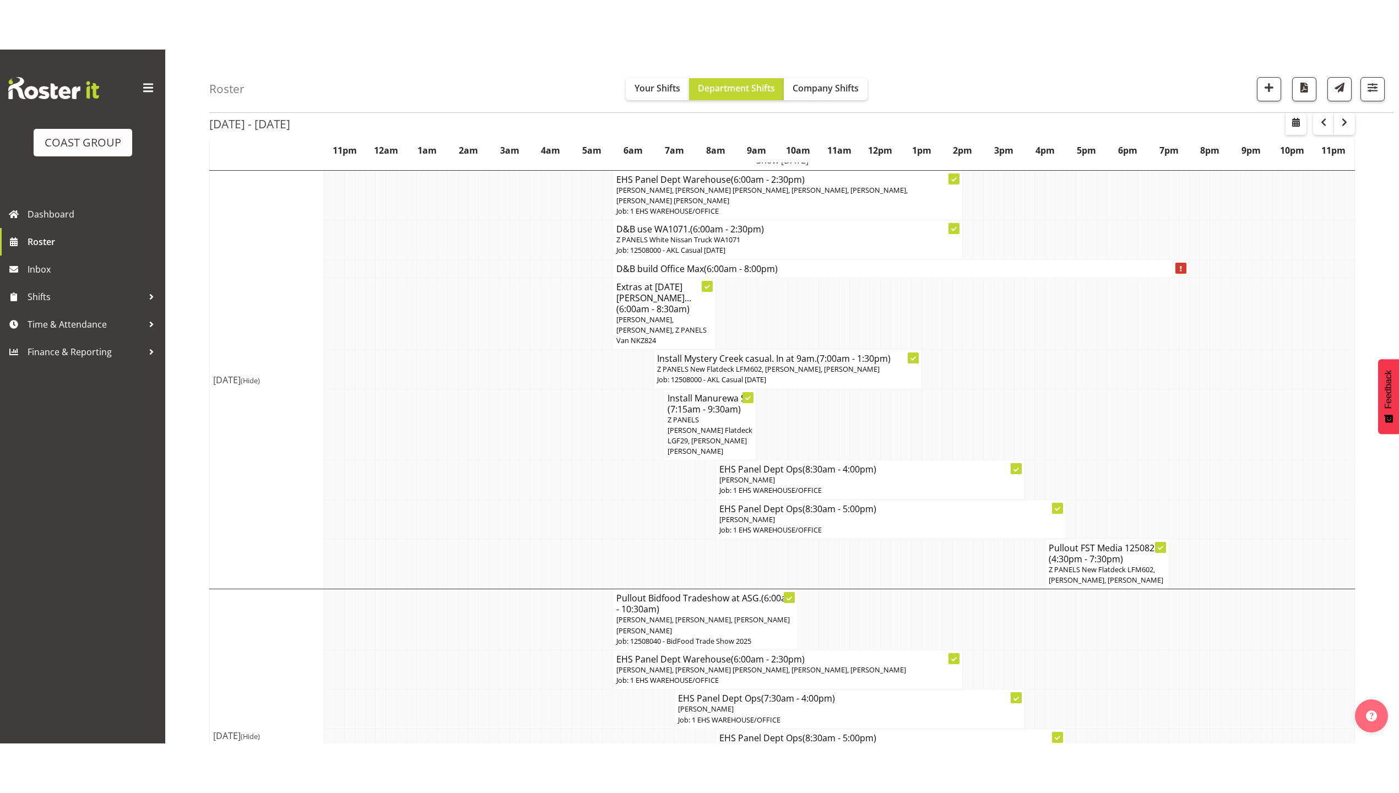
scroll to position [680, 0]
